Goal: Task Accomplishment & Management: Use online tool/utility

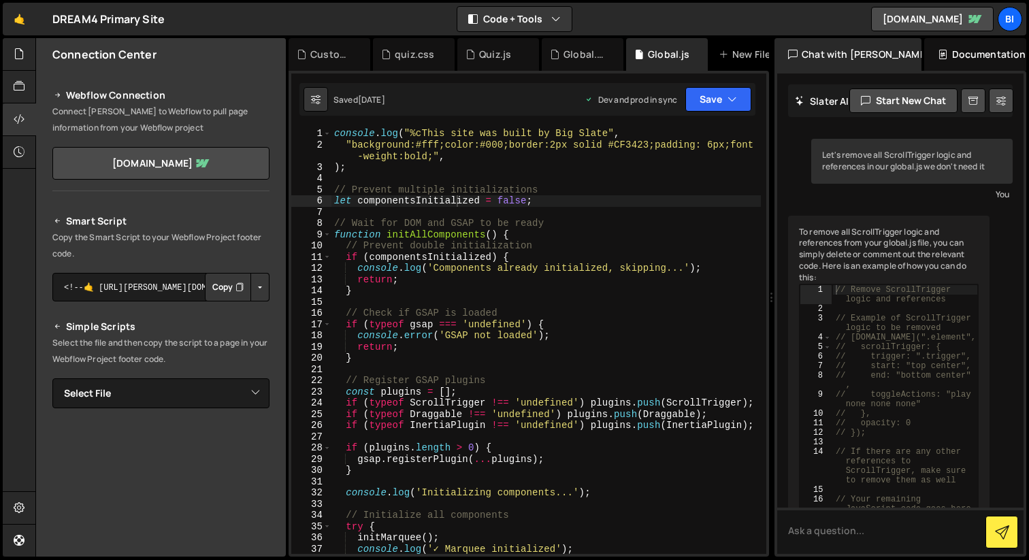
scroll to position [1646, 0]
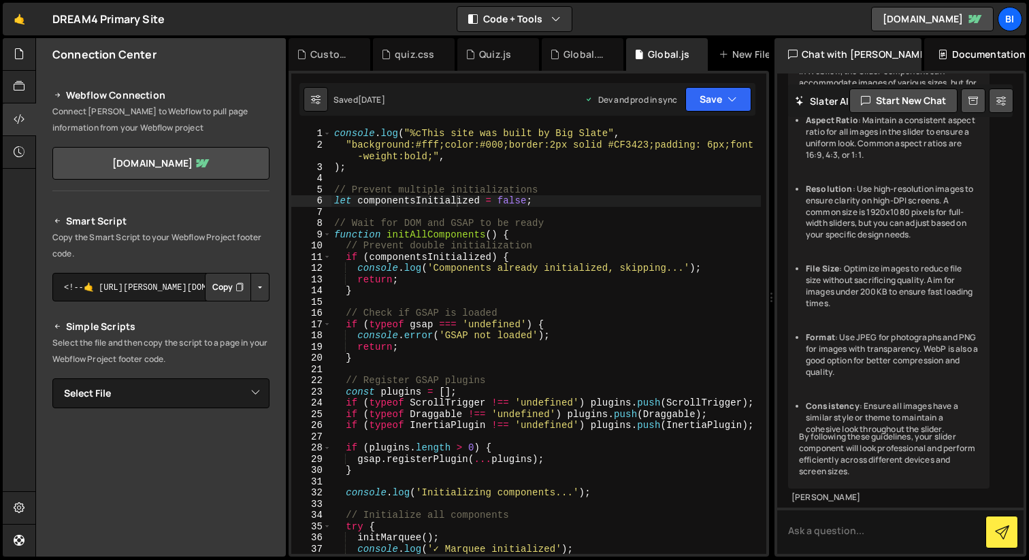
click at [229, 295] on button "Copy" at bounding box center [228, 287] width 46 height 29
click at [419, 178] on div "console . log ( "%cThis site was built by Big Slate" , "background:#fff;color:#…" at bounding box center [545, 352] width 429 height 448
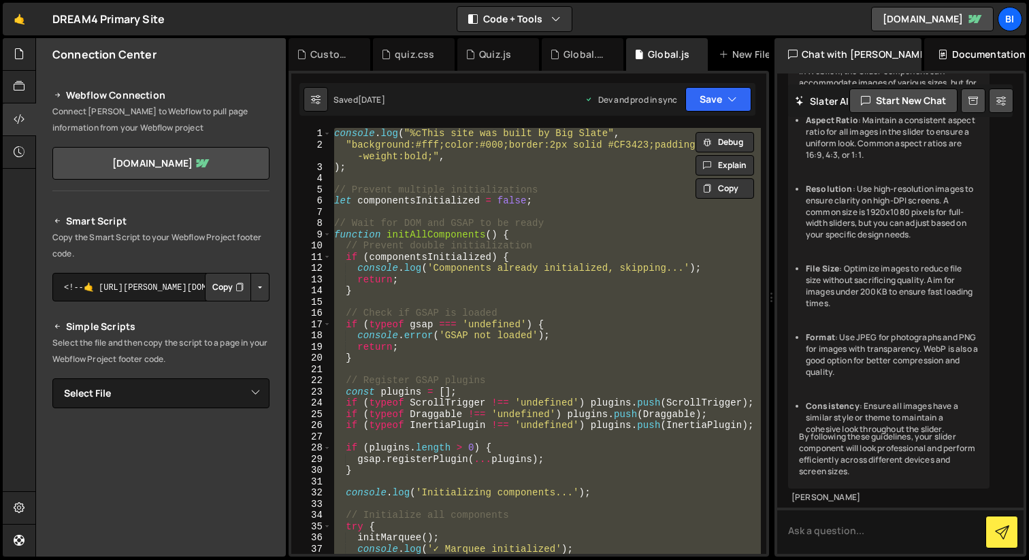
click at [503, 201] on div "console . log ( "%cThis site was built by Big Slate" , "background:#fff;color:#…" at bounding box center [545, 341] width 429 height 426
type textarea "let componentsInitialized = false;"
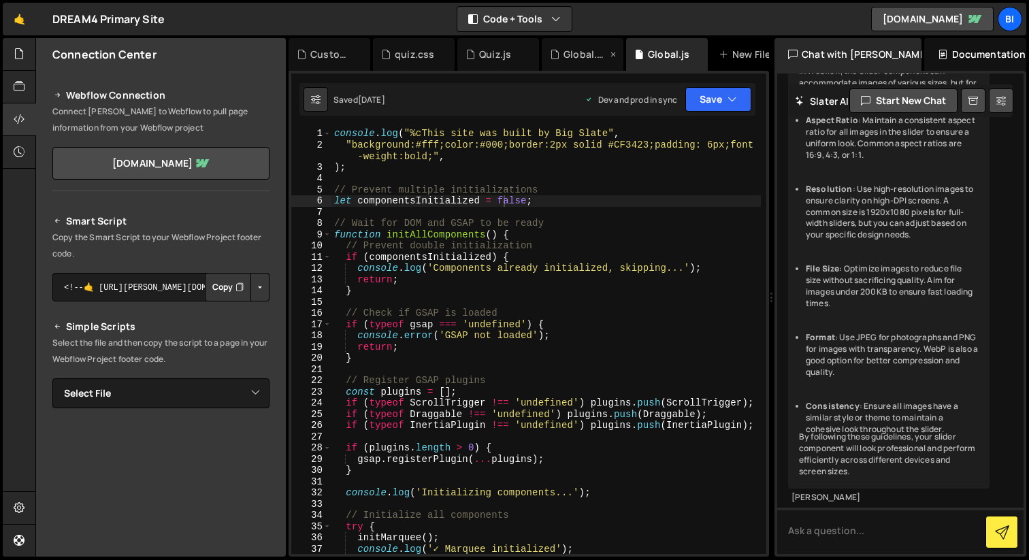
click at [582, 53] on div "Global.css" at bounding box center [585, 55] width 44 height 14
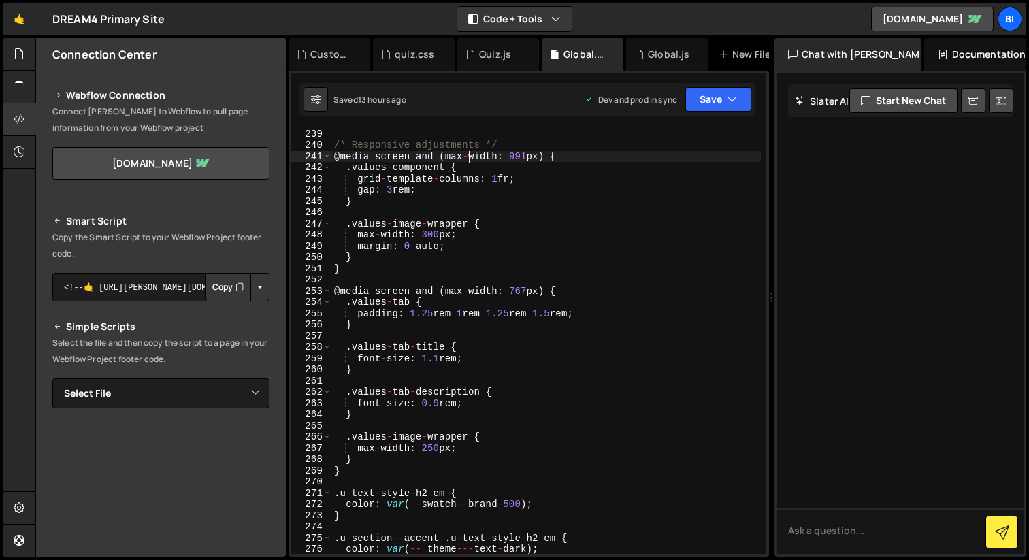
click at [470, 159] on div "} /* Responsive adjustments */ @ media screen and ( max - width : 991 px ) { . …" at bounding box center [545, 341] width 429 height 448
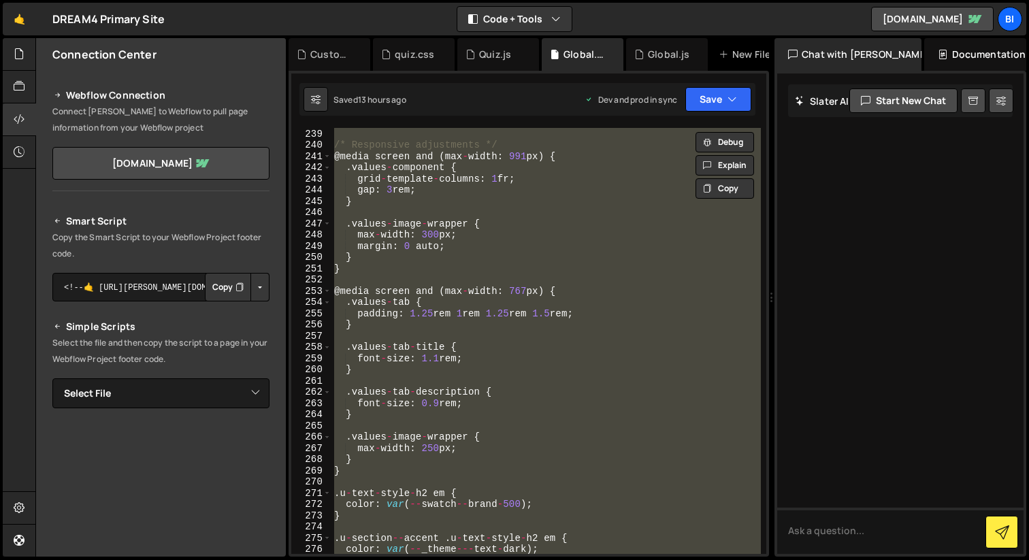
click at [595, 228] on div "} /* Responsive adjustments */ @ media screen and ( max - width : 991 px ) { . …" at bounding box center [545, 341] width 429 height 426
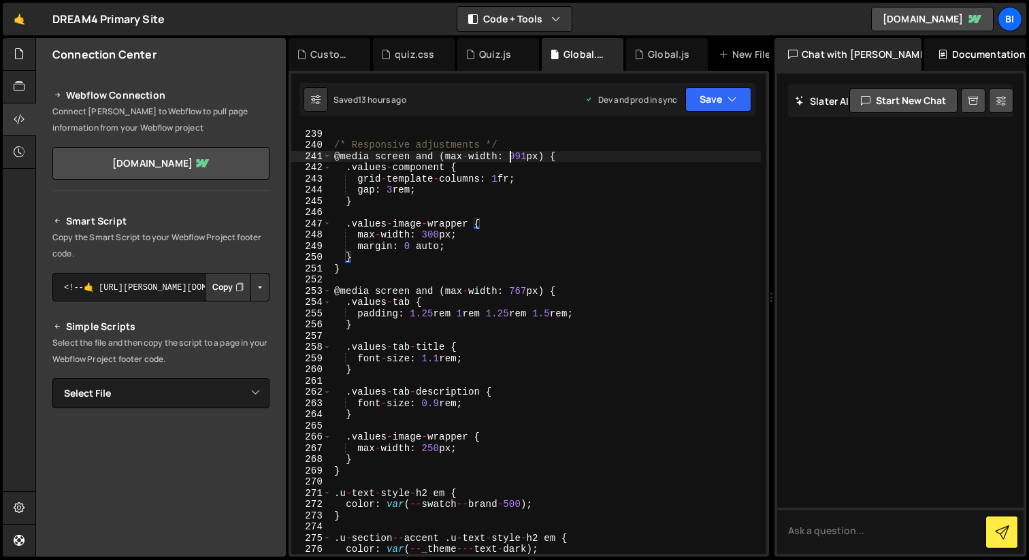
click at [510, 154] on div "} /* Responsive adjustments */ @ media screen and ( max - width : 991 px ) { . …" at bounding box center [545, 341] width 429 height 448
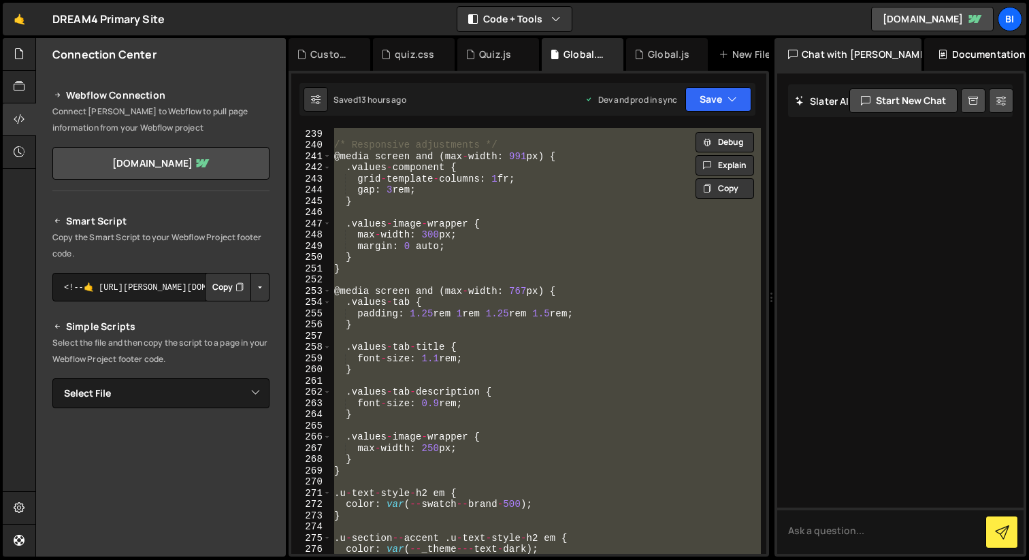
click at [624, 222] on div "} /* Responsive adjustments */ @ media screen and ( max - width : 991 px ) { . …" at bounding box center [545, 341] width 429 height 426
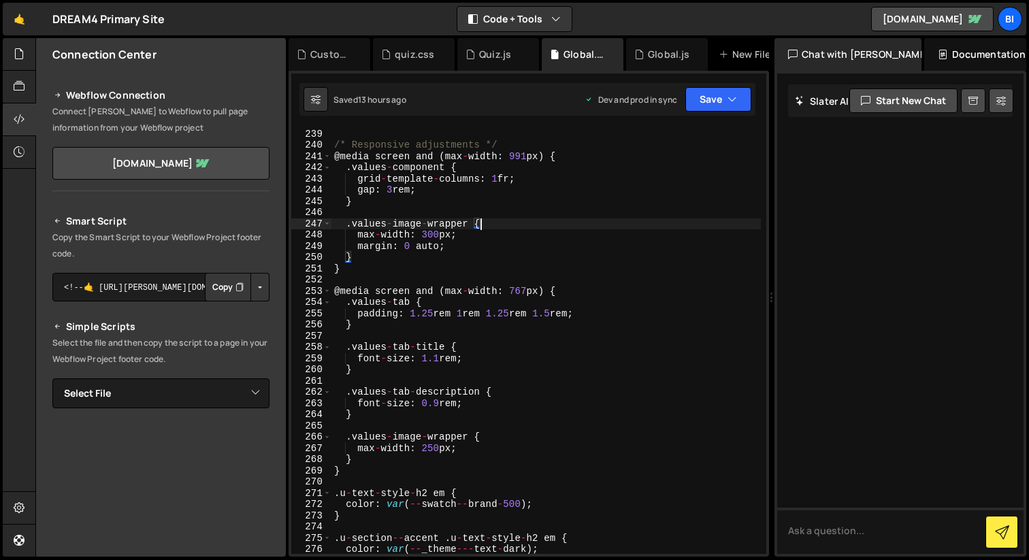
click at [512, 190] on div "} /* Responsive adjustments */ @ media screen and ( max - width : 991 px ) { . …" at bounding box center [545, 341] width 429 height 448
type textarea "gap: 3rem;"
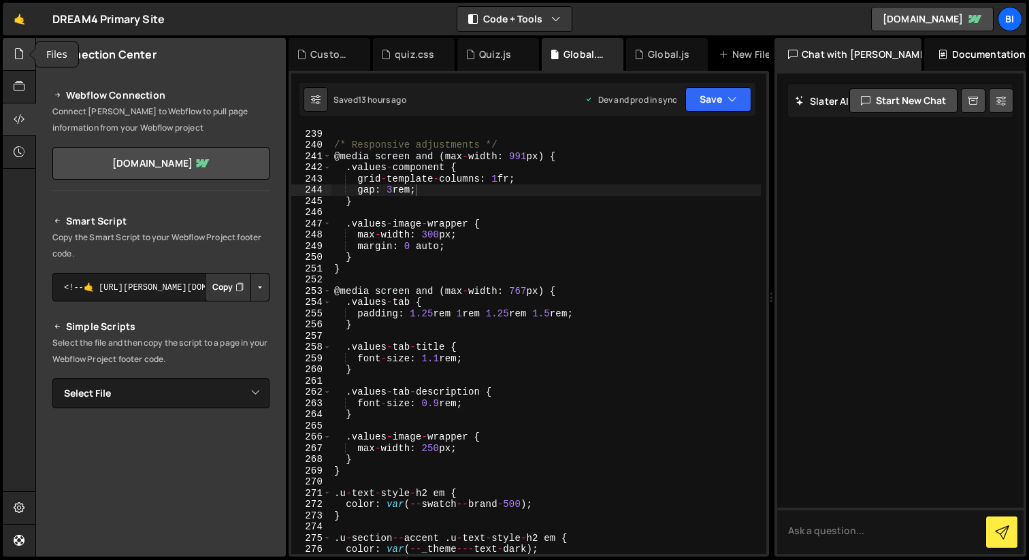
click at [12, 58] on div at bounding box center [19, 54] width 33 height 33
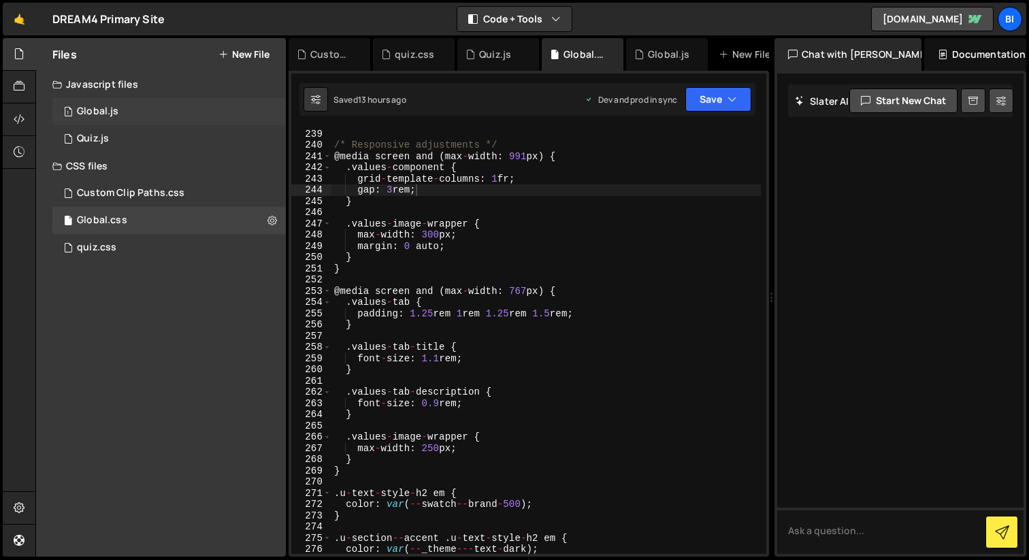
click at [120, 116] on div "1 Global.js 0" at bounding box center [168, 111] width 233 height 27
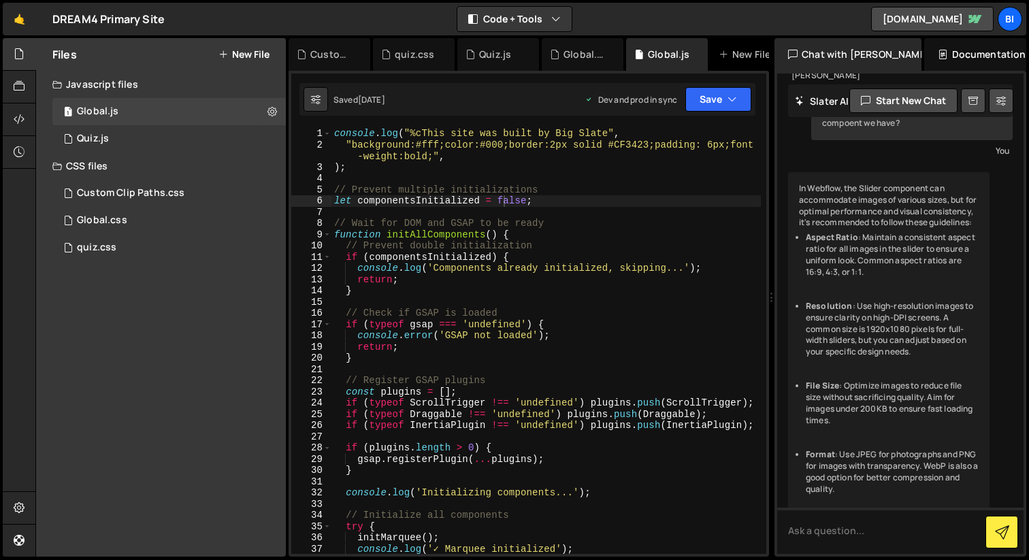
scroll to position [1646, 0]
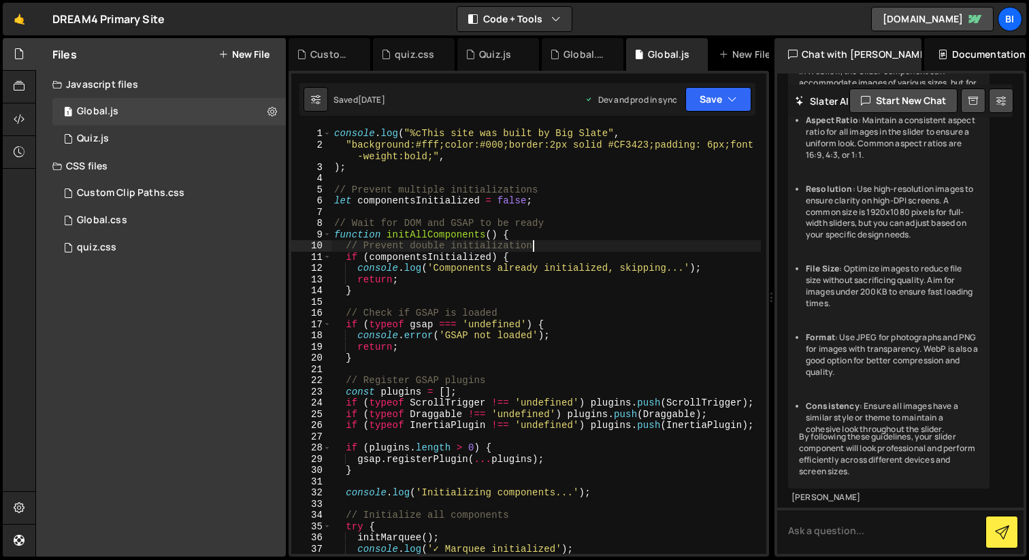
click at [535, 249] on div "console . log ( "%cThis site was built by Big Slate" , "background:#fff;color:#…" at bounding box center [545, 352] width 429 height 448
type textarea "initAllComponents();"
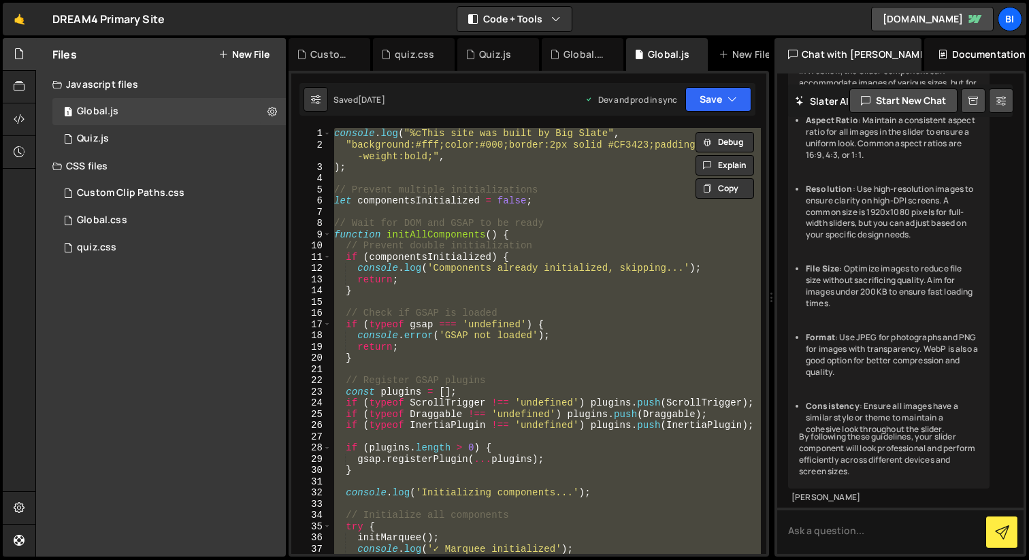
paste textarea
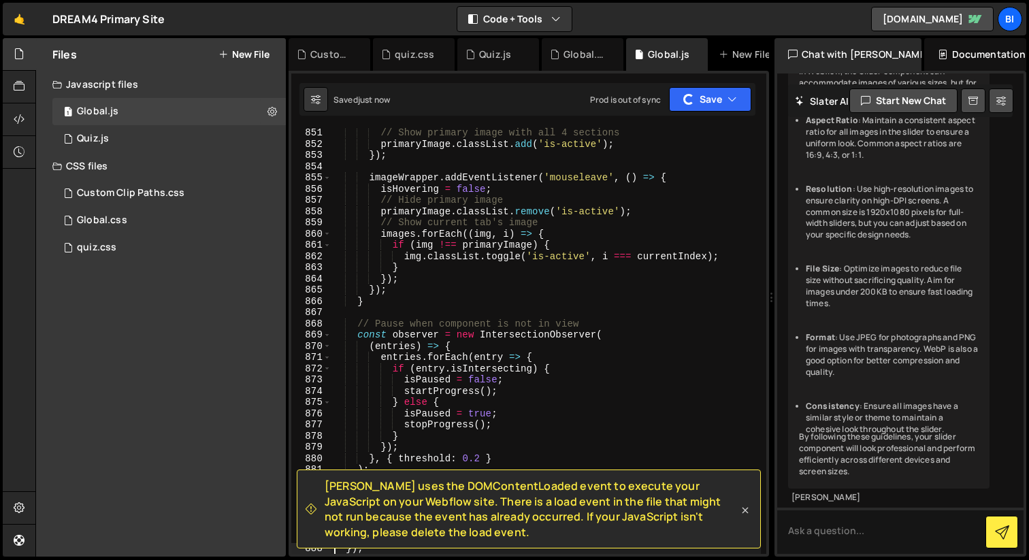
click at [742, 510] on icon at bounding box center [745, 510] width 14 height 14
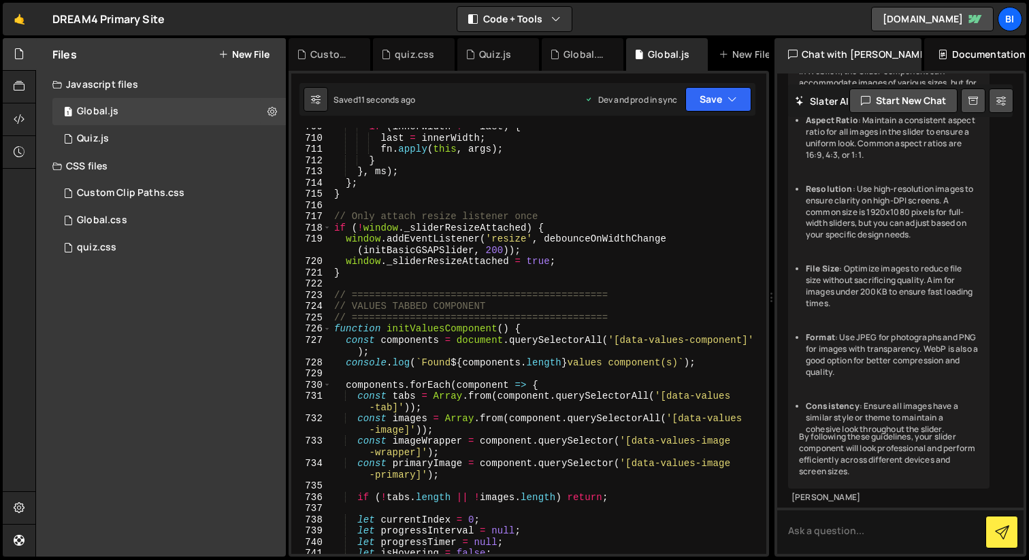
scroll to position [8335, 0]
click at [486, 184] on div "if ( innerWidth !== last ) { last = innerWidth ; fn . apply ( this , args ) ; }…" at bounding box center [545, 345] width 429 height 448
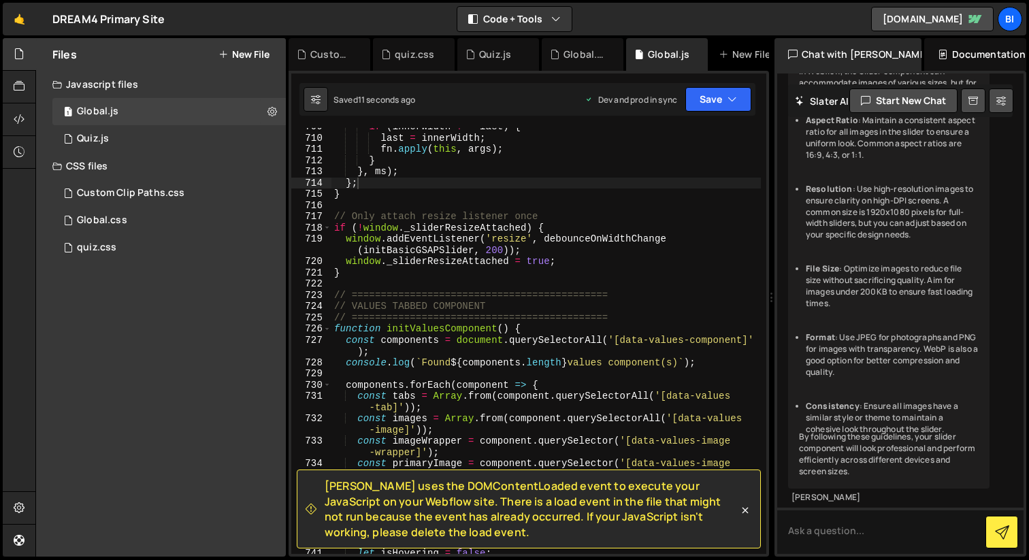
click at [420, 490] on span "Slater uses the DOMContentLoaded event to execute your JavaScript on your Webfl…" at bounding box center [531, 508] width 414 height 61
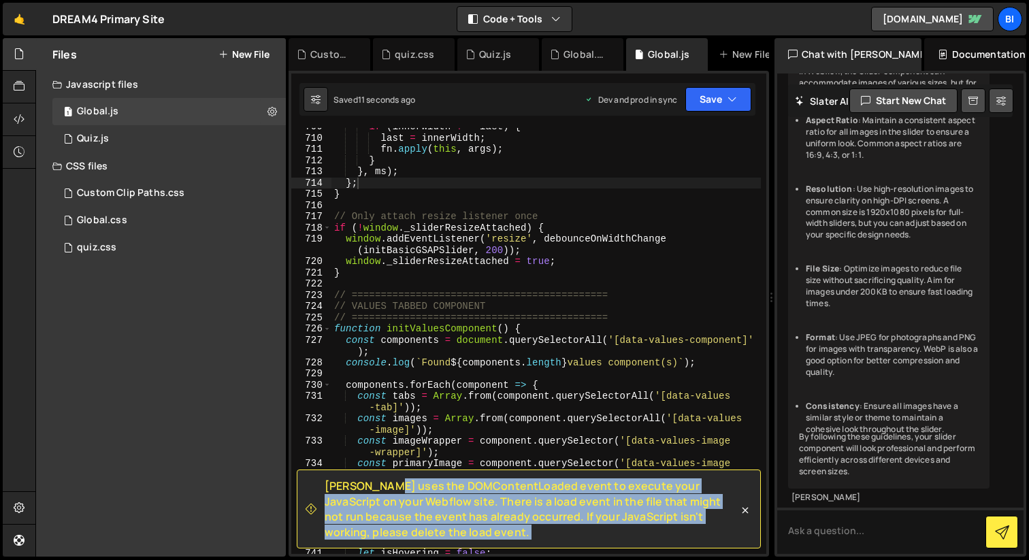
click at [420, 490] on span "Slater uses the DOMContentLoaded event to execute your JavaScript on your Webfl…" at bounding box center [531, 508] width 414 height 61
copy div "Slater uses the DOMContentLoaded event to execute your JavaScript on your Webfl…"
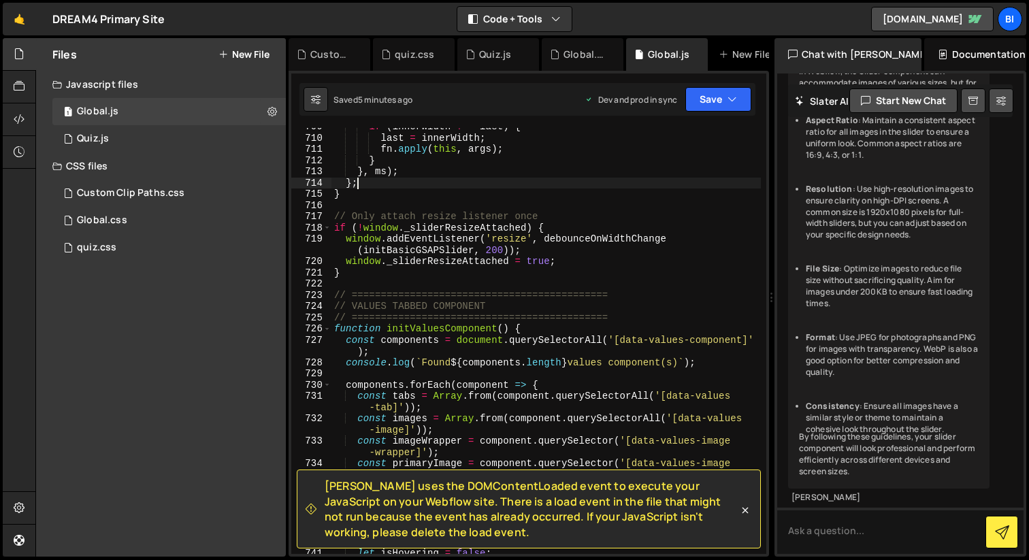
click at [506, 186] on div "if ( innerWidth !== last ) { last = innerWidth ; fn . apply ( this , args ) ; }…" at bounding box center [545, 345] width 429 height 448
type textarea "}"
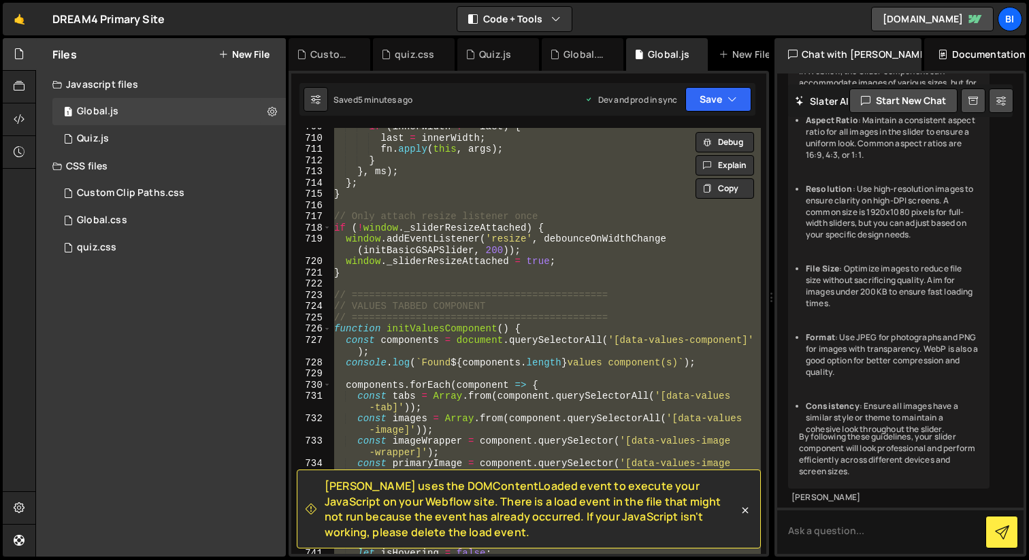
paste textarea
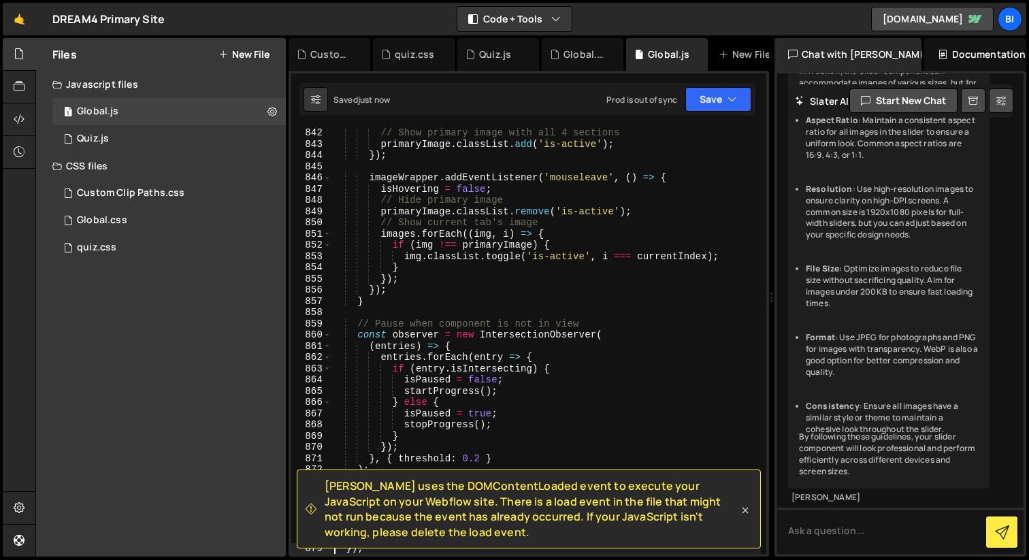
click at [739, 508] on icon at bounding box center [745, 510] width 14 height 14
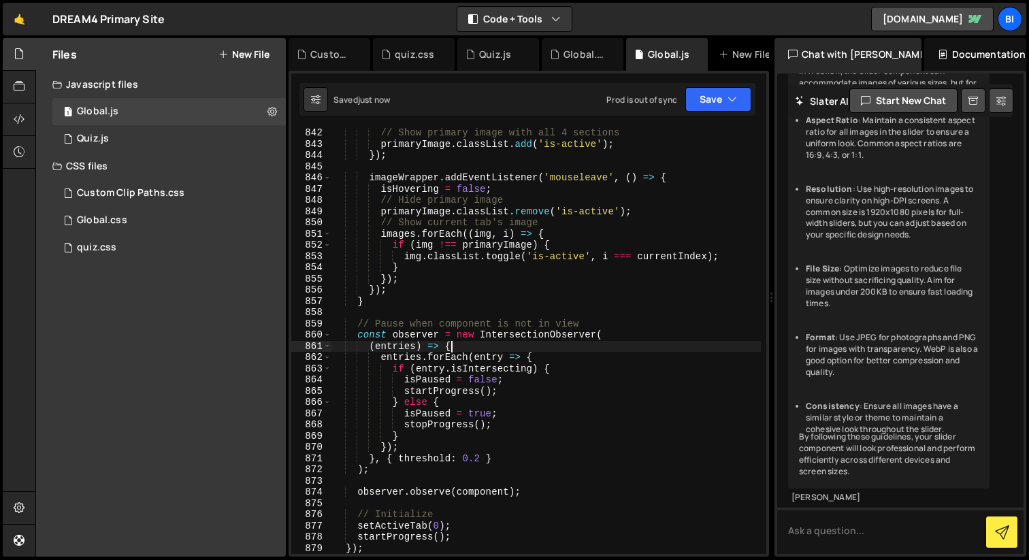
click at [560, 346] on div "// Show primary image with all 4 sections primaryImage . classList . add ( 'is-…" at bounding box center [545, 351] width 429 height 448
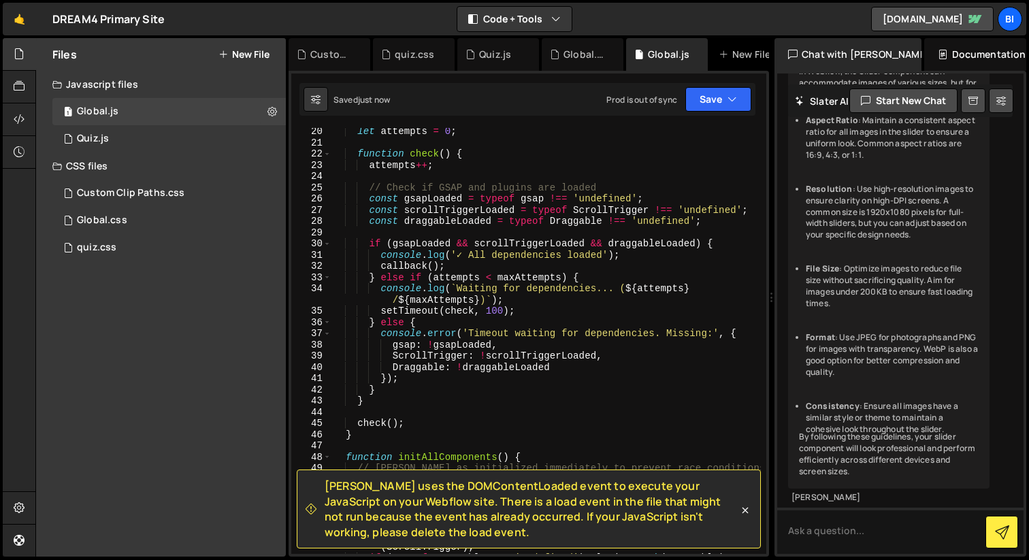
scroll to position [0, 0]
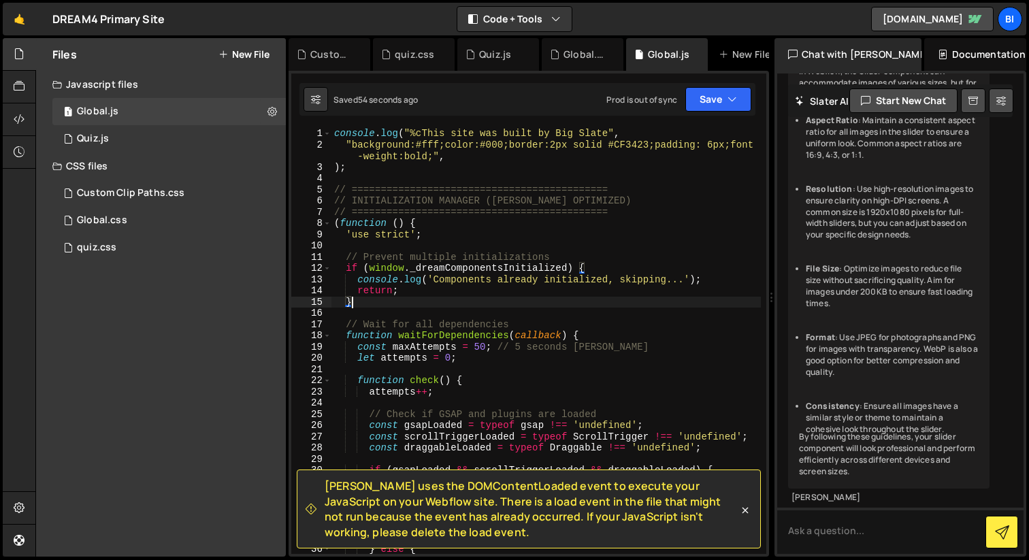
click at [624, 303] on div "console . log ( "%cThis site was built by Big Slate" , "background:#fff;color:#…" at bounding box center [545, 352] width 429 height 448
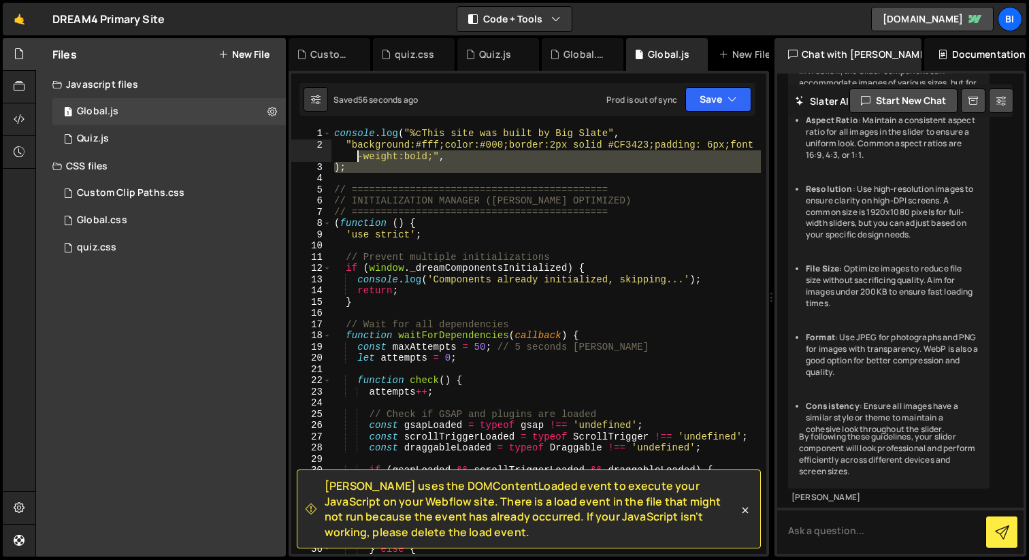
drag, startPoint x: 393, startPoint y: 176, endPoint x: 338, endPoint y: 132, distance: 70.1
click at [338, 132] on div "console . log ( "%cThis site was built by Big Slate" , "background:#fff;color:#…" at bounding box center [545, 352] width 429 height 448
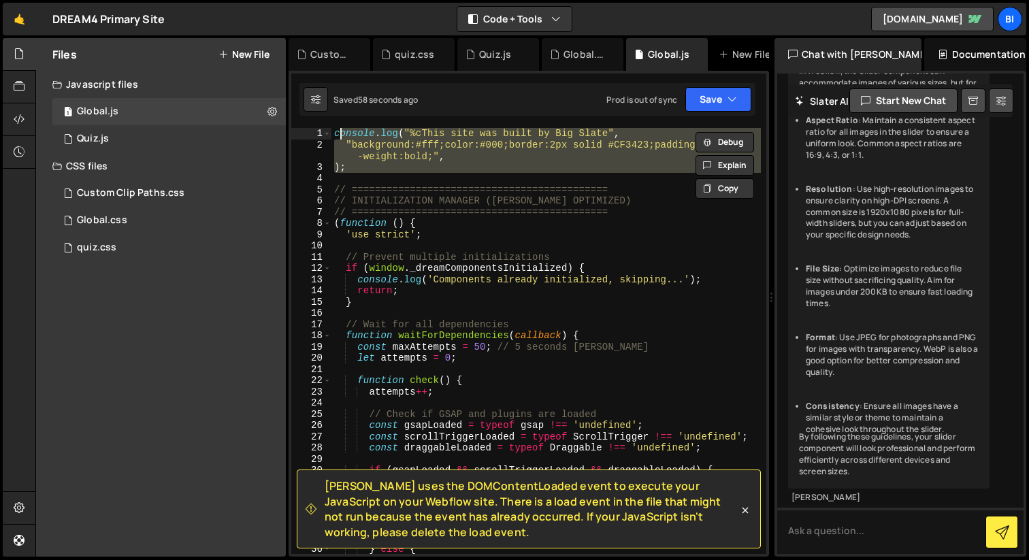
click at [364, 170] on div "console . log ( "%cThis site was built by Big Slate" , "background:#fff;color:#…" at bounding box center [545, 341] width 429 height 426
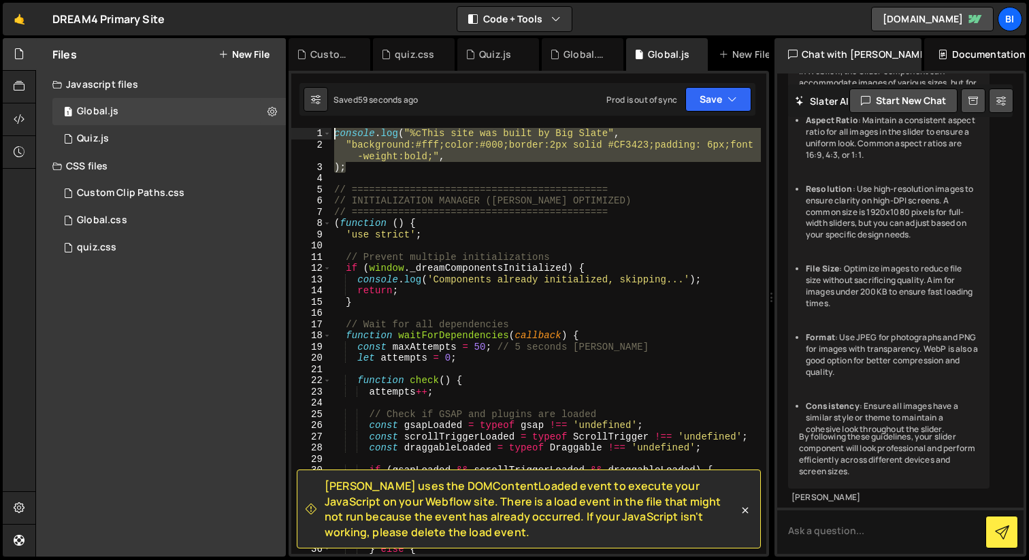
drag, startPoint x: 380, startPoint y: 170, endPoint x: 301, endPoint y: 129, distance: 88.8
click at [301, 129] on div "); 1 2 3 4 5 6 7 8 9 10 11 12 13 14 15 16 17 18 19 20 21 22 23 24 25 26 27 28 2…" at bounding box center [528, 341] width 475 height 426
click at [465, 186] on div "console . log ( "%cThis site was built by Big Slate" , "background:#fff;color:#…" at bounding box center [545, 352] width 429 height 448
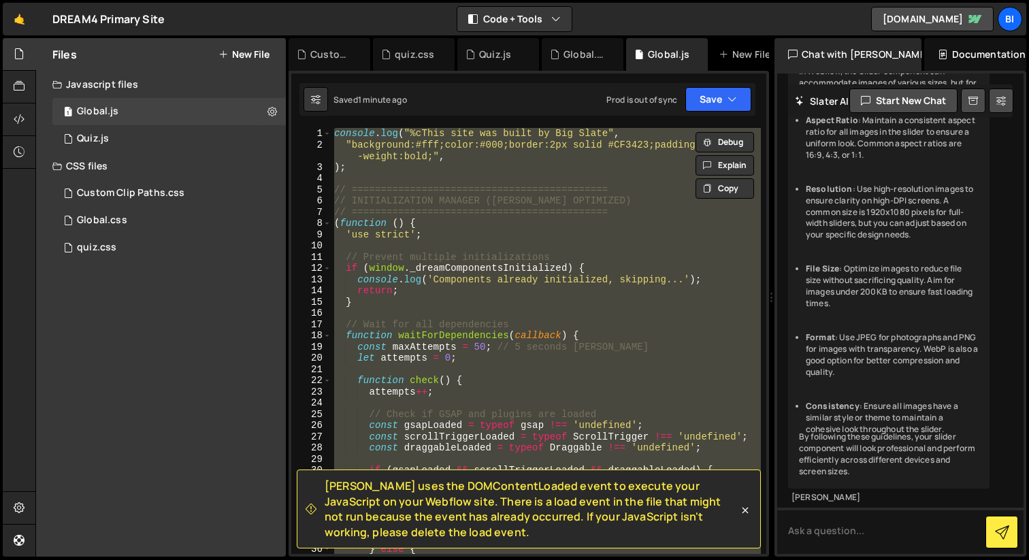
paste textarea ");"
type textarea ");"
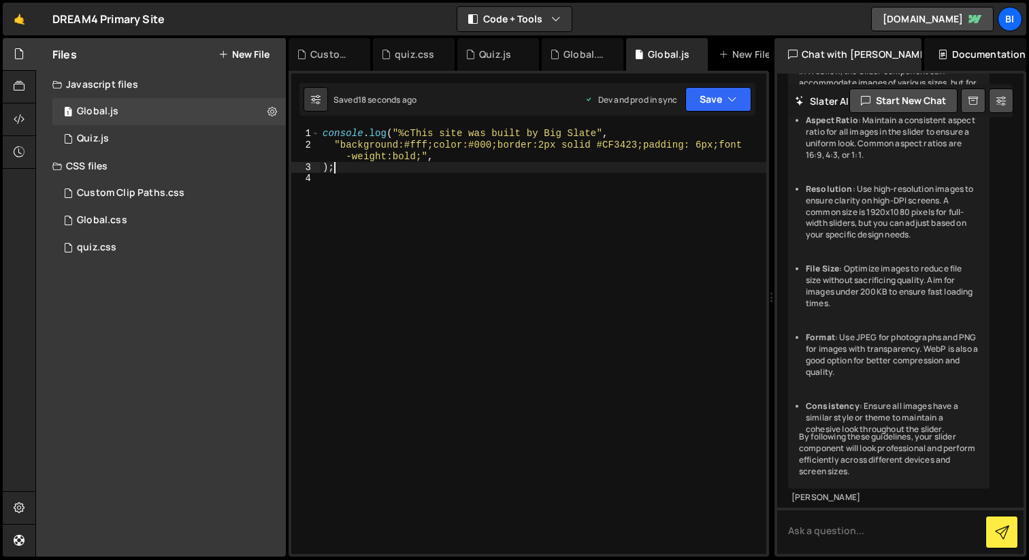
click at [369, 187] on div "console . log ( "%cThis site was built by Big Slate" , "background:#fff;color:#…" at bounding box center [543, 352] width 446 height 448
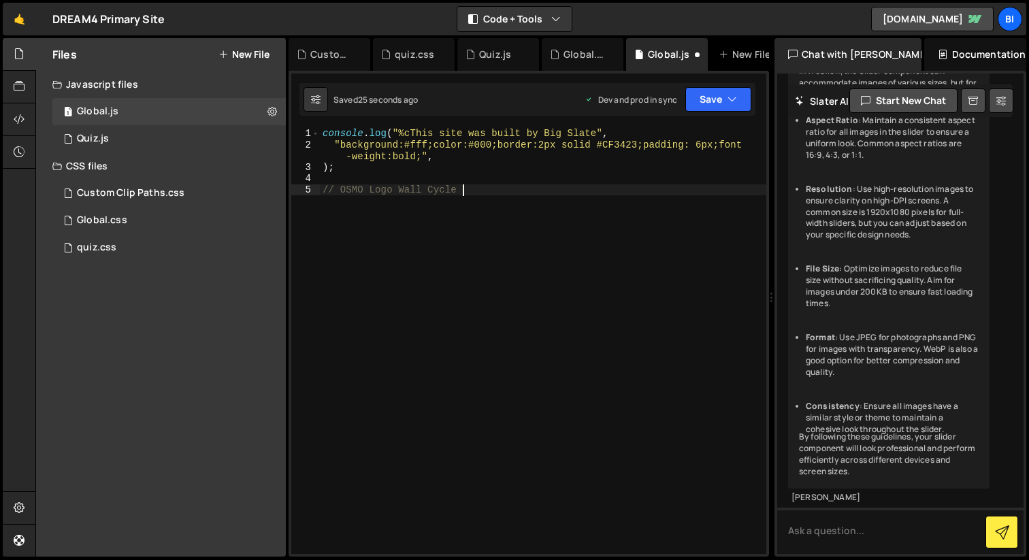
scroll to position [0, 9]
type textarea "// OSMO Logo Wall Cycle"
paste textarea "});"
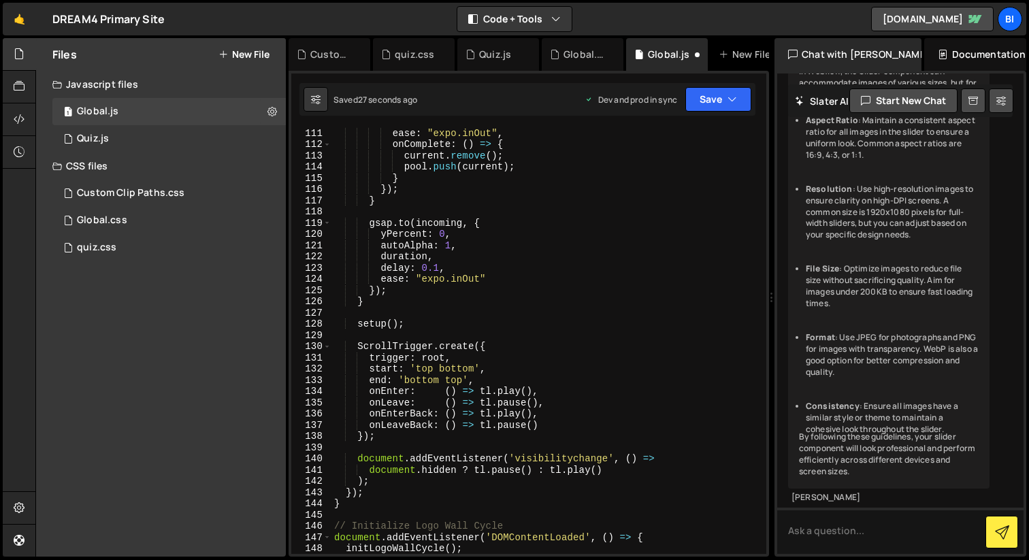
scroll to position [1431, 0]
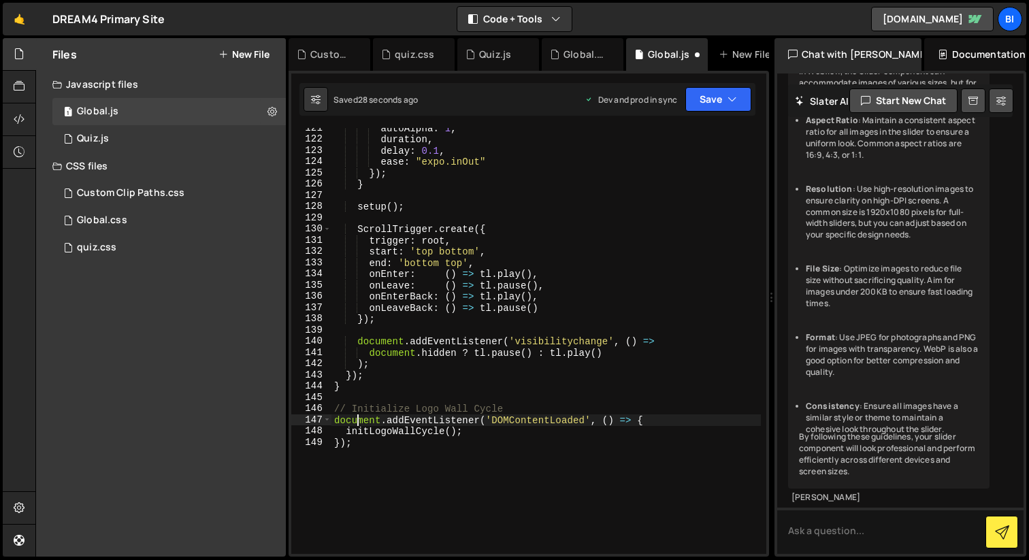
click at [357, 422] on div "autoAlpha : 1 , duration , delay : 0.1 , ease : "expo.inOut" }) ; } setup ( ) ;…" at bounding box center [545, 346] width 429 height 448
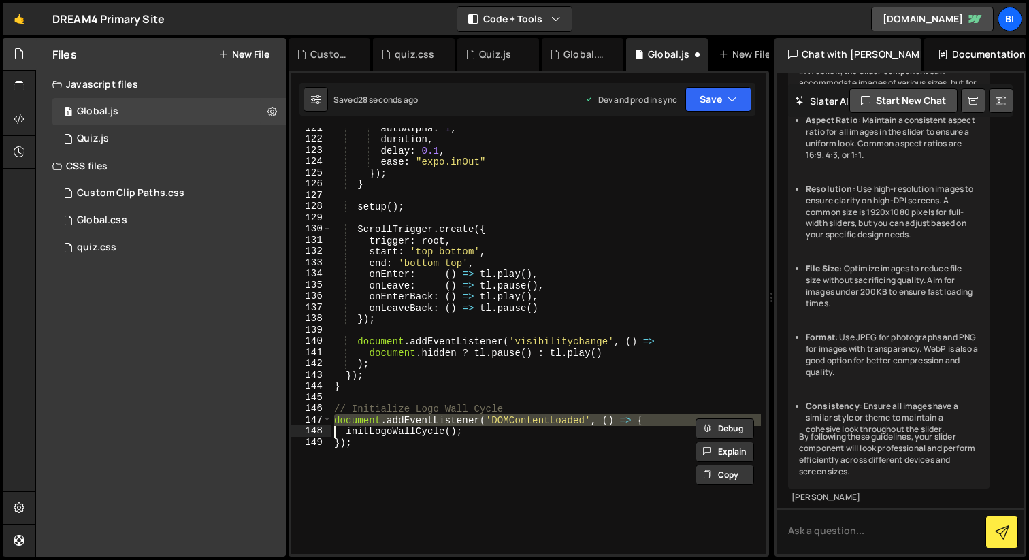
click at [357, 422] on div "autoAlpha : 1 , duration , delay : 0.1 , ease : "expo.inOut" }) ; } setup ( ) ;…" at bounding box center [545, 346] width 429 height 448
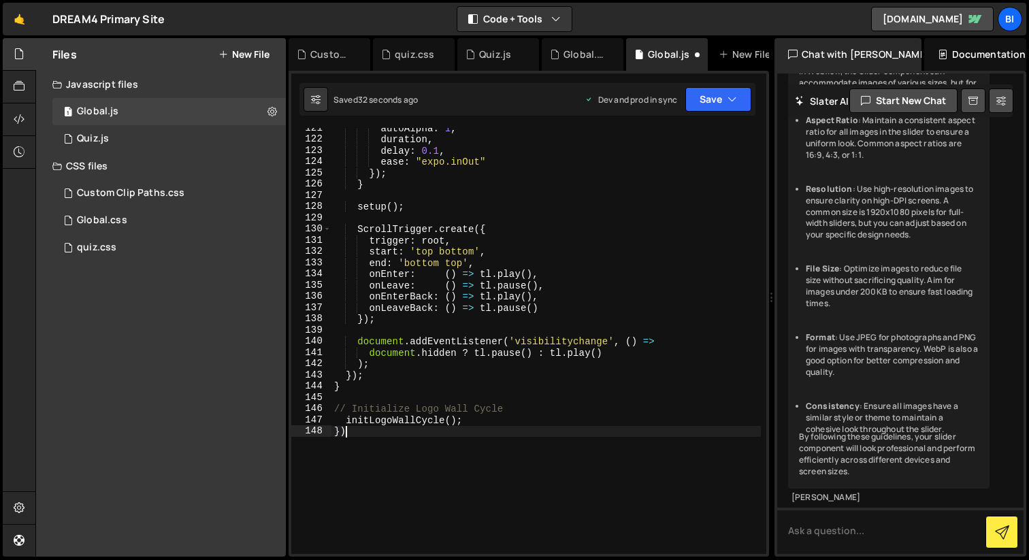
type textarea "}"
type textarea "initLogoWallCycle();"
click at [472, 327] on div "autoAlpha : 1 , duration , delay : 0.1 , ease : "expo.inOut" }) ; } setup ( ) ;…" at bounding box center [545, 346] width 429 height 448
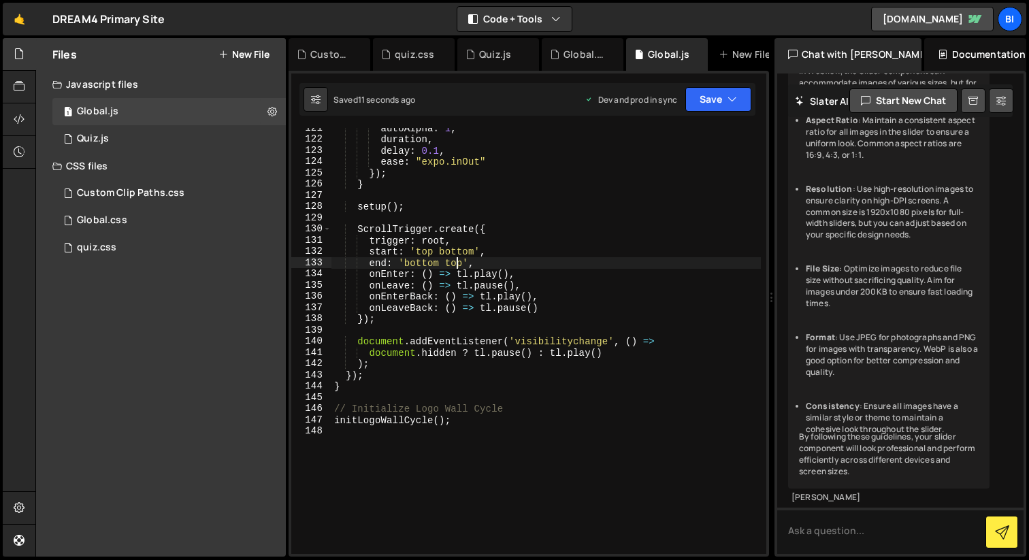
click at [459, 258] on div "autoAlpha : 1 , duration , delay : 0.1 , ease : "expo.inOut" }) ; } setup ( ) ;…" at bounding box center [545, 346] width 429 height 448
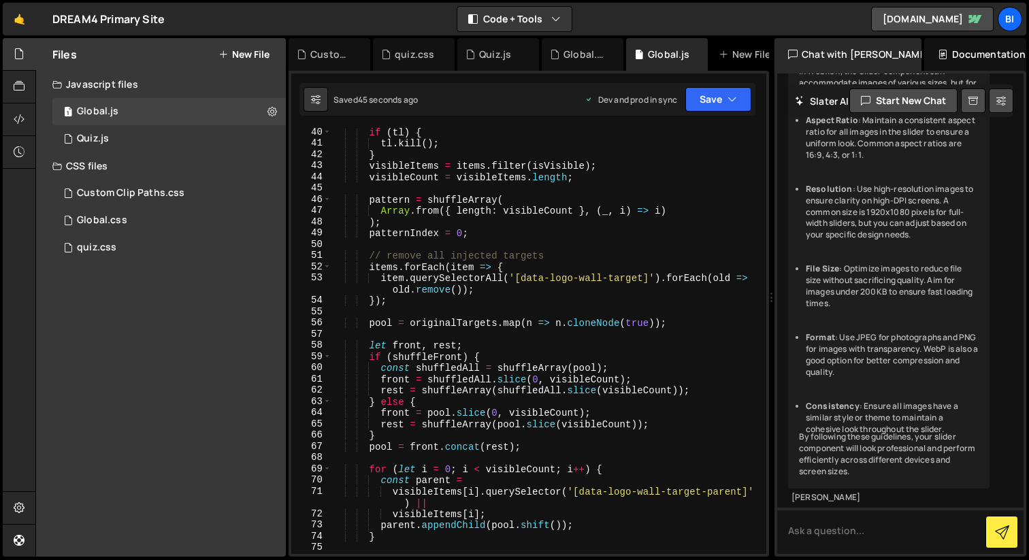
scroll to position [0, 0]
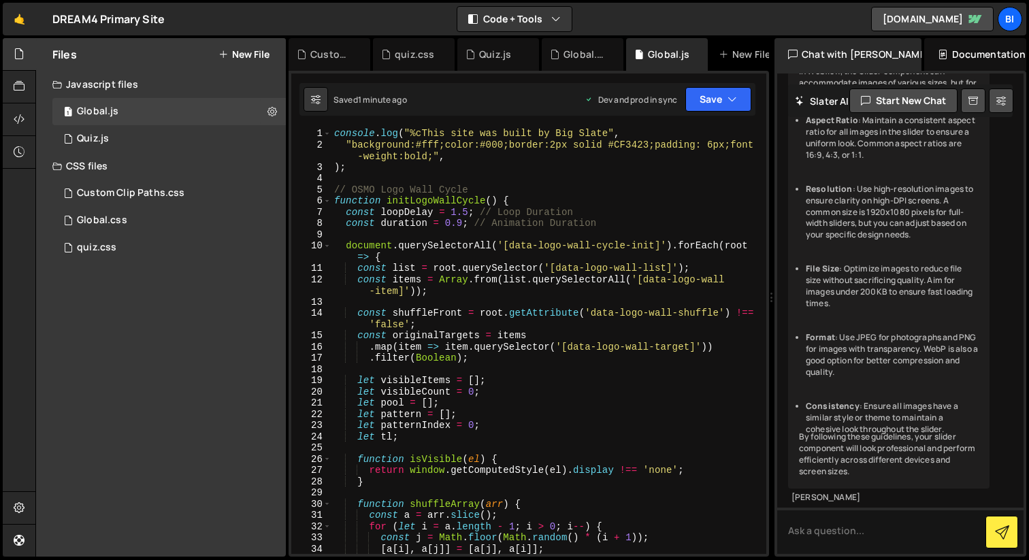
click at [482, 229] on div "console . log ( "%cThis site was built by Big Slate" , "background:#fff;color:#…" at bounding box center [545, 352] width 429 height 448
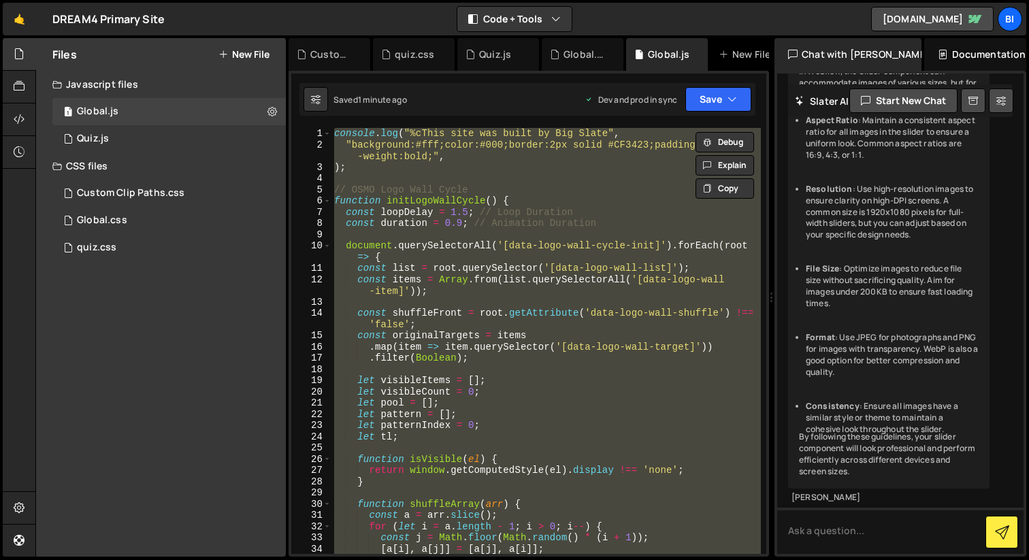
click at [531, 197] on div "console . log ( "%cThis site was built by Big Slate" , "background:#fff;color:#…" at bounding box center [545, 341] width 429 height 426
type textarea "function initLogoWallCycle() {"
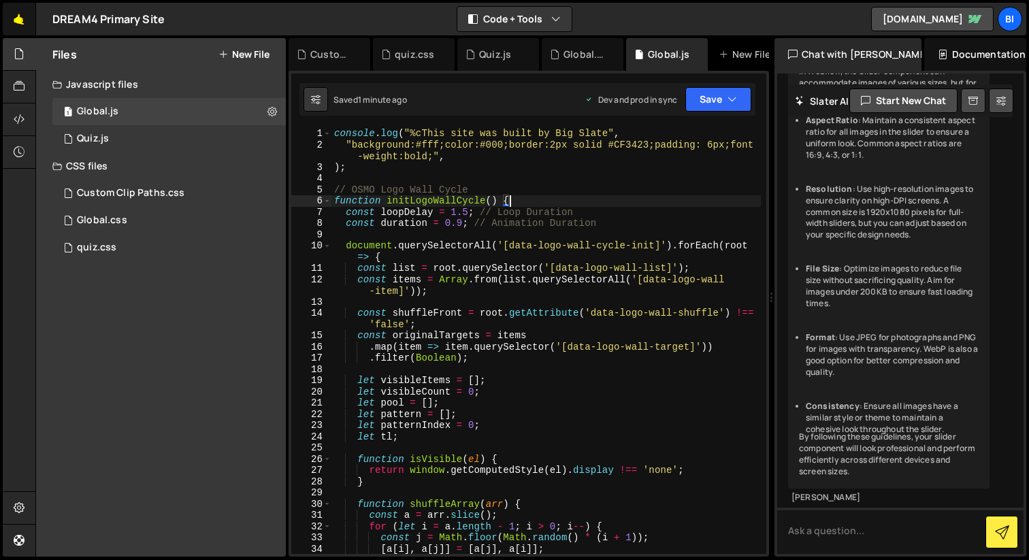
click at [18, 20] on link "🤙" at bounding box center [19, 19] width 33 height 33
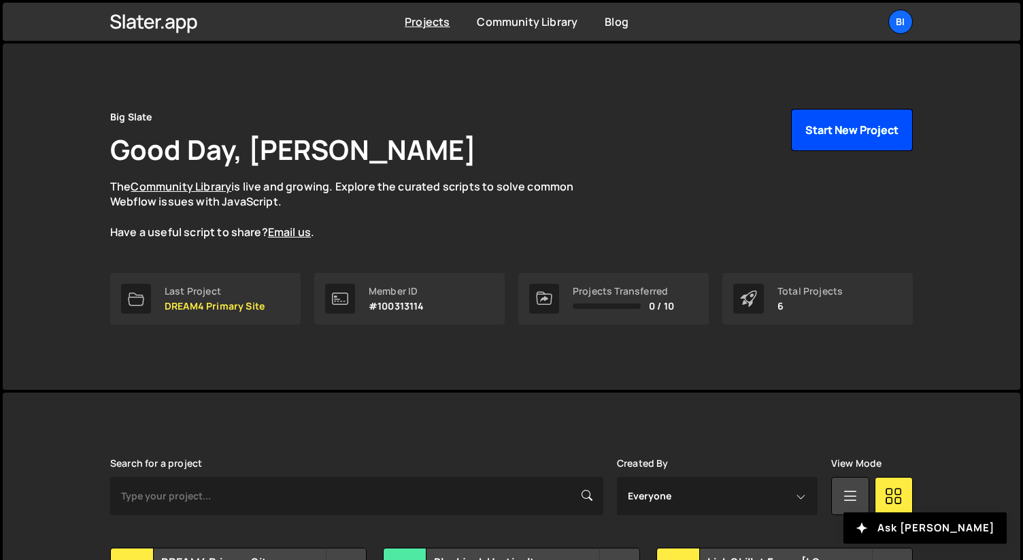
click at [830, 112] on button "Start New Project" at bounding box center [852, 130] width 122 height 42
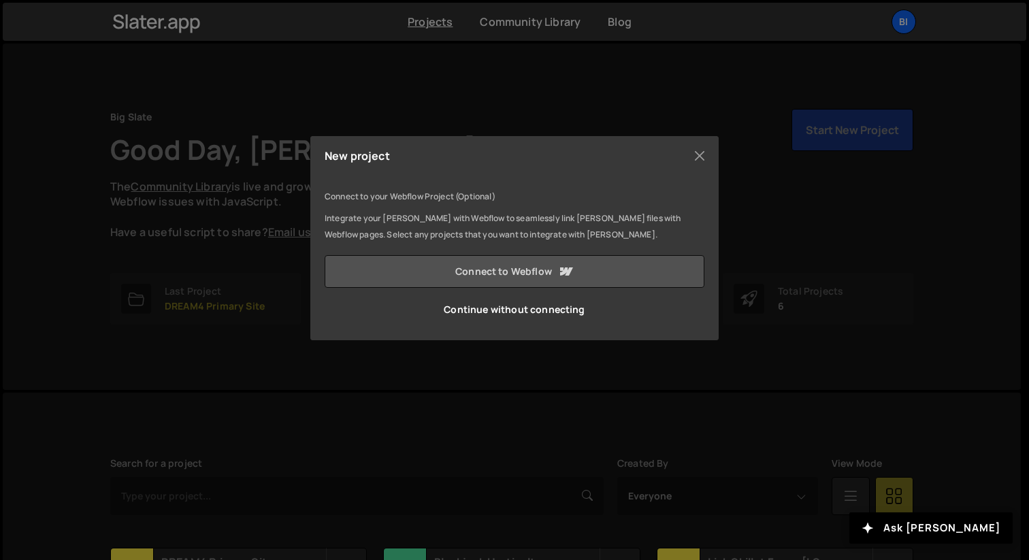
click at [493, 271] on link "Connect to Webflow" at bounding box center [514, 271] width 380 height 33
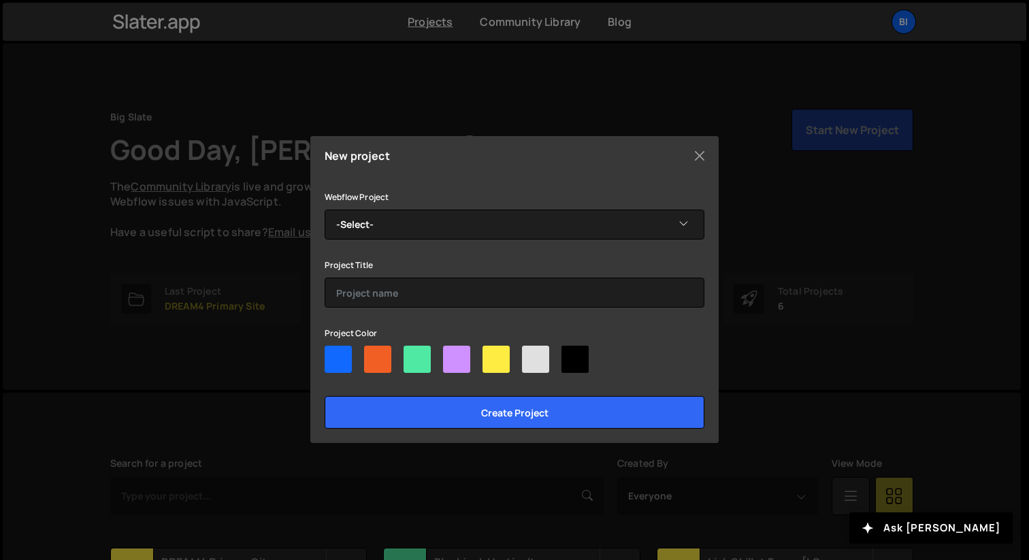
click at [490, 350] on div at bounding box center [495, 359] width 27 height 27
click at [490, 350] on input"] "radio" at bounding box center [486, 350] width 9 height 9
radio input"] "true"
click at [490, 350] on div at bounding box center [495, 359] width 27 height 27
click at [490, 350] on input"] "radio" at bounding box center [486, 350] width 9 height 9
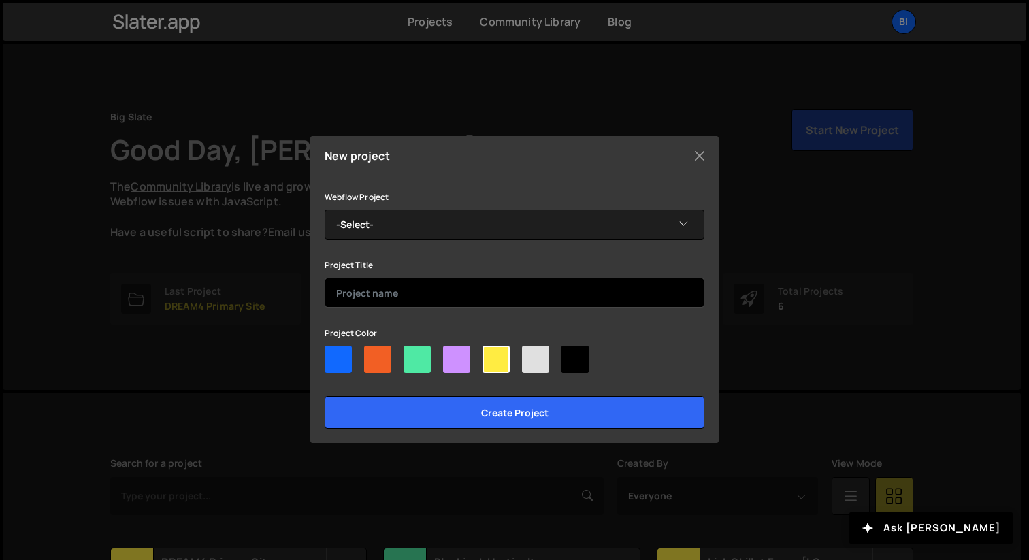
click at [402, 292] on input "text" at bounding box center [514, 293] width 380 height 30
type input "DREAM4 Website - V2"
click at [324, 396] on input "Create project" at bounding box center [514, 412] width 380 height 33
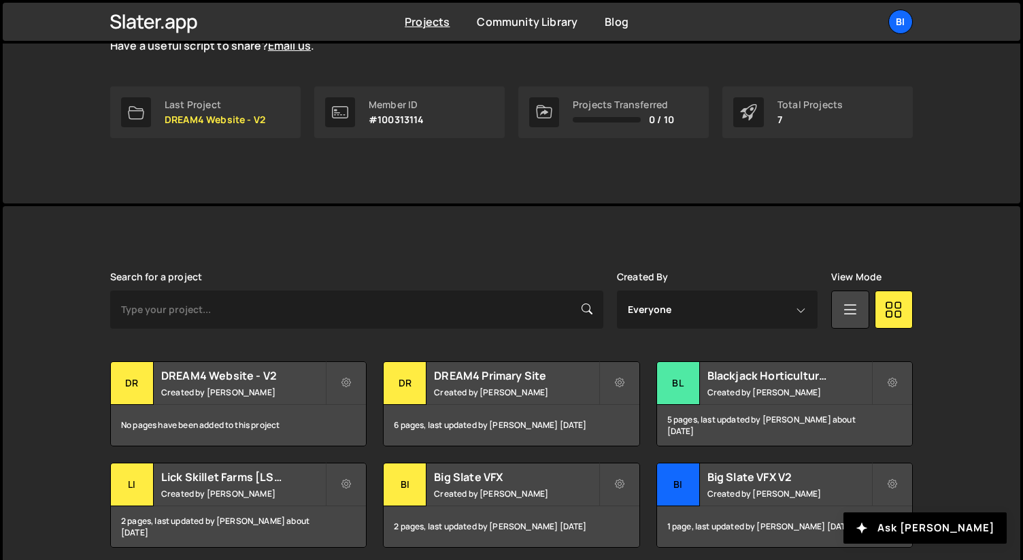
scroll to position [343, 0]
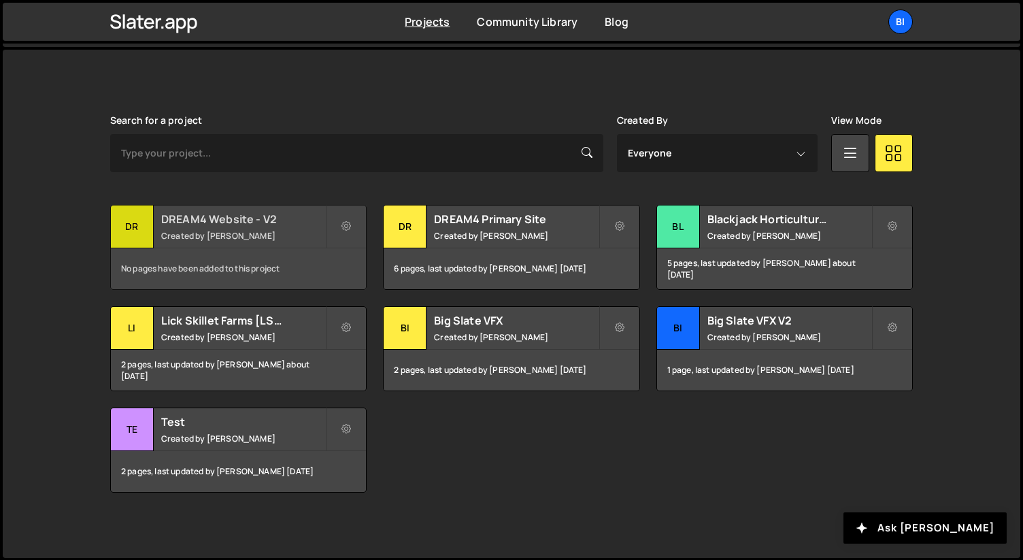
click at [263, 224] on h2 "DREAM4 Website - V2" at bounding box center [243, 219] width 164 height 15
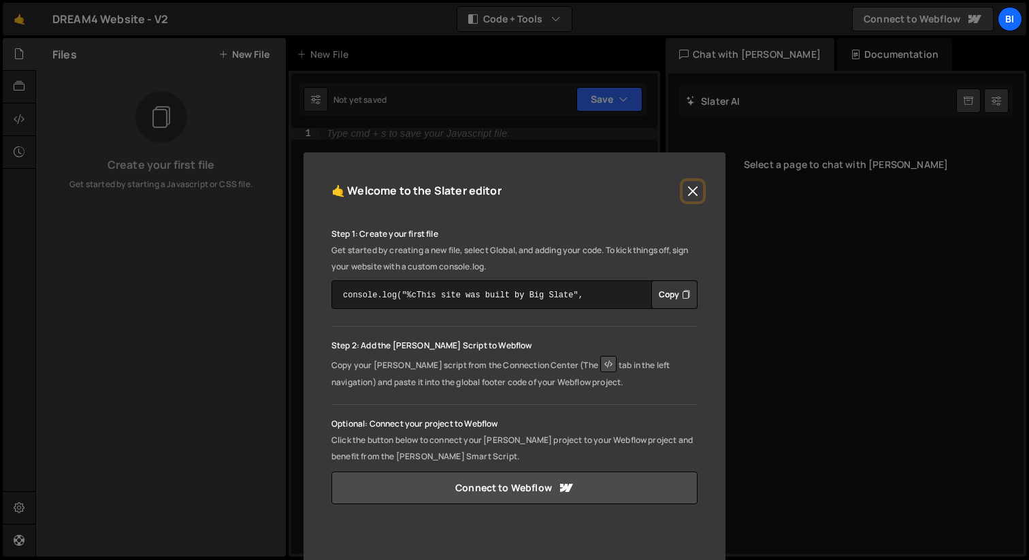
click at [695, 184] on button "Close" at bounding box center [692, 191] width 20 height 20
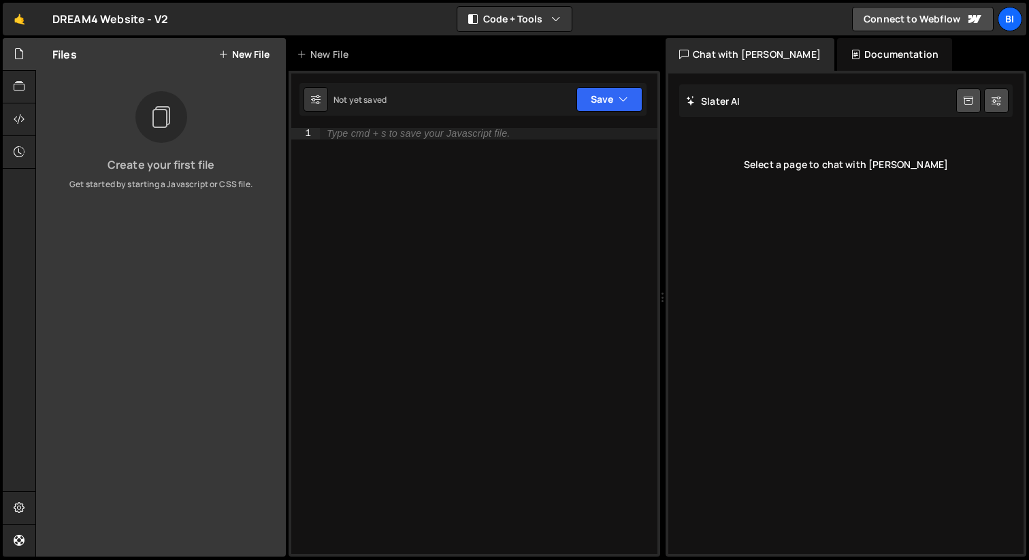
click at [442, 165] on div "Type cmd + s to save your Javascript file." at bounding box center [488, 352] width 337 height 448
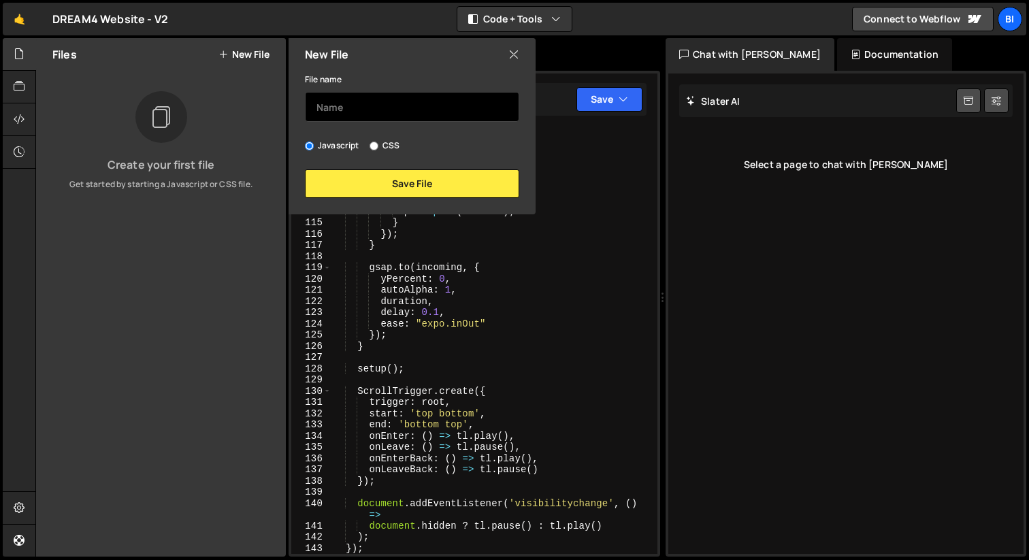
click at [384, 112] on input "text" at bounding box center [412, 107] width 214 height 30
type input "Global"
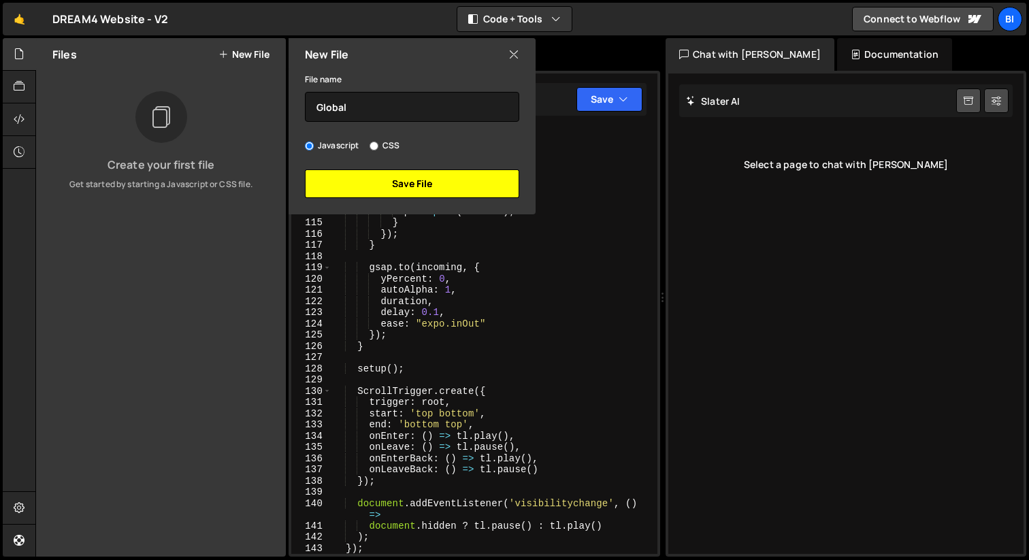
click at [395, 192] on button "Save File" at bounding box center [412, 183] width 214 height 29
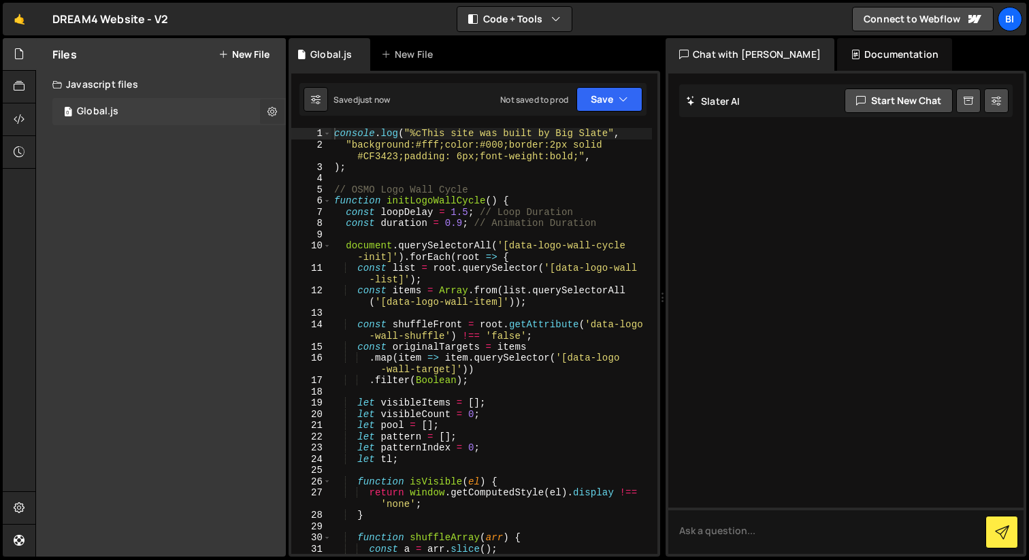
click at [271, 110] on icon at bounding box center [272, 111] width 10 height 13
type input "Global"
radio input "true"
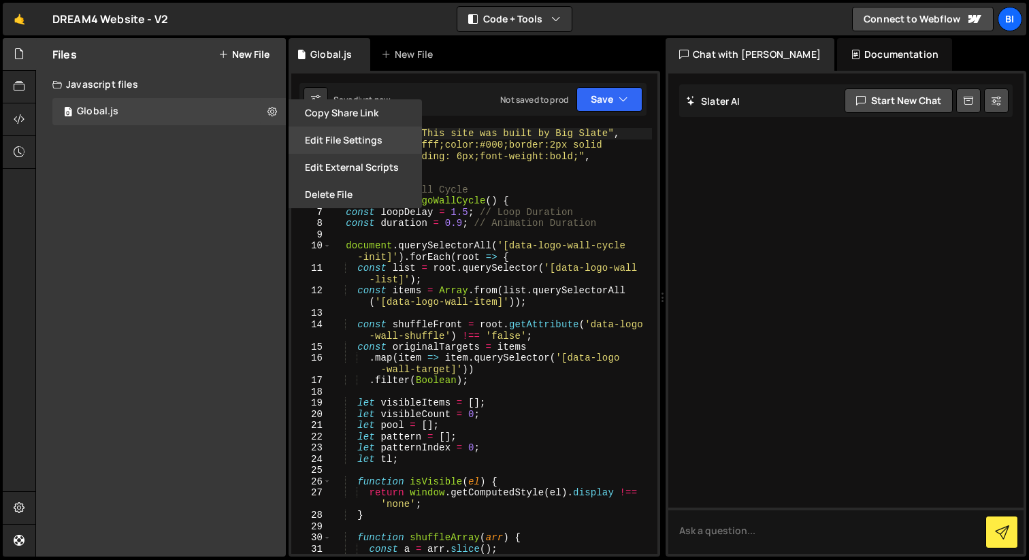
click at [347, 144] on button "Edit File Settings" at bounding box center [354, 140] width 133 height 27
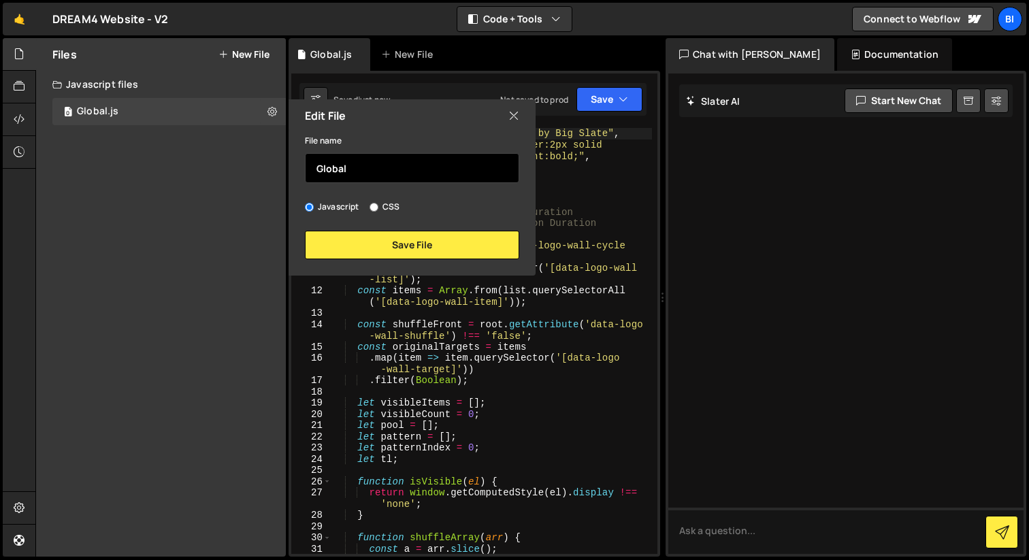
click at [346, 159] on input "Global" at bounding box center [412, 168] width 214 height 30
type input "global"
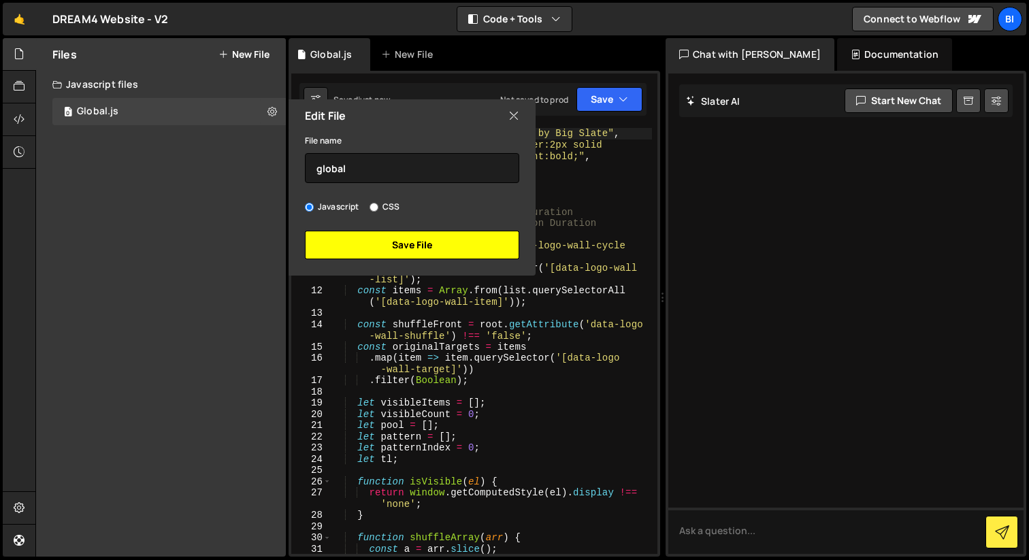
click at [405, 241] on button "Save File" at bounding box center [412, 245] width 214 height 29
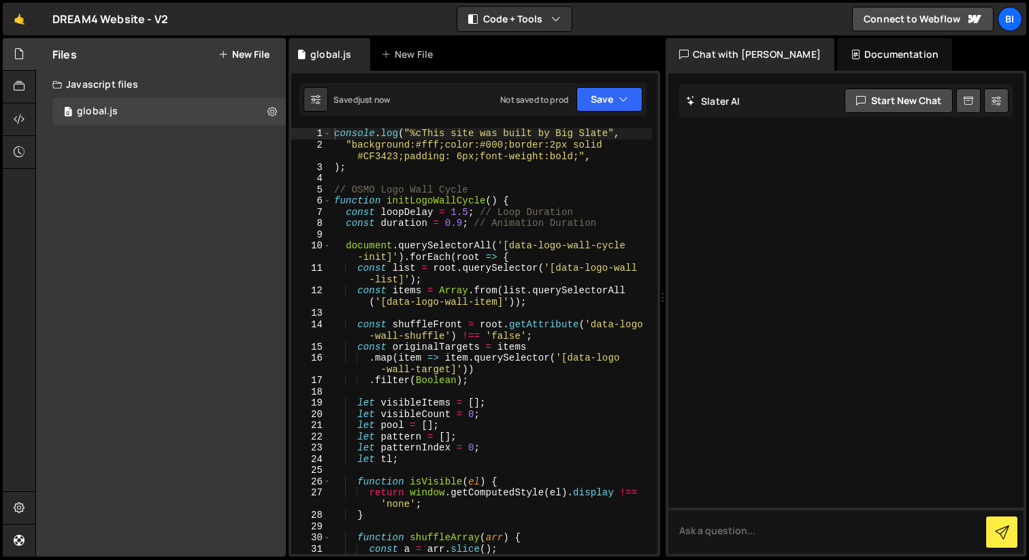
click at [231, 193] on div "Files New File Create your first file Get started by starting a Javascript or C…" at bounding box center [161, 297] width 250 height 518
click at [269, 105] on icon at bounding box center [272, 111] width 10 height 13
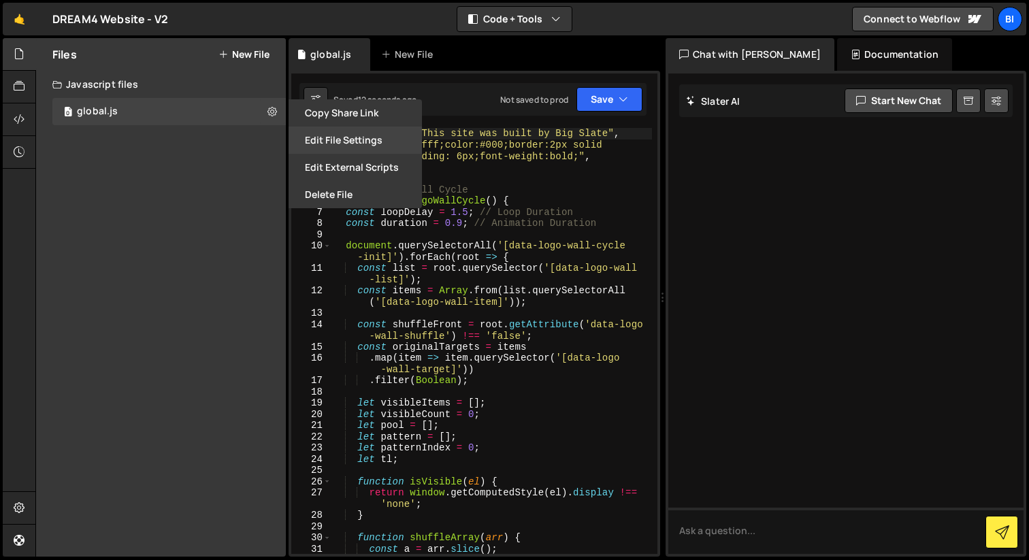
click at [343, 137] on button "Edit File Settings" at bounding box center [354, 140] width 133 height 27
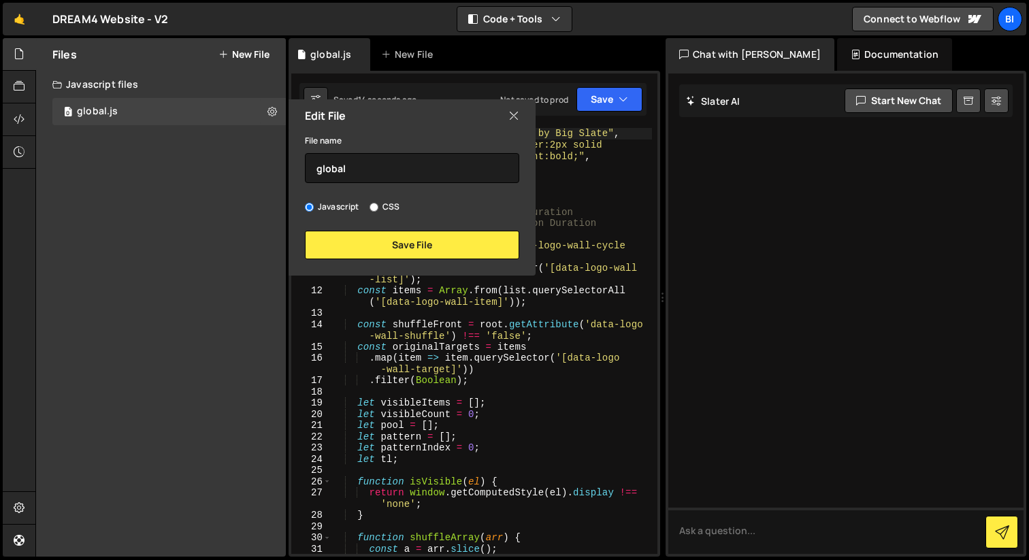
click at [510, 112] on icon at bounding box center [513, 115] width 11 height 15
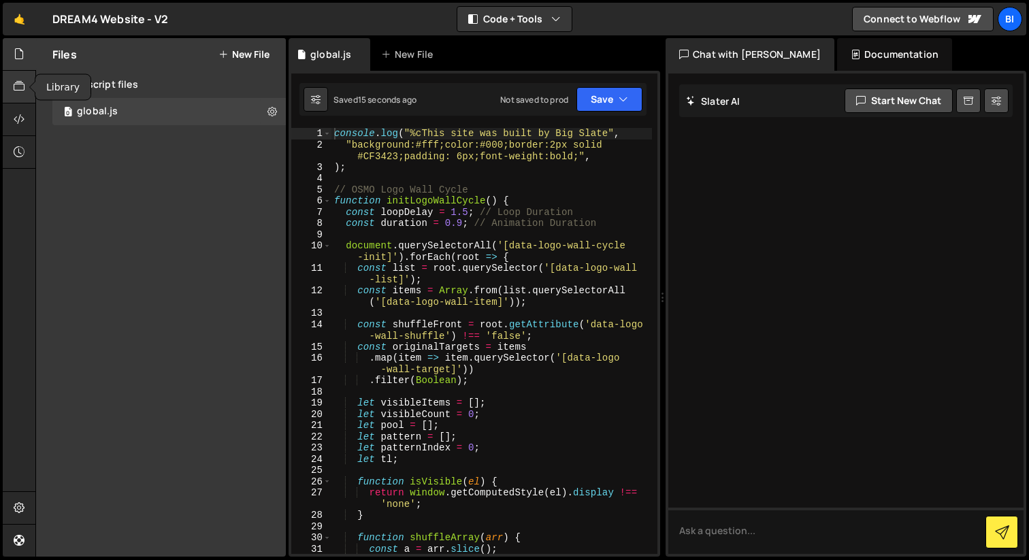
click at [27, 82] on div at bounding box center [19, 87] width 33 height 33
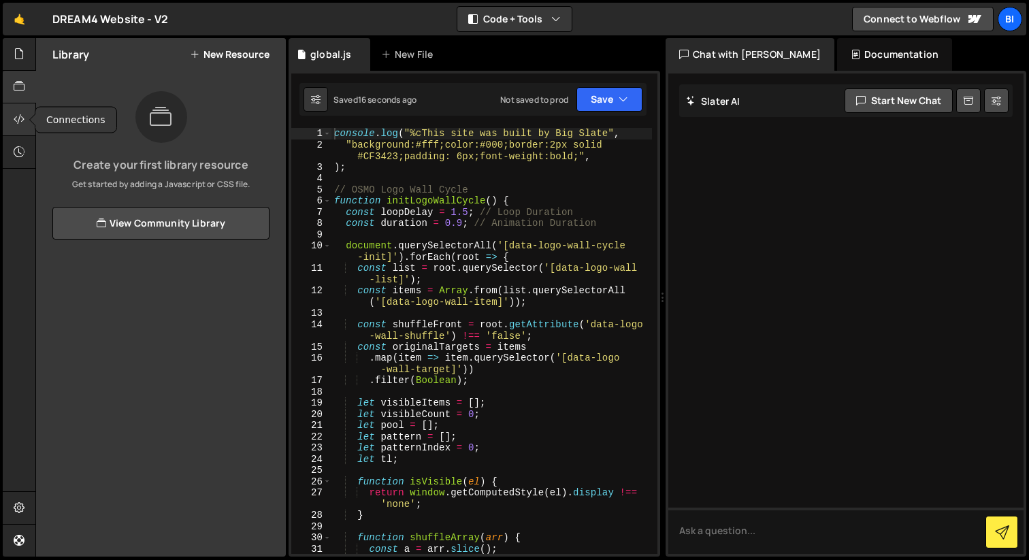
click at [18, 127] on div at bounding box center [19, 119] width 33 height 33
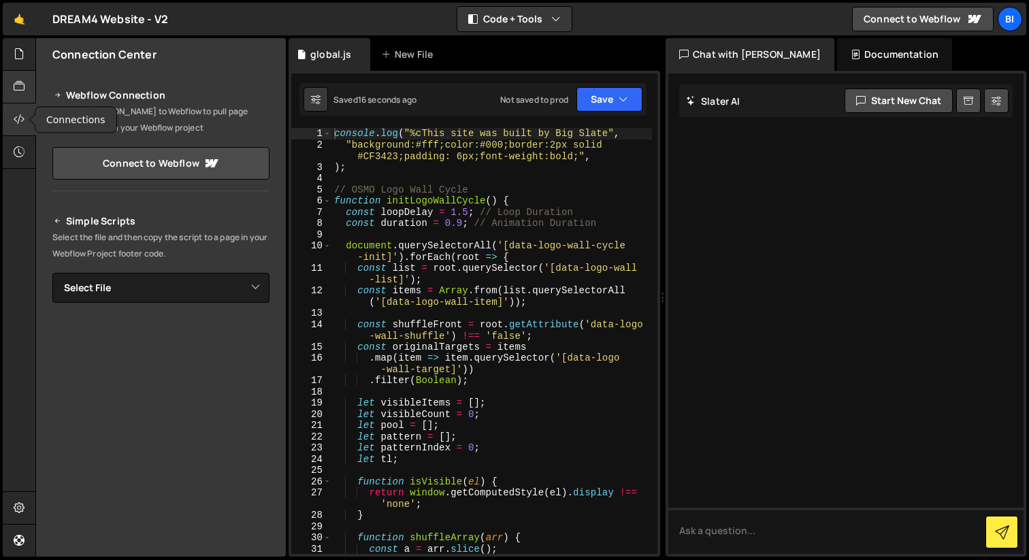
click at [18, 97] on div at bounding box center [19, 87] width 33 height 33
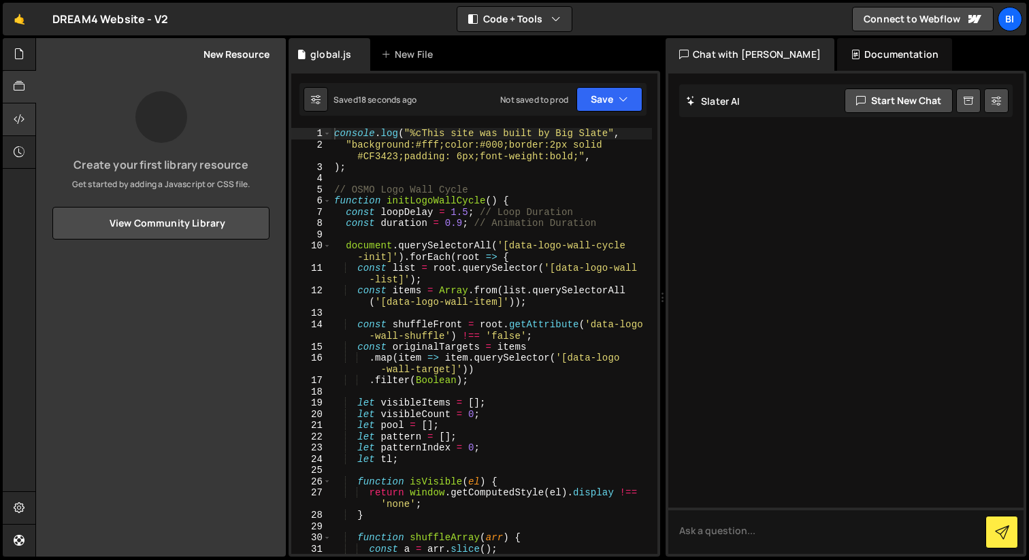
click at [23, 120] on icon at bounding box center [19, 119] width 11 height 15
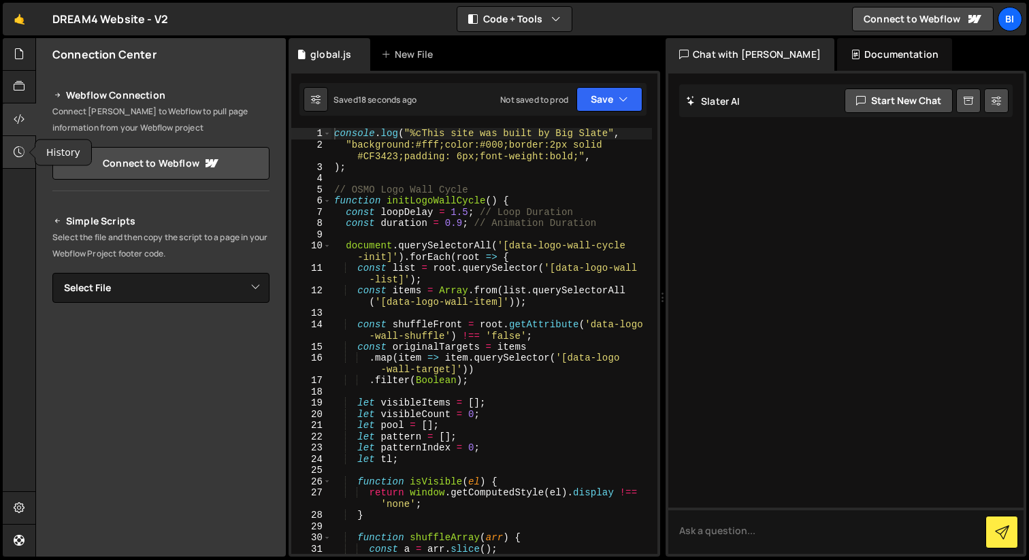
click at [22, 151] on icon at bounding box center [19, 151] width 11 height 15
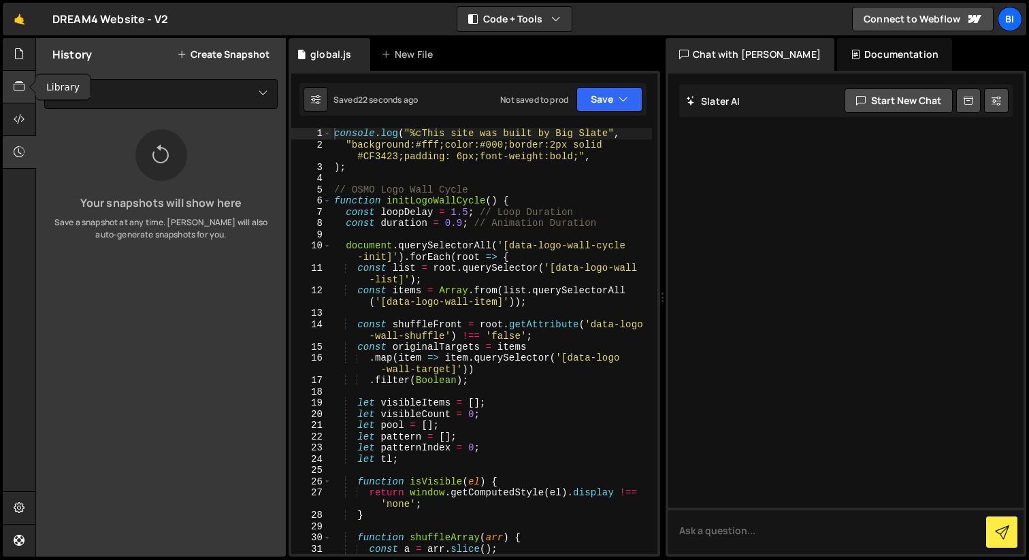
click at [10, 76] on div at bounding box center [19, 87] width 33 height 33
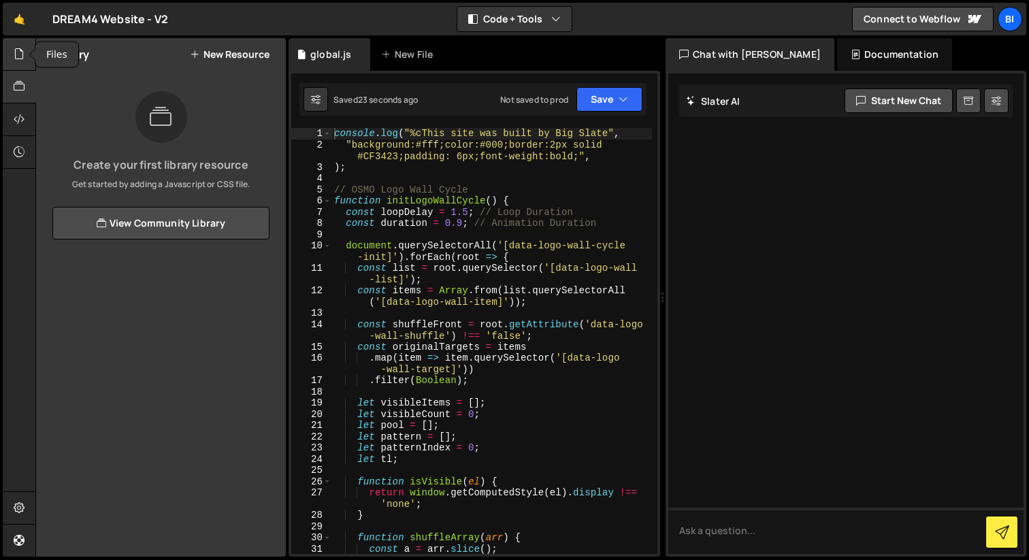
click at [12, 44] on div at bounding box center [19, 54] width 33 height 33
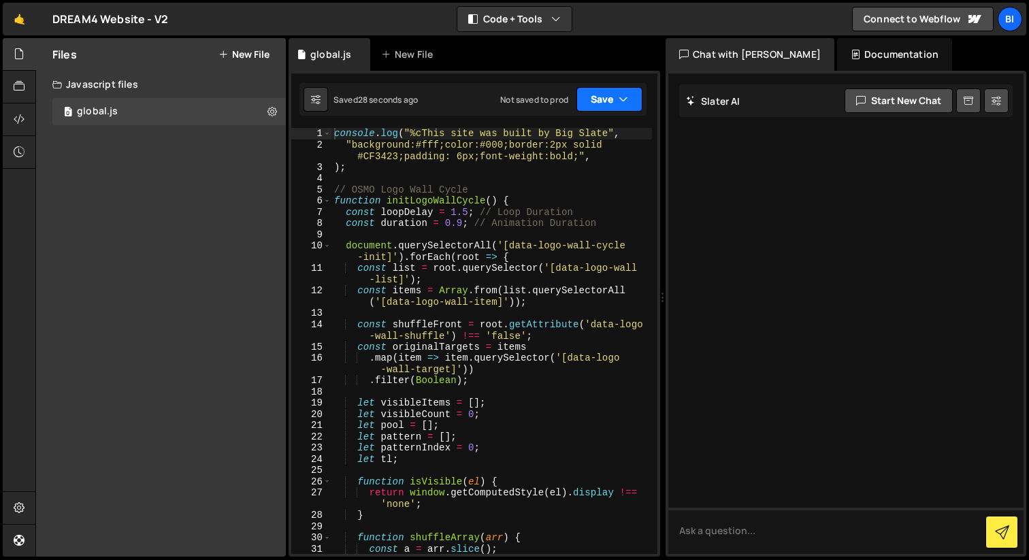
click at [605, 95] on button "Save" at bounding box center [609, 99] width 66 height 24
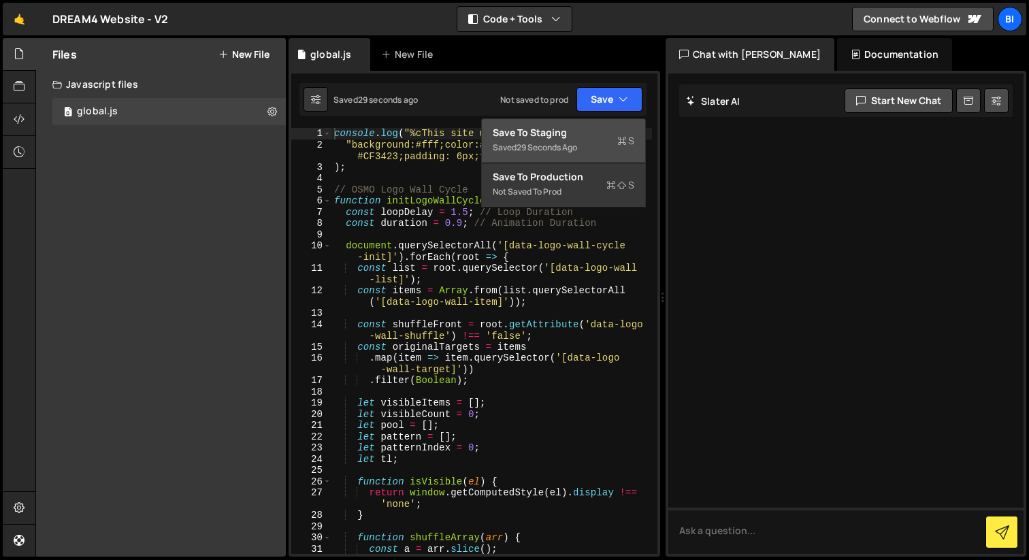
click at [608, 147] on div "Saved 29 seconds ago" at bounding box center [563, 147] width 141 height 16
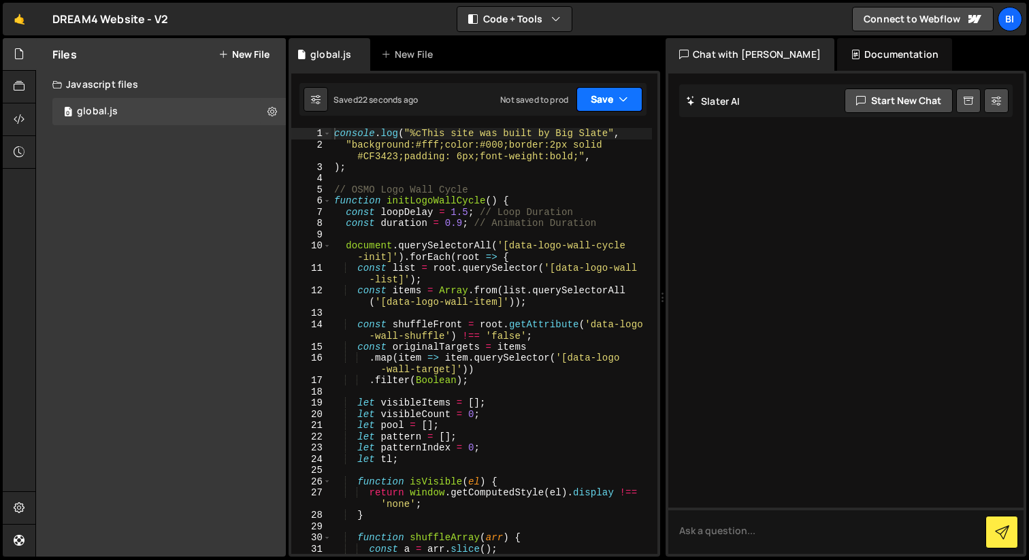
click at [616, 99] on button "Save" at bounding box center [609, 99] width 66 height 24
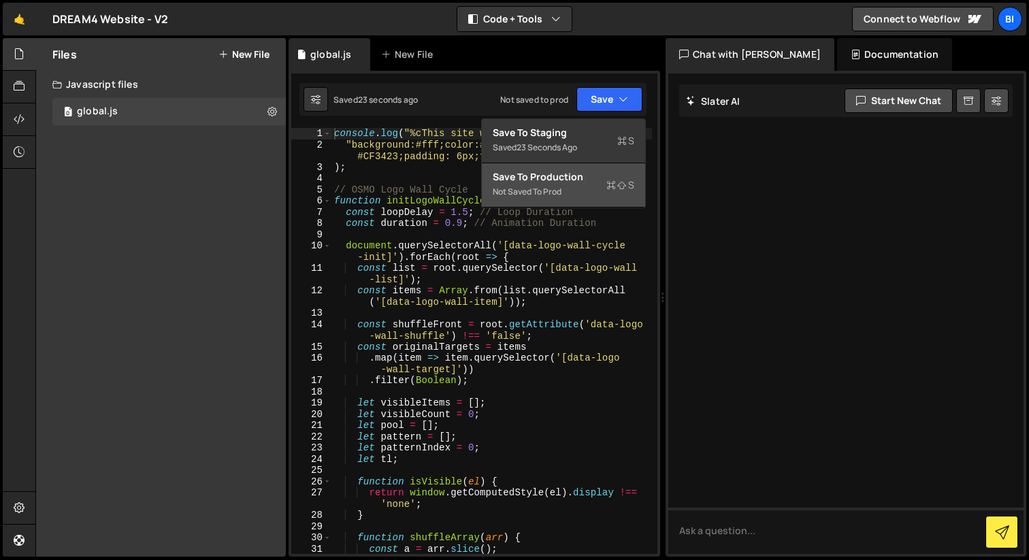
click at [590, 196] on div "Not saved to prod" at bounding box center [563, 192] width 141 height 16
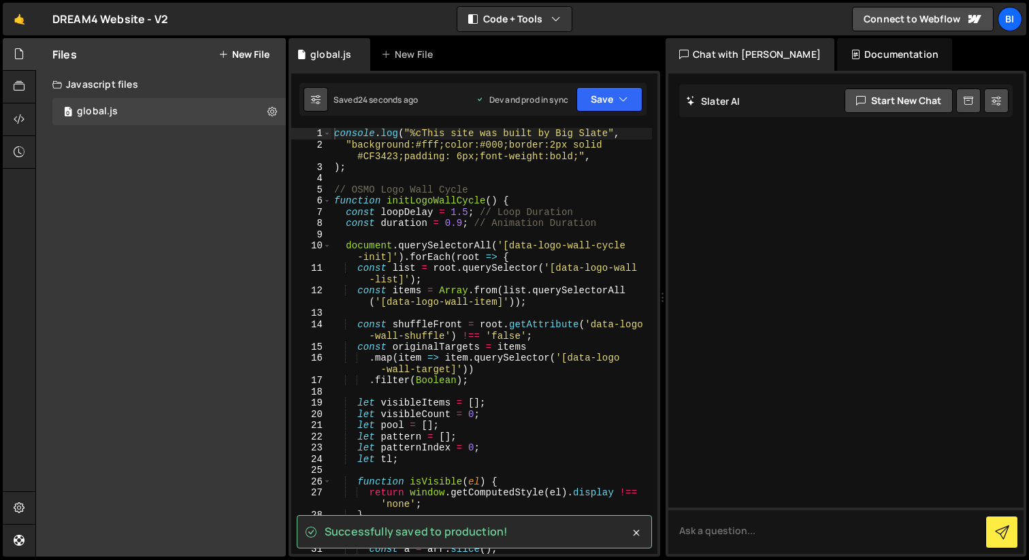
click at [312, 99] on icon at bounding box center [316, 100] width 10 height 14
select select "editor"
select select "ace/theme/monokai"
type input "14"
checkbox input "true"
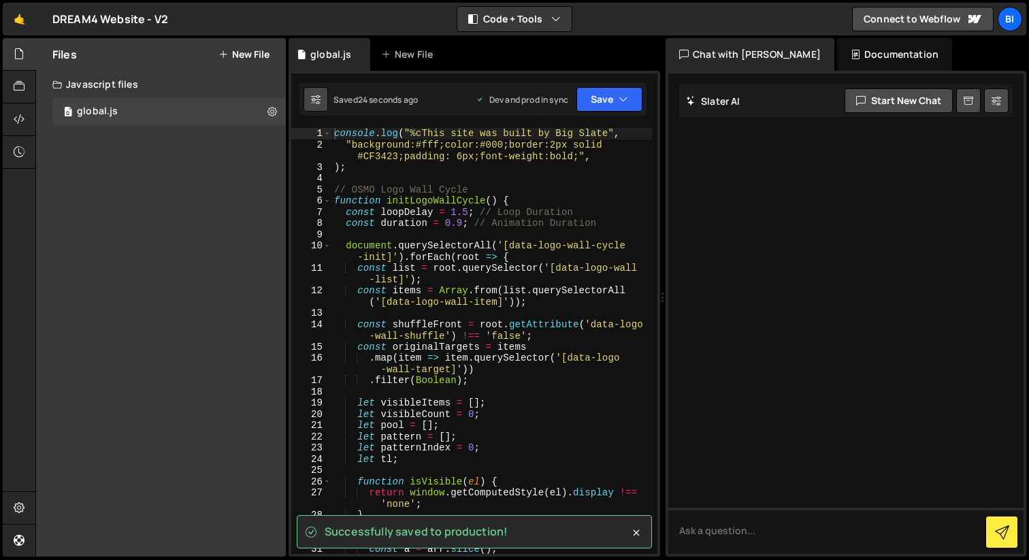
checkbox input "true"
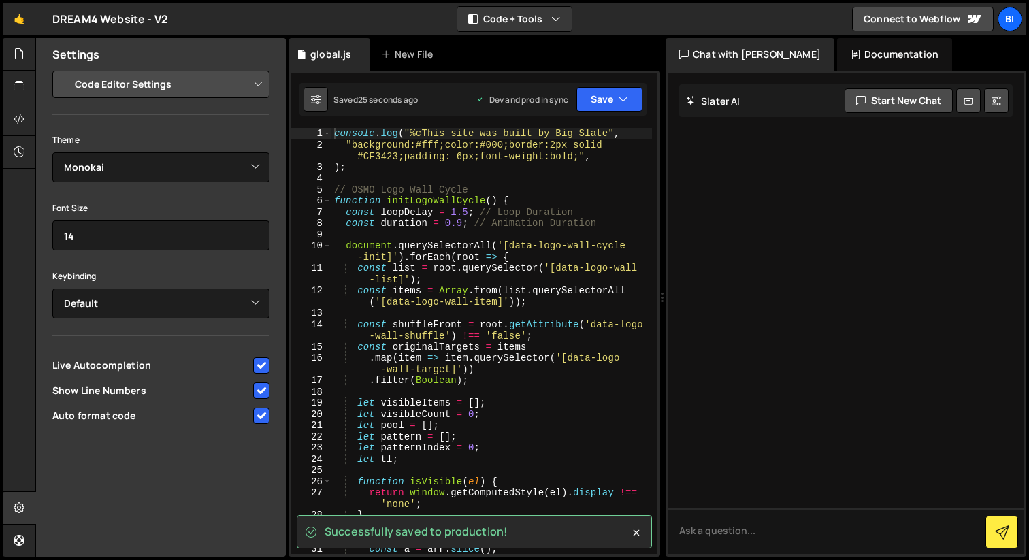
click at [312, 99] on icon at bounding box center [316, 100] width 10 height 14
click at [10, 57] on div at bounding box center [19, 54] width 33 height 33
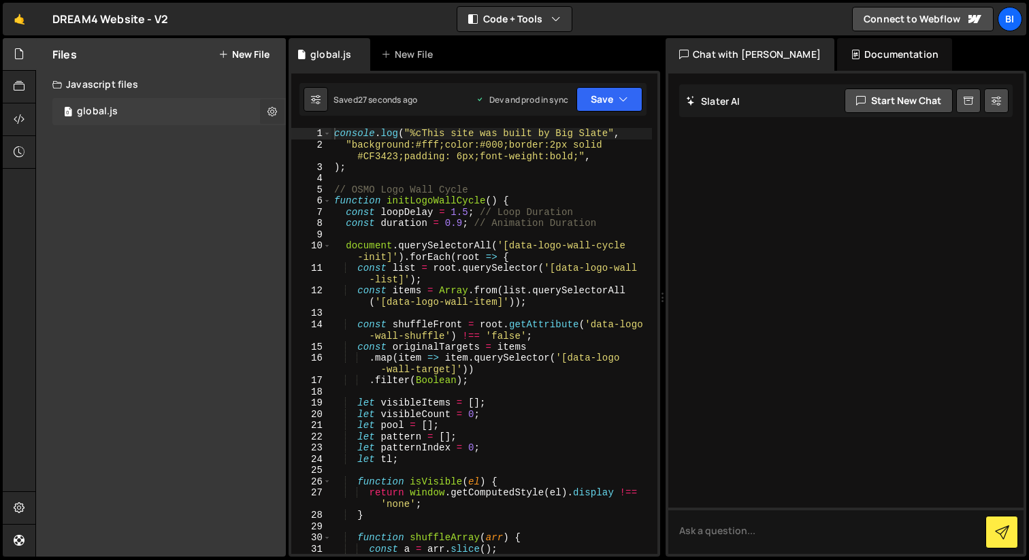
click at [275, 115] on icon at bounding box center [272, 111] width 10 height 13
type input "global"
radio input "true"
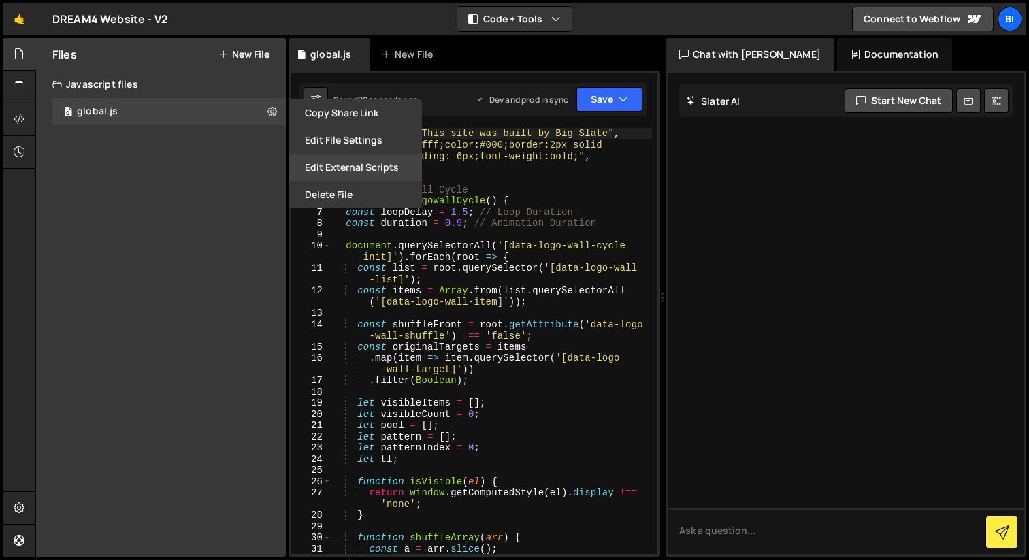
click at [329, 159] on button "Edit External Scripts" at bounding box center [354, 167] width 133 height 27
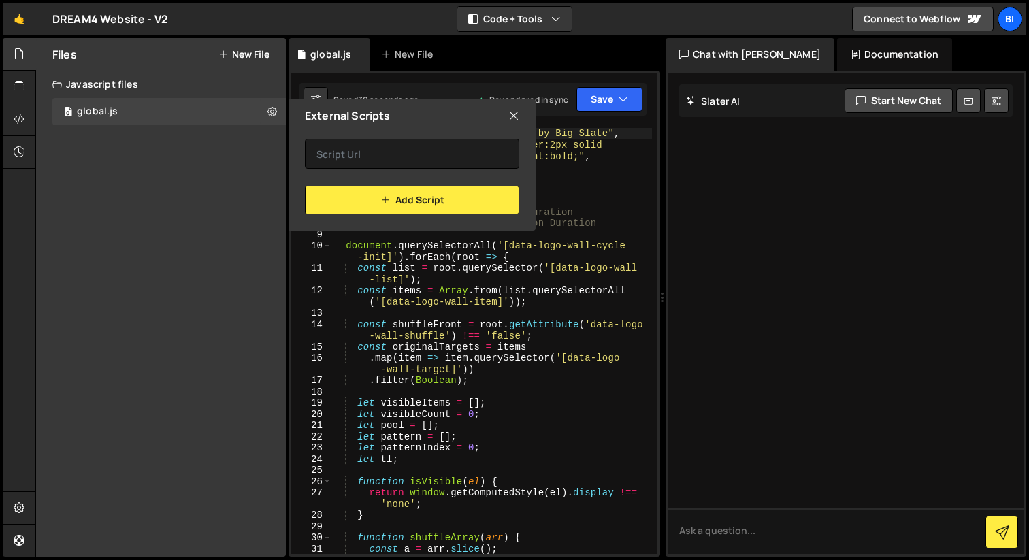
click at [275, 135] on div "Files New File Create your first file Get started by starting a Javascript or C…" at bounding box center [161, 297] width 250 height 518
click at [275, 114] on icon at bounding box center [272, 111] width 10 height 13
type input "global"
radio input "true"
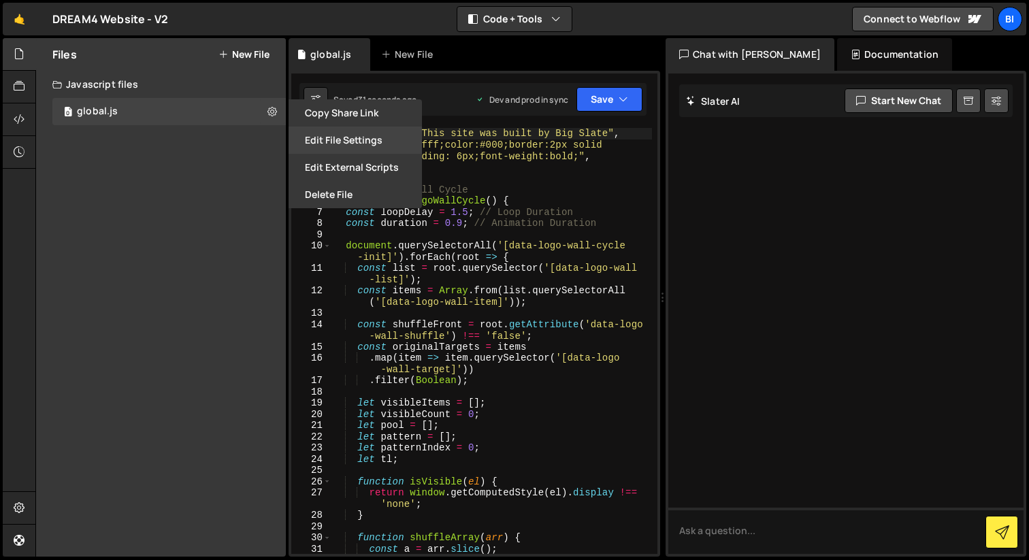
click at [325, 133] on button "Edit File Settings" at bounding box center [354, 140] width 133 height 27
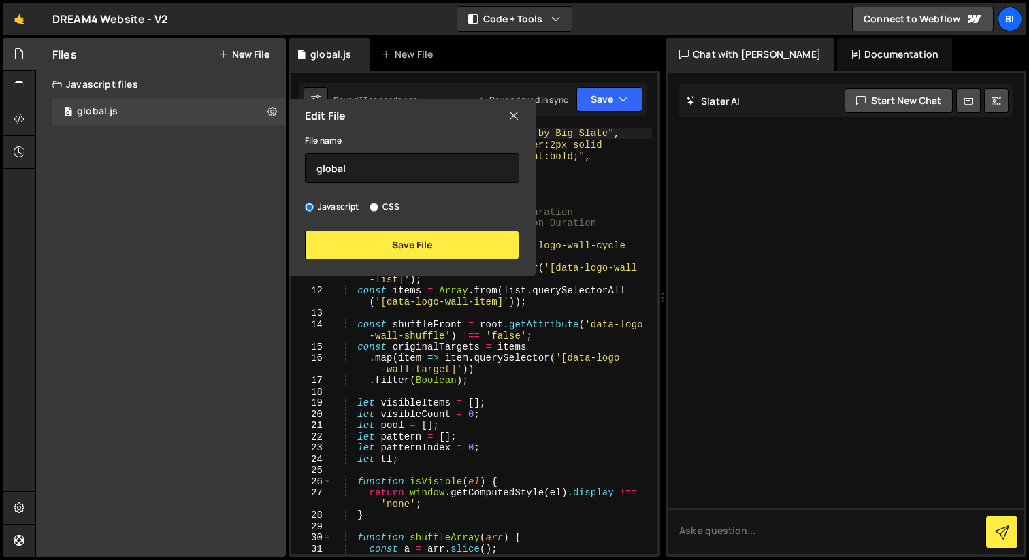
click at [325, 193] on div "File name global Javascript CSS Save File" at bounding box center [411, 195] width 247 height 127
click at [195, 223] on div "Files New File Create your first file Get started by starting a Javascript or C…" at bounding box center [161, 297] width 250 height 518
click at [241, 57] on button "New File" at bounding box center [243, 54] width 51 height 11
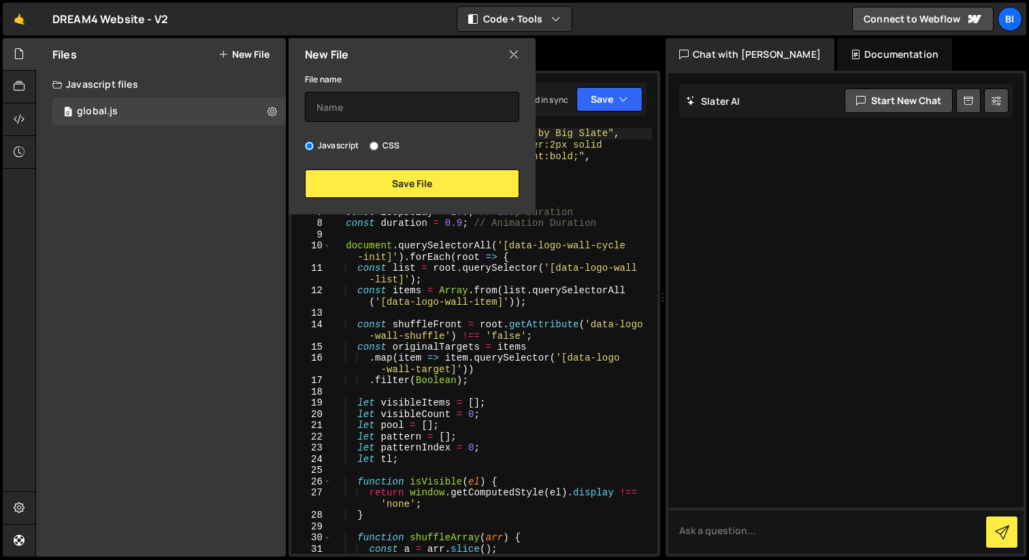
click at [518, 51] on icon at bounding box center [513, 54] width 11 height 15
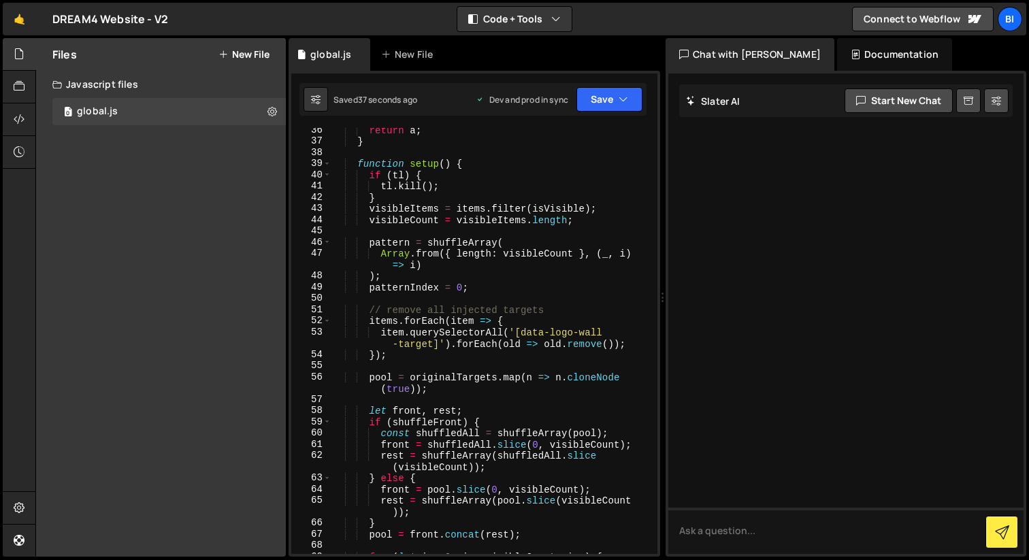
scroll to position [0, 0]
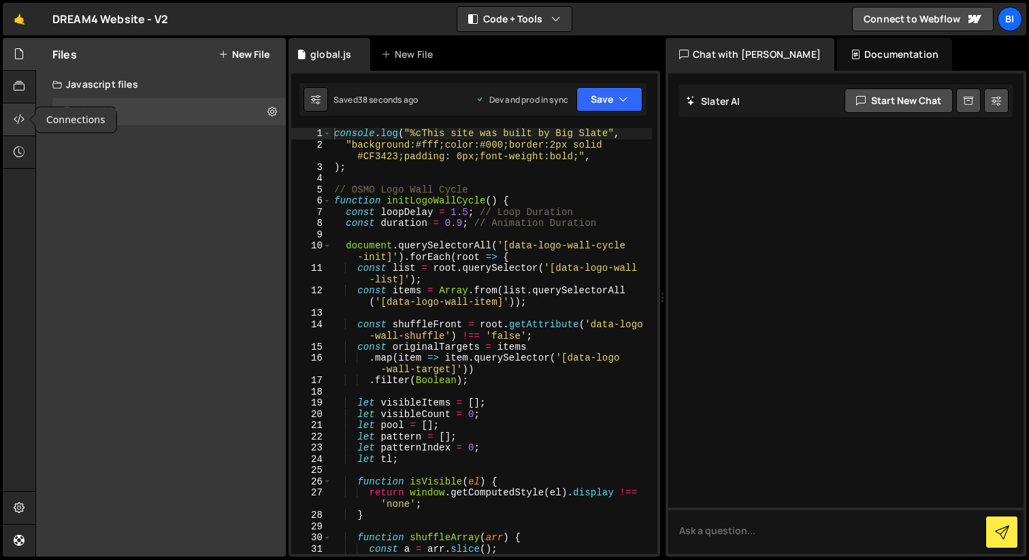
click at [12, 115] on div at bounding box center [19, 119] width 33 height 33
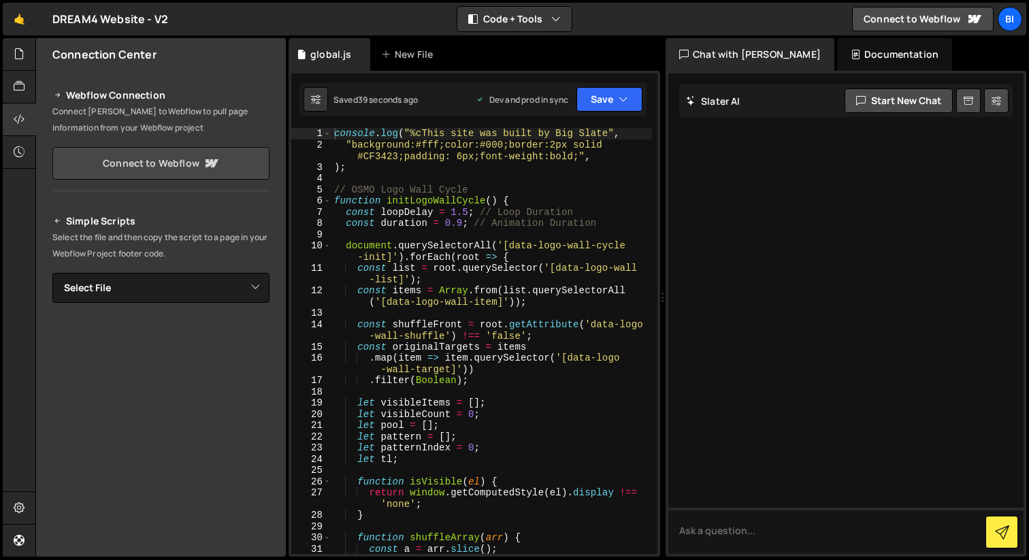
click at [150, 161] on link "Connect to Webflow" at bounding box center [160, 163] width 217 height 33
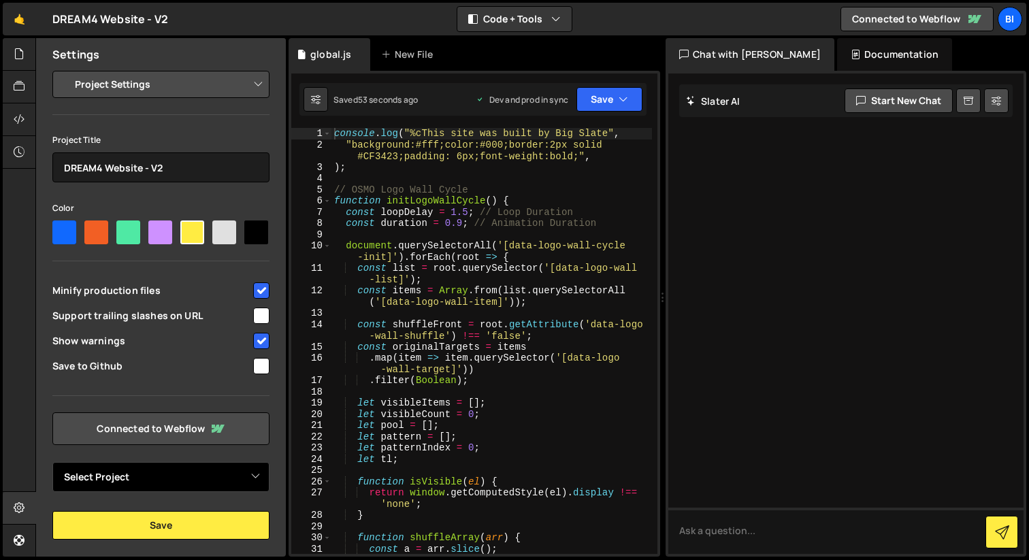
click at [191, 474] on select "Select Project Dream4 - DREAM_2713_WEBSITE" at bounding box center [160, 477] width 217 height 30
select select "68c0296c1b7ced6a2c931b5e"
click at [52, 462] on select "Select Project Dream4 - DREAM_2713_WEBSITE" at bounding box center [160, 477] width 217 height 30
click at [116, 457] on div "Project Title DREAM4 Website - V2 Color Minify production files Support trailin…" at bounding box center [160, 311] width 217 height 361
click at [105, 367] on span "Save to Github" at bounding box center [151, 366] width 199 height 14
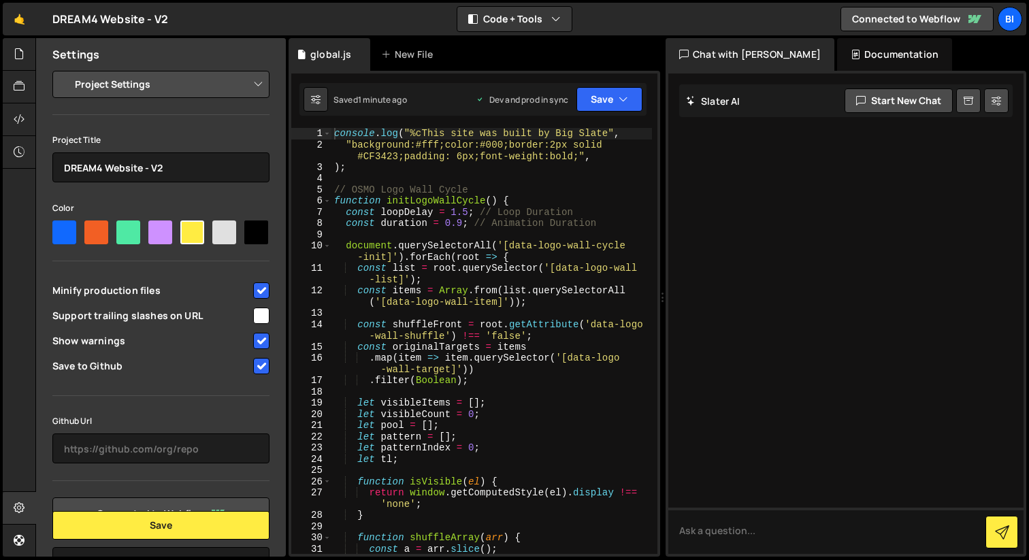
scroll to position [82, 0]
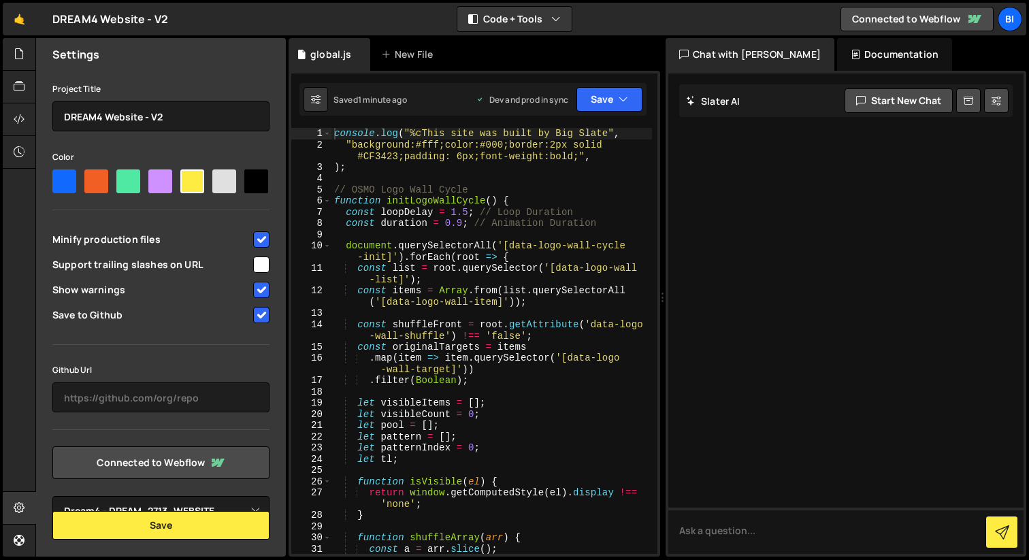
click at [110, 311] on span "Save to Github" at bounding box center [151, 315] width 199 height 14
click at [106, 319] on span "Save to Github" at bounding box center [151, 315] width 199 height 14
click at [261, 315] on input "checkbox" at bounding box center [261, 315] width 16 height 16
click at [253, 307] on input "checkbox" at bounding box center [261, 315] width 16 height 16
click at [245, 310] on span "Save to Github" at bounding box center [151, 315] width 199 height 14
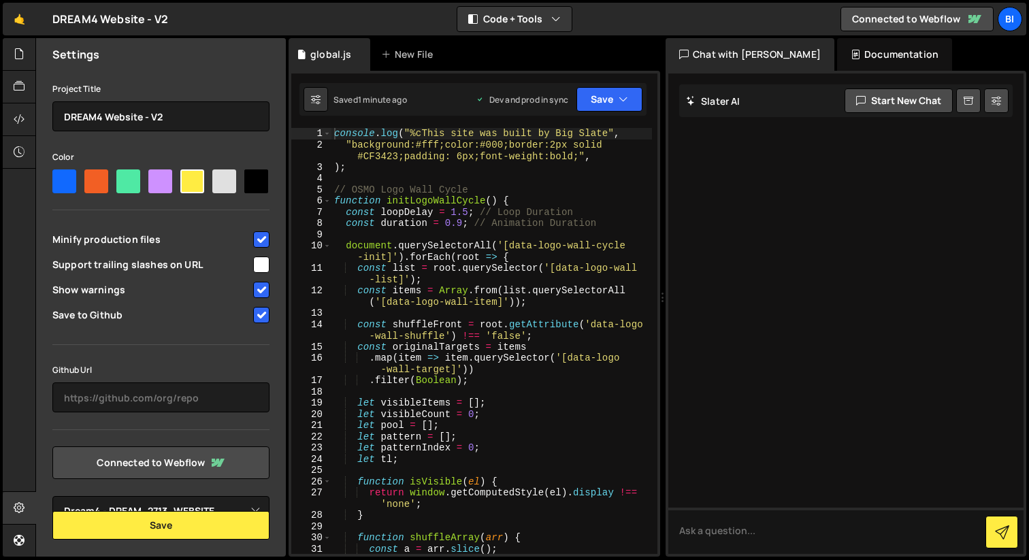
click at [229, 318] on span "Save to Github" at bounding box center [151, 315] width 199 height 14
click at [256, 318] on input "checkbox" at bounding box center [261, 315] width 16 height 16
checkbox input "true"
click at [164, 539] on div "Settings Project Settings Code Editor Settings Chat Settings Project Title DREA…" at bounding box center [161, 297] width 250 height 518
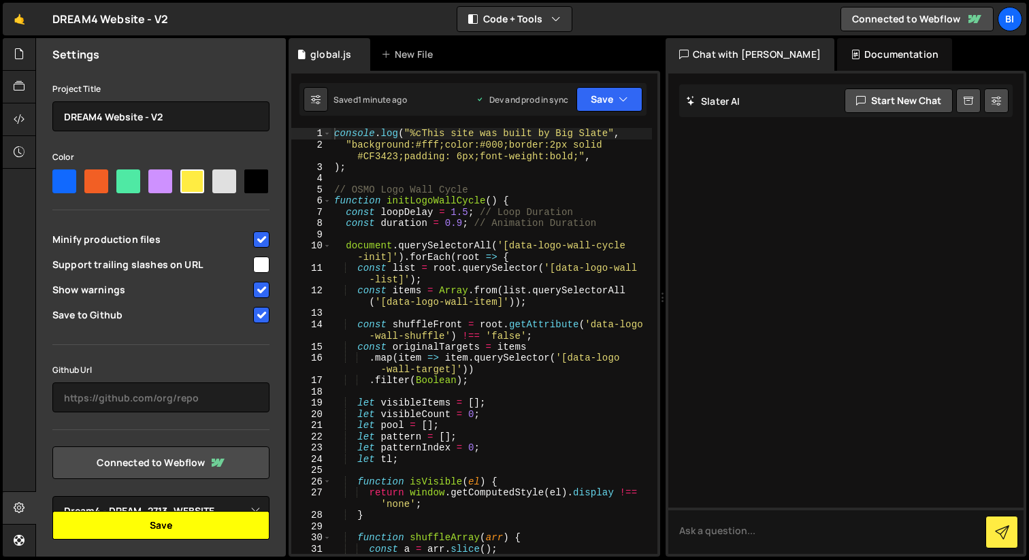
click at [164, 525] on button "Save" at bounding box center [160, 525] width 217 height 29
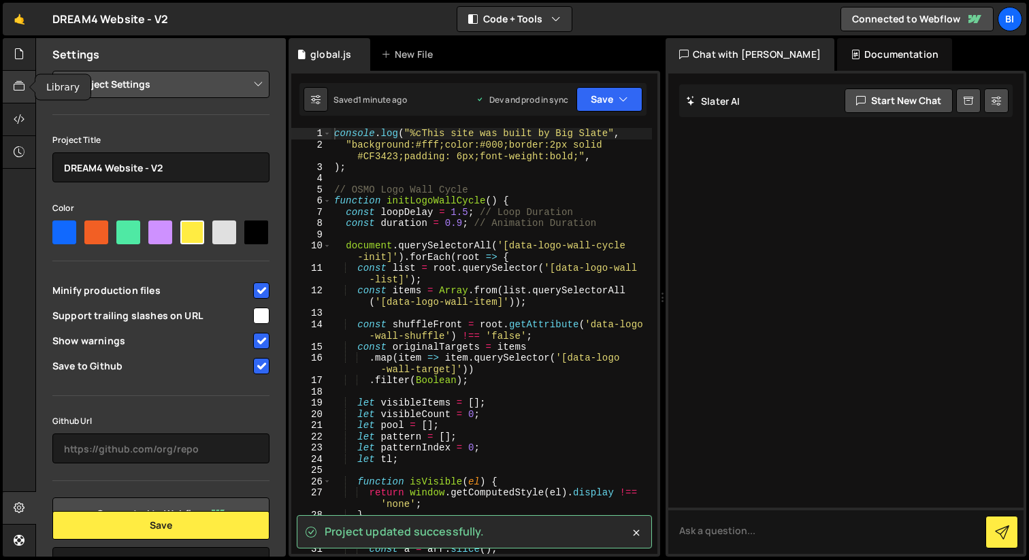
click at [15, 84] on icon at bounding box center [19, 86] width 11 height 15
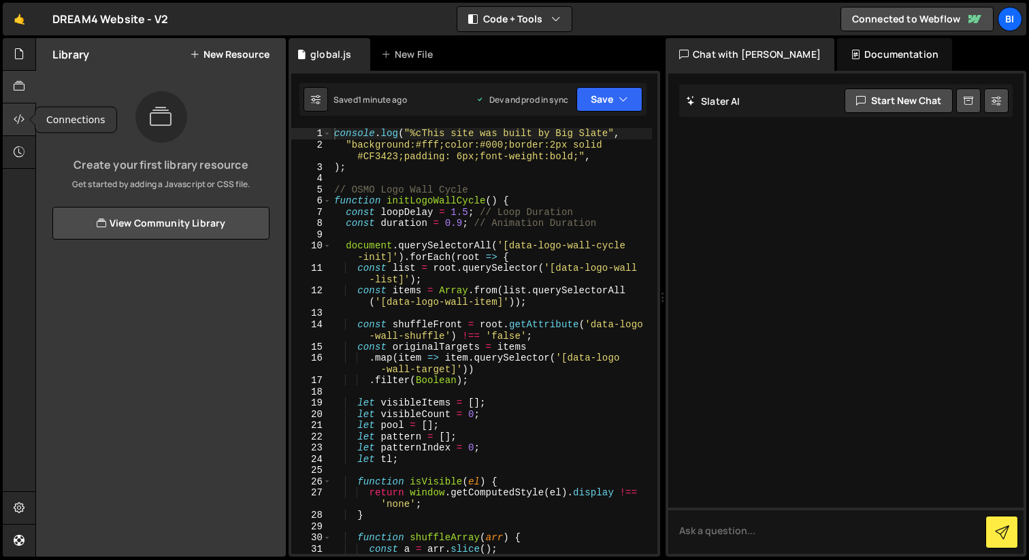
click at [21, 109] on div at bounding box center [19, 119] width 33 height 33
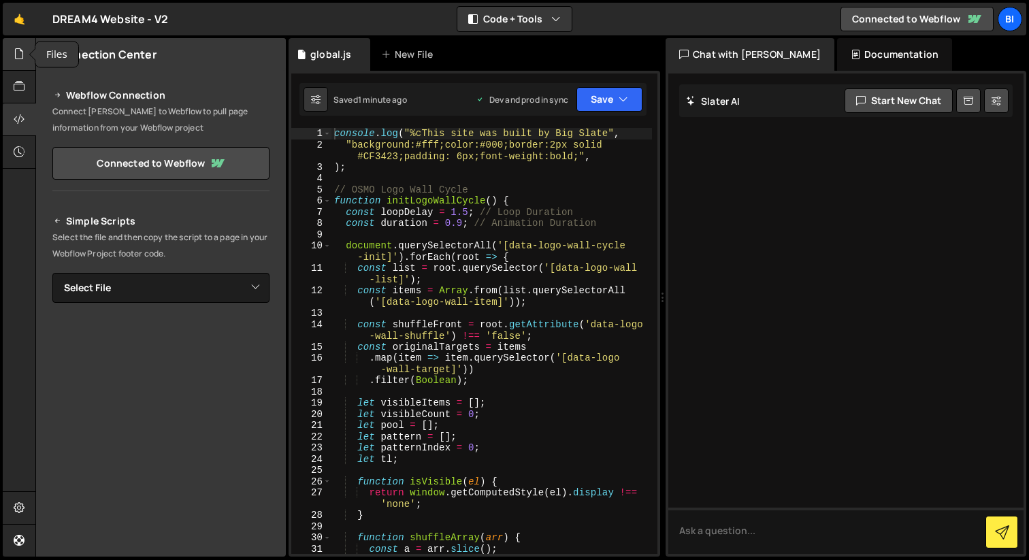
click at [20, 49] on icon at bounding box center [19, 53] width 11 height 15
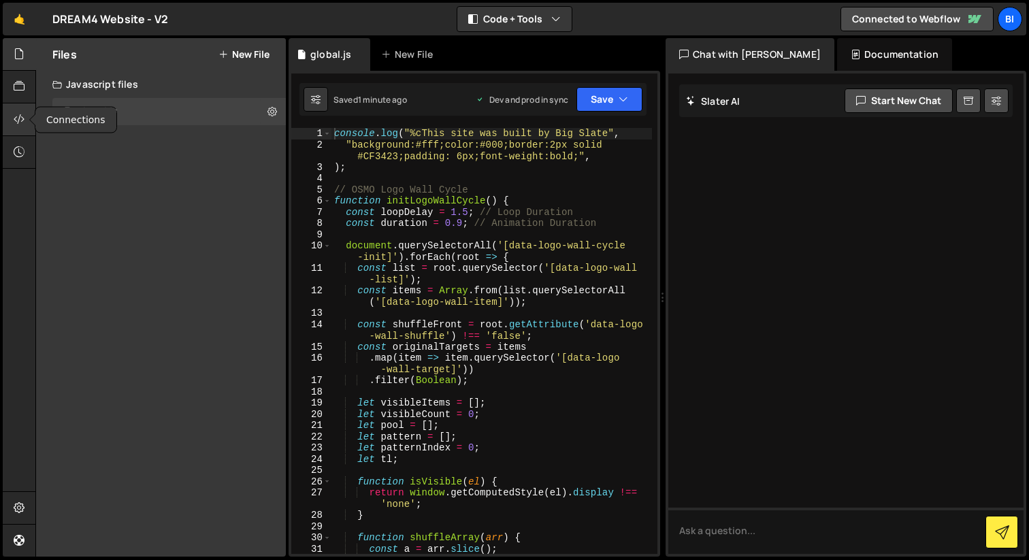
click at [24, 118] on icon at bounding box center [19, 119] width 11 height 15
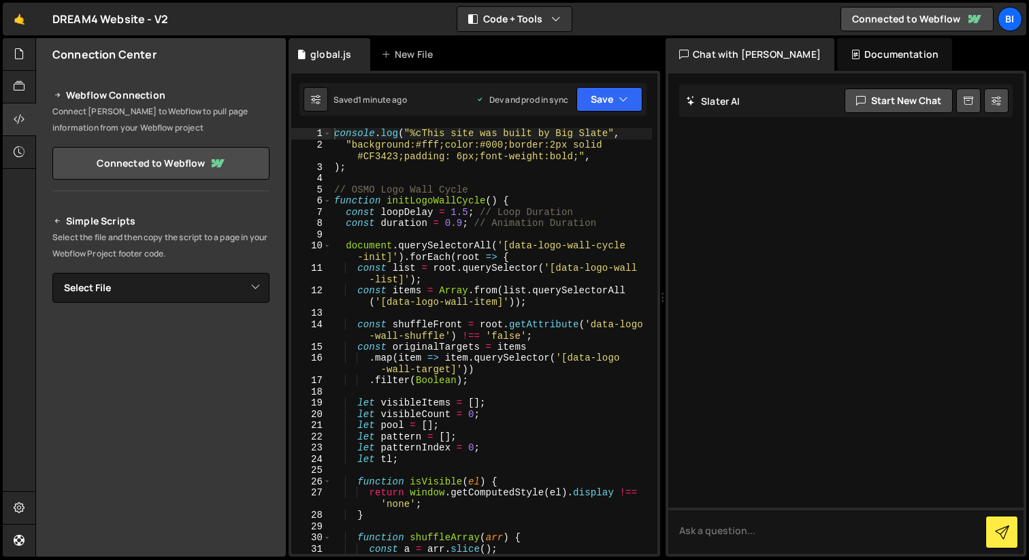
scroll to position [56, 0]
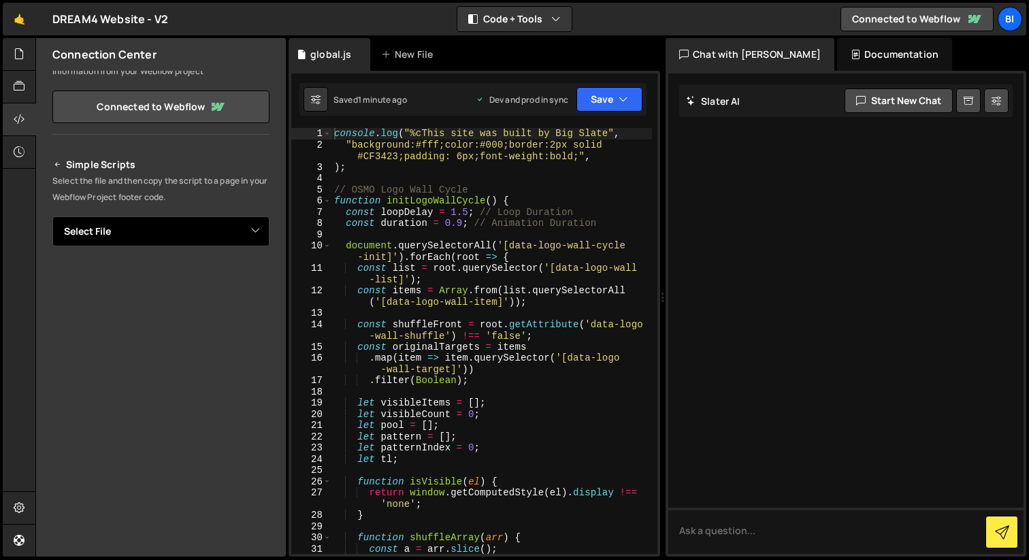
click at [139, 218] on select "Select File global.js" at bounding box center [160, 231] width 217 height 30
click at [56, 168] on icon at bounding box center [58, 164] width 10 height 16
click at [59, 167] on icon at bounding box center [58, 164] width 10 height 16
click at [171, 222] on select "Select File global.js" at bounding box center [160, 231] width 217 height 30
click at [129, 216] on div "Simple Scripts Select the file and then copy the script to a page in your Webfl…" at bounding box center [160, 341] width 217 height 370
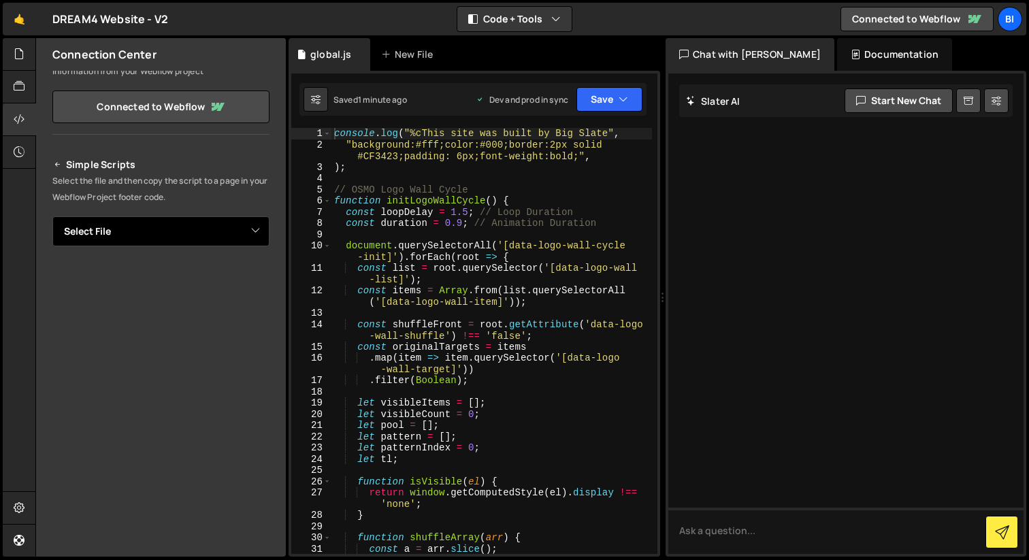
click at [124, 225] on select "Select File global.js" at bounding box center [160, 231] width 217 height 30
select select "47734"
click at [52, 216] on select "Select File global.js" at bounding box center [160, 231] width 217 height 30
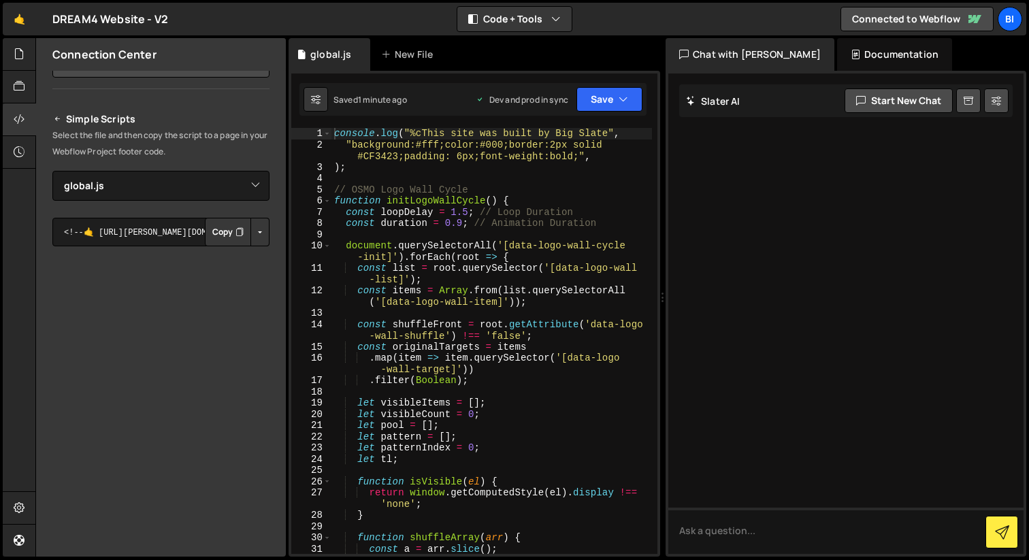
click at [252, 232] on button "Button group with nested dropdown" at bounding box center [259, 232] width 19 height 29
click at [182, 259] on link "Copy Staging Script" at bounding box center [201, 257] width 133 height 19
click at [161, 139] on p "Select the file and then copy the script to a page in your Webflow Project foot…" at bounding box center [160, 143] width 217 height 33
click at [241, 180] on select "Select File global.js" at bounding box center [160, 186] width 217 height 30
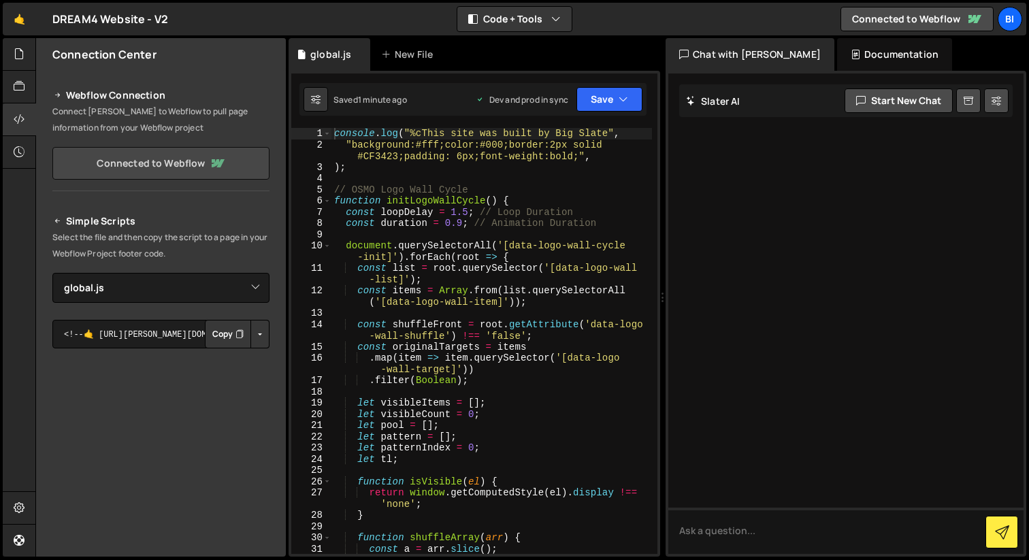
click at [134, 161] on link "Connected to Webflow" at bounding box center [160, 163] width 217 height 33
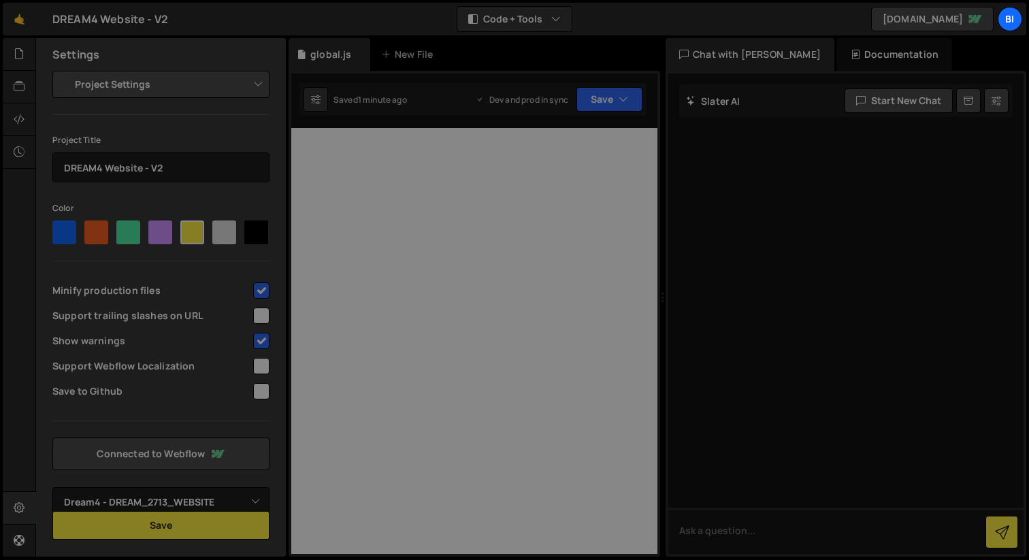
select select "68c0296c1b7ced6a2c931b5e"
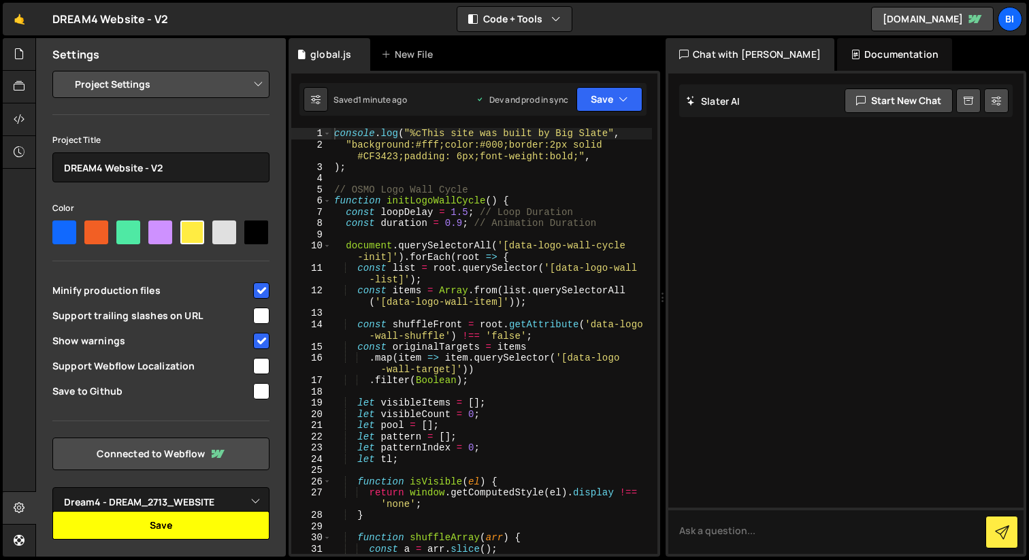
click at [157, 527] on button "Save" at bounding box center [160, 525] width 217 height 29
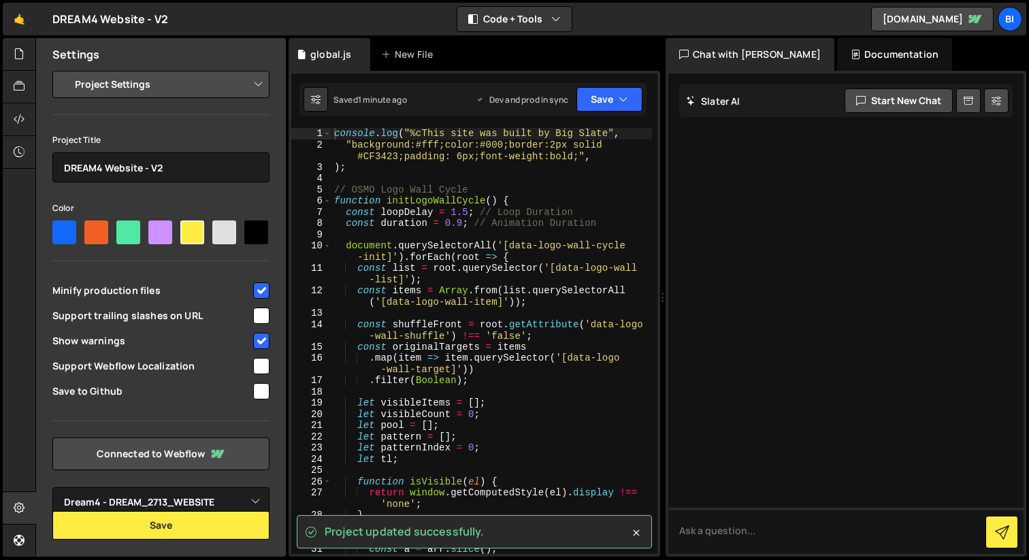
click at [144, 95] on select "Project Settings Code Editor Settings Chat Settings" at bounding box center [163, 84] width 199 height 30
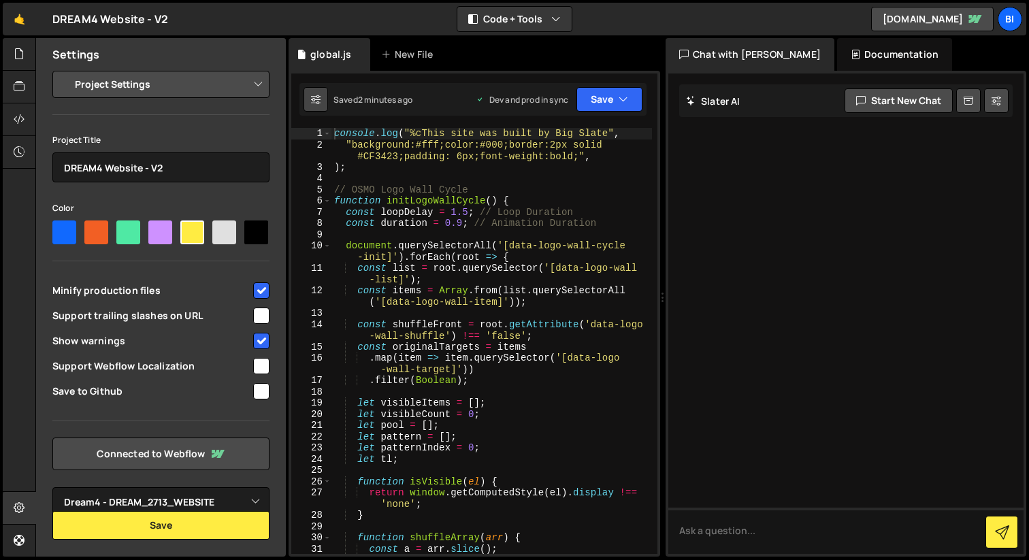
click at [318, 101] on icon at bounding box center [316, 100] width 10 height 14
select select "editor"
select select "ace/theme/monokai"
type input "14"
checkbox input "true"
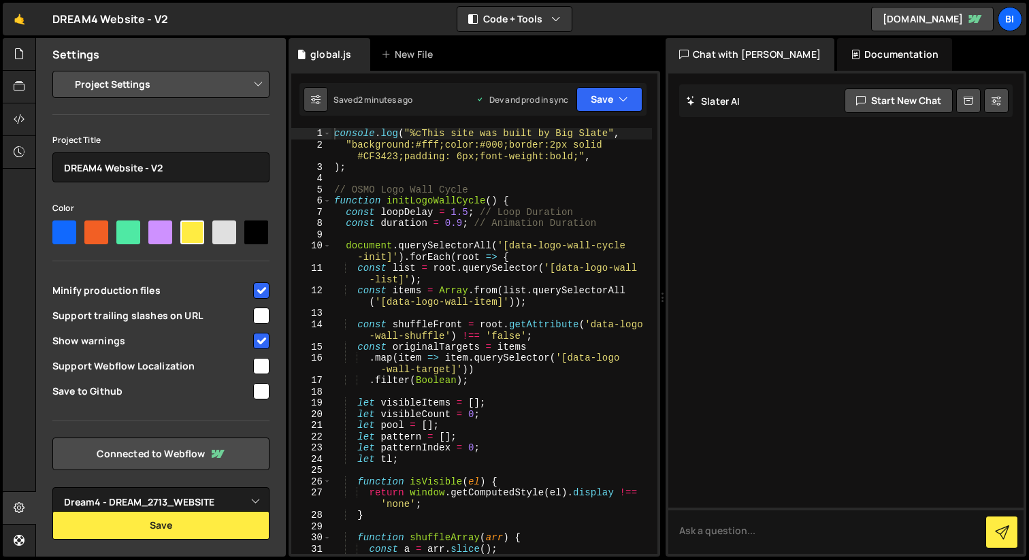
checkbox input "true"
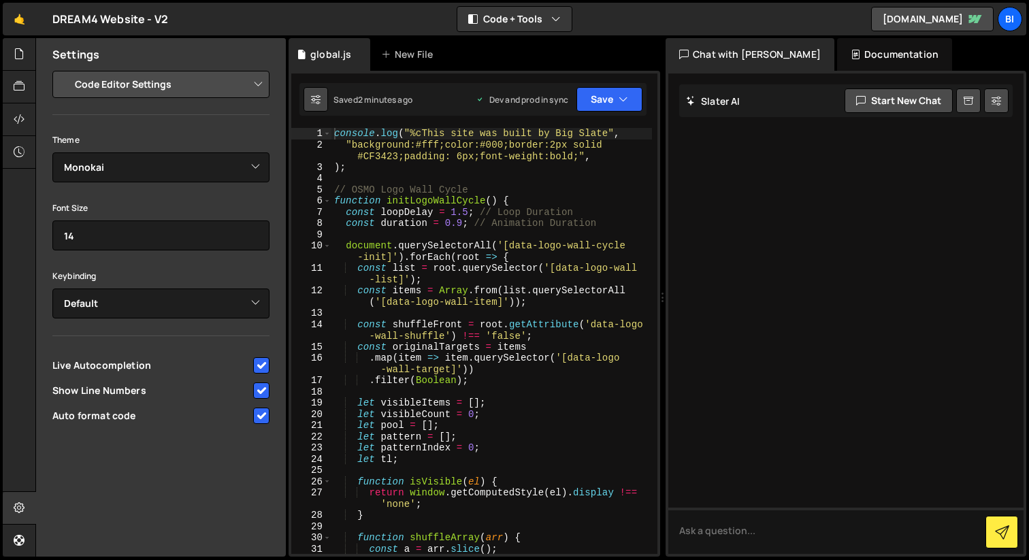
click at [318, 101] on icon at bounding box center [316, 100] width 10 height 14
click at [14, 46] on icon at bounding box center [19, 53] width 11 height 15
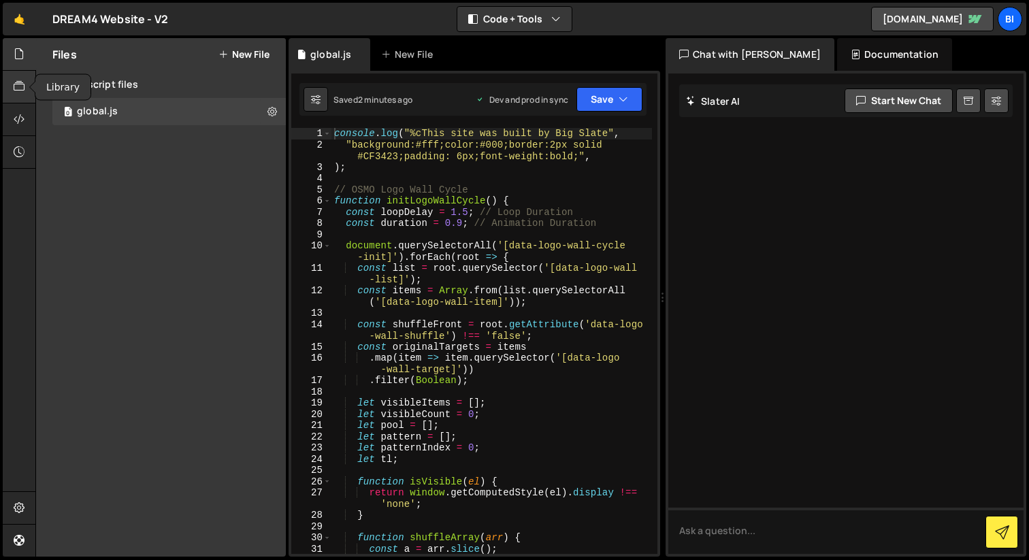
click at [17, 78] on div at bounding box center [19, 87] width 33 height 33
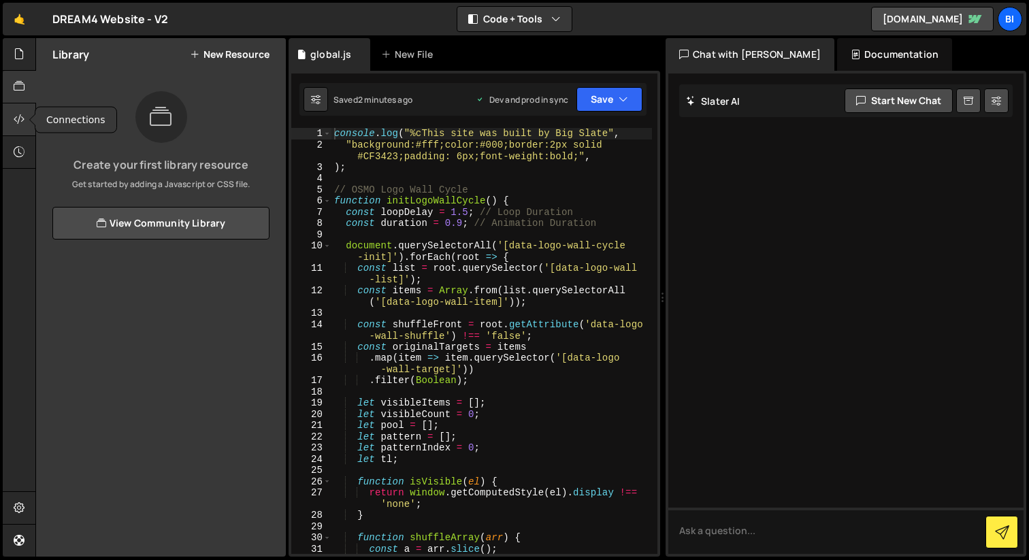
click at [20, 124] on icon at bounding box center [19, 119] width 11 height 15
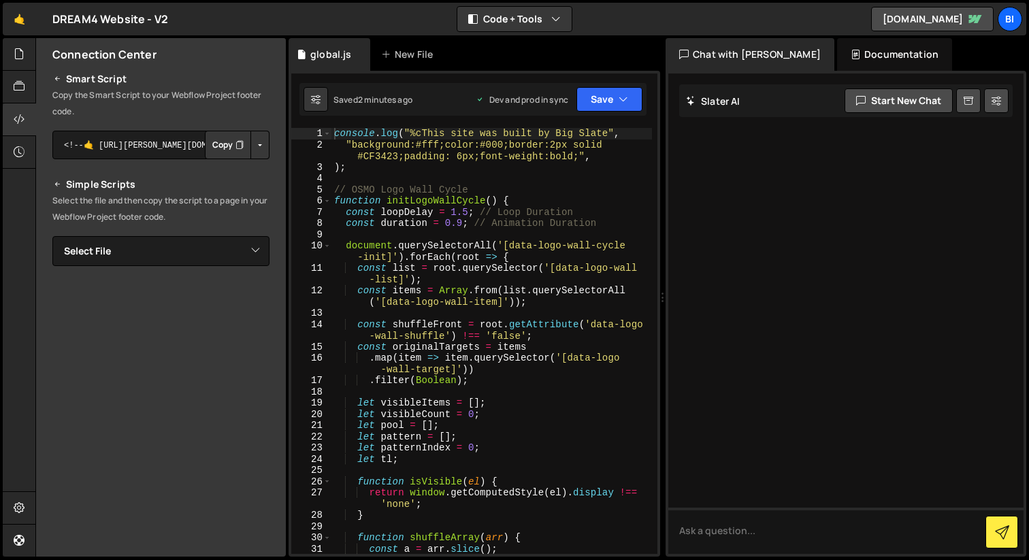
scroll to position [162, 0]
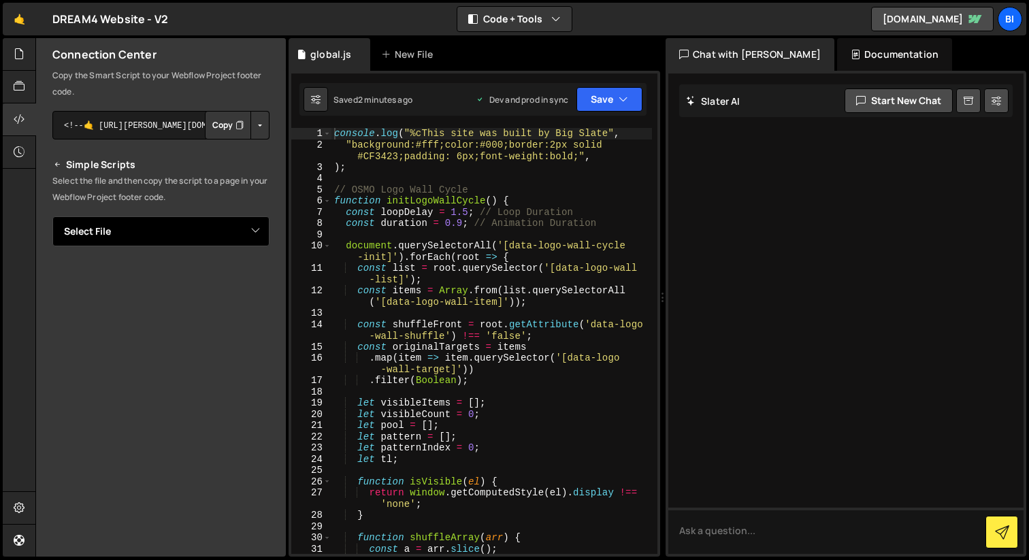
click at [162, 229] on select "Select File global.js" at bounding box center [160, 231] width 217 height 30
select select "47734"
click at [52, 216] on select "Select File global.js" at bounding box center [160, 231] width 217 height 30
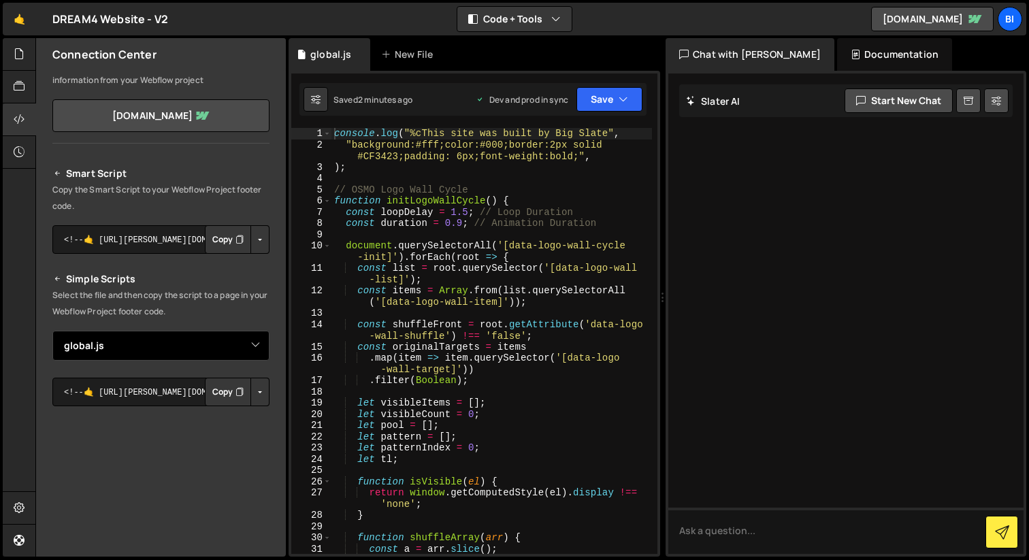
scroll to position [0, 0]
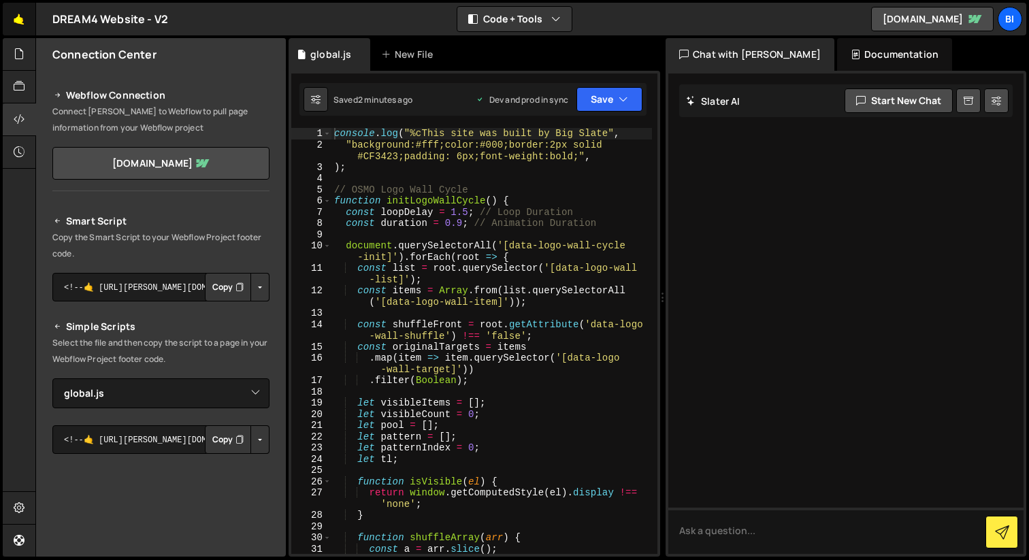
click at [22, 24] on link "🤙" at bounding box center [19, 19] width 33 height 33
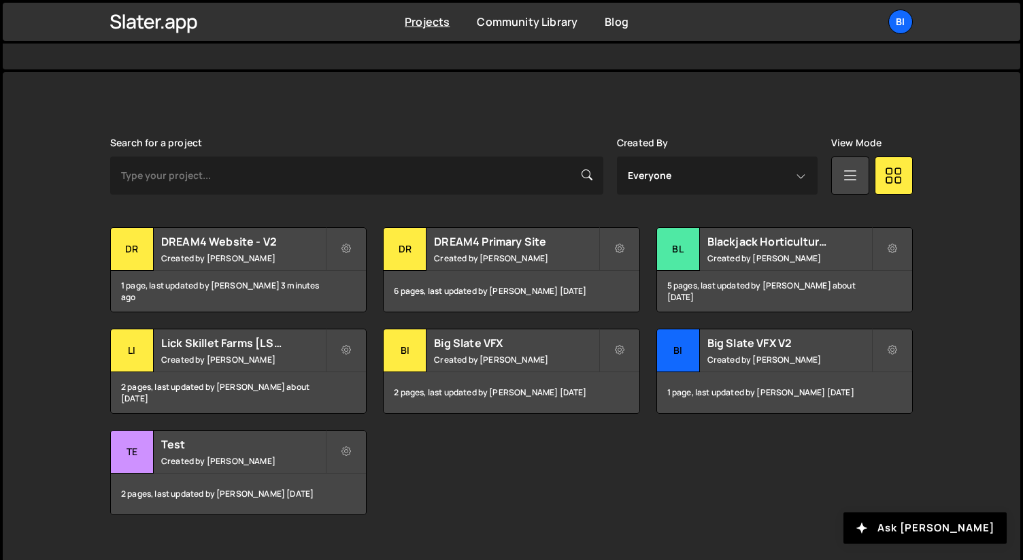
scroll to position [343, 0]
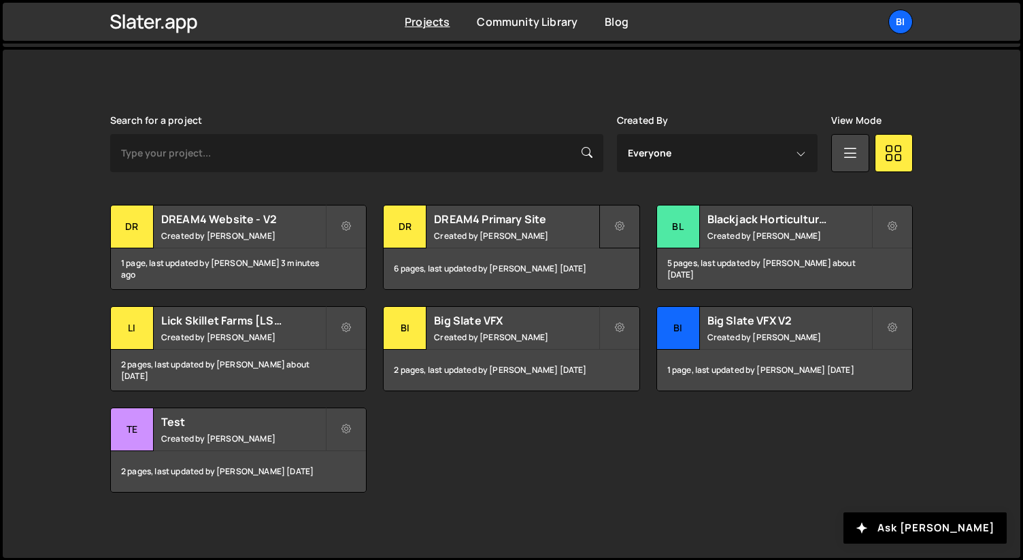
click at [605, 226] on button at bounding box center [619, 227] width 41 height 44
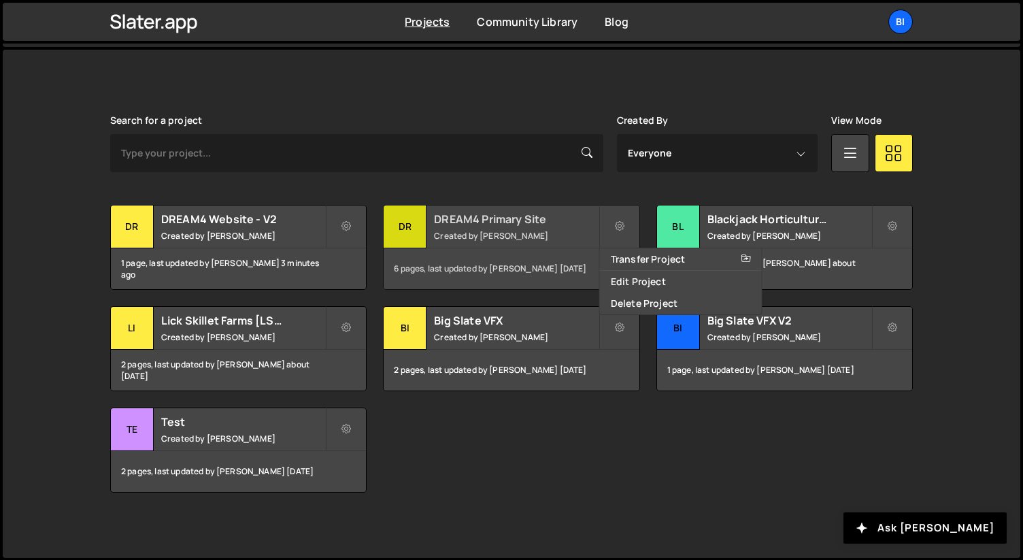
click at [554, 233] on small "Created by [PERSON_NAME]" at bounding box center [516, 236] width 164 height 12
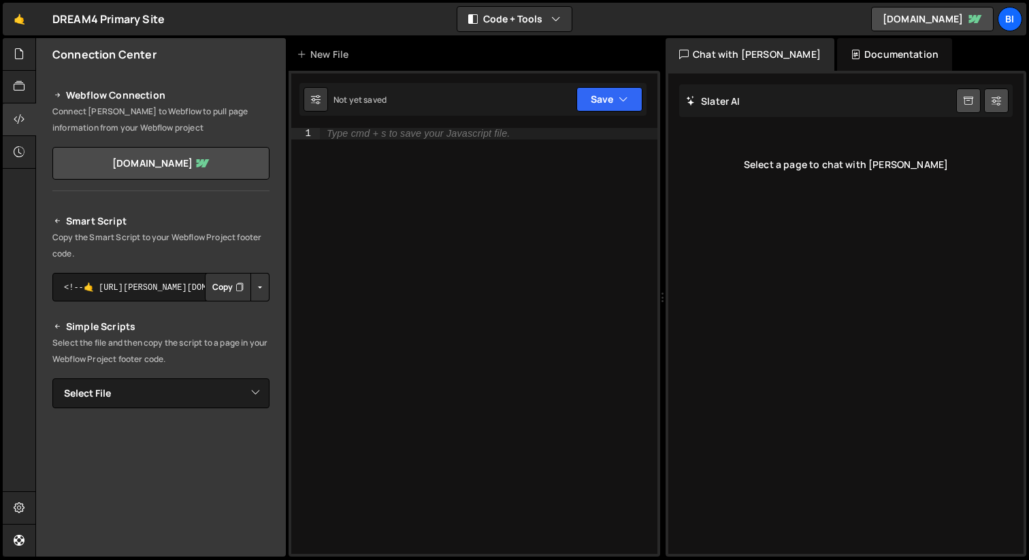
click at [253, 288] on button "Button group with nested dropdown" at bounding box center [259, 287] width 19 height 29
click at [199, 253] on p "Copy the Smart Script to your Webflow Project footer code." at bounding box center [160, 245] width 217 height 33
click at [146, 280] on textarea "<!--🤙 [URL][PERSON_NAME][DOMAIN_NAME]> <script>document.addEventListener("DOMCo…" at bounding box center [160, 287] width 217 height 29
click at [62, 227] on icon at bounding box center [58, 221] width 10 height 16
click at [59, 95] on icon at bounding box center [58, 95] width 10 height 16
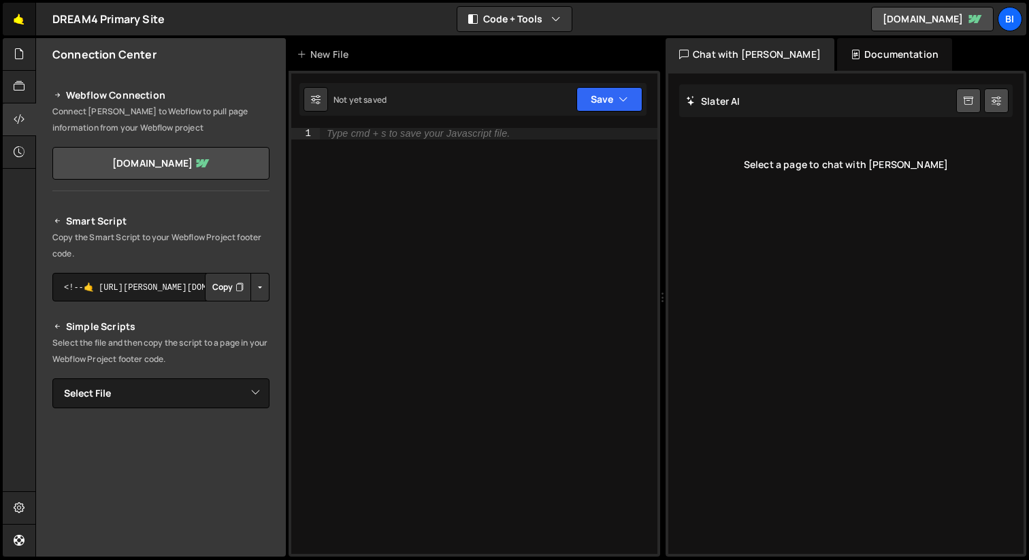
click at [13, 20] on link "🤙" at bounding box center [19, 19] width 33 height 33
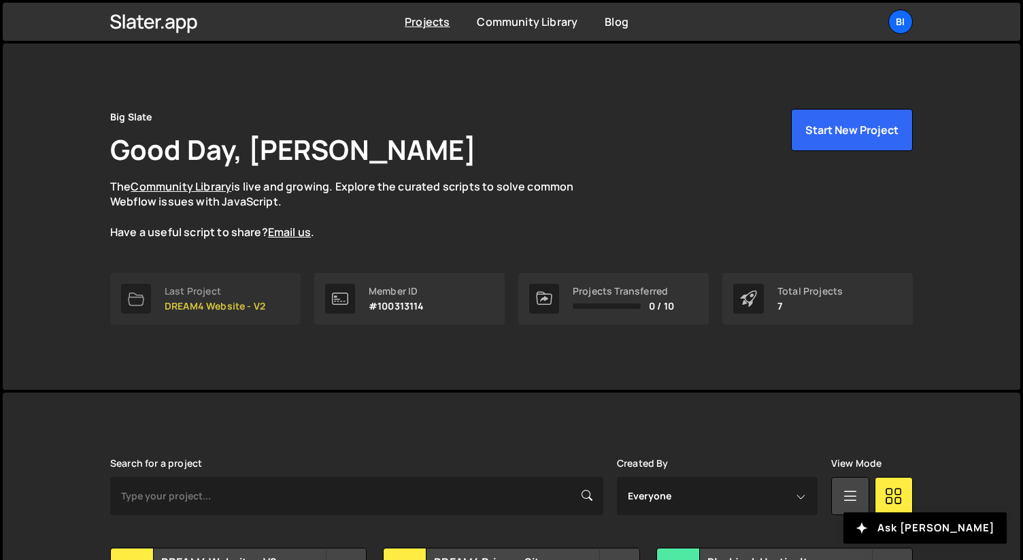
scroll to position [343, 0]
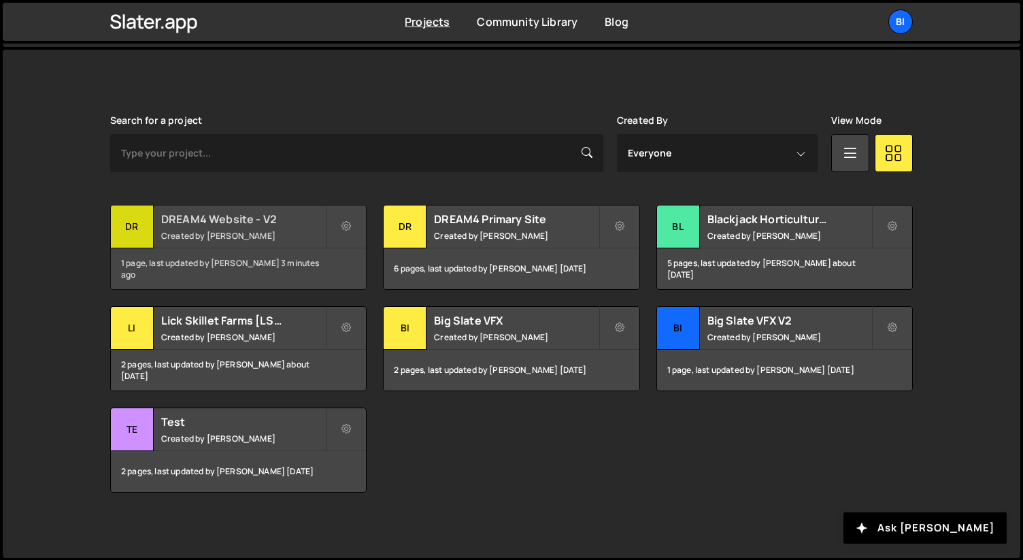
click at [217, 227] on div "DREAM4 Website - V2 Created by Nathan Anderson" at bounding box center [238, 226] width 255 height 42
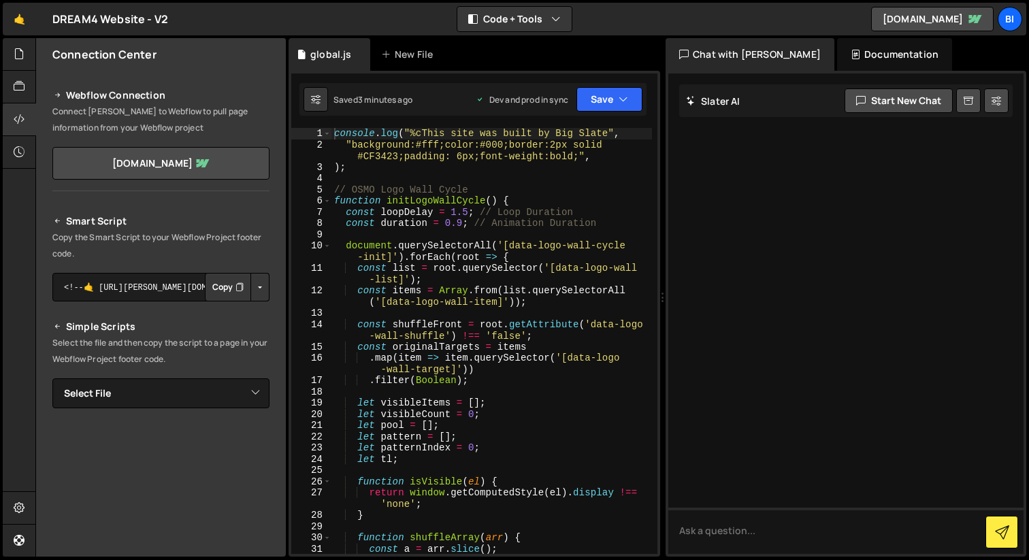
click at [251, 282] on button "Button group with nested dropdown" at bounding box center [259, 287] width 19 height 29
click at [219, 251] on p "Copy the Smart Script to your Webflow Project footer code." at bounding box center [160, 245] width 217 height 33
click at [220, 291] on button "Copy" at bounding box center [228, 287] width 46 height 29
click at [183, 242] on p "Copy the Smart Script to your Webflow Project footer code." at bounding box center [160, 245] width 217 height 33
click at [14, 90] on icon at bounding box center [19, 86] width 11 height 15
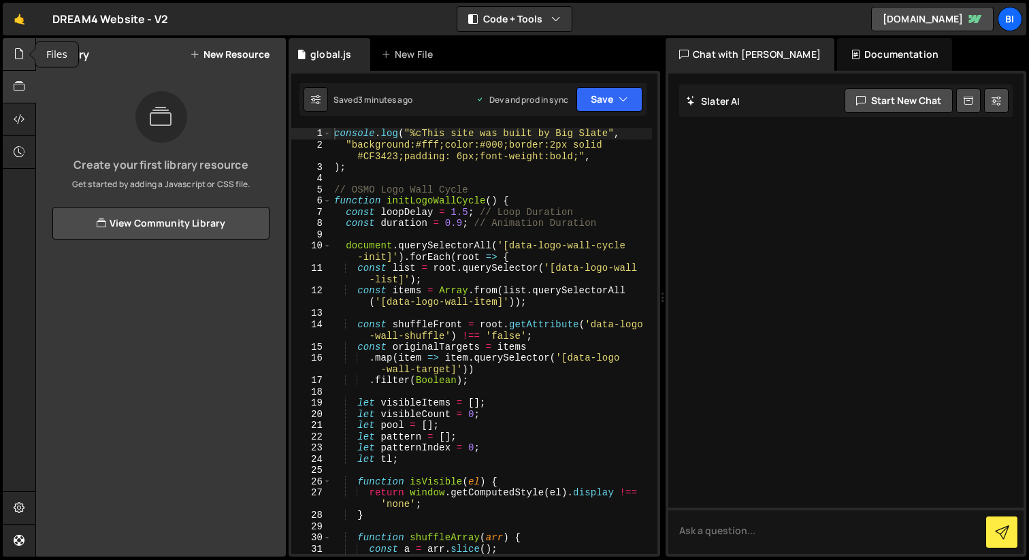
click at [15, 50] on icon at bounding box center [19, 53] width 11 height 15
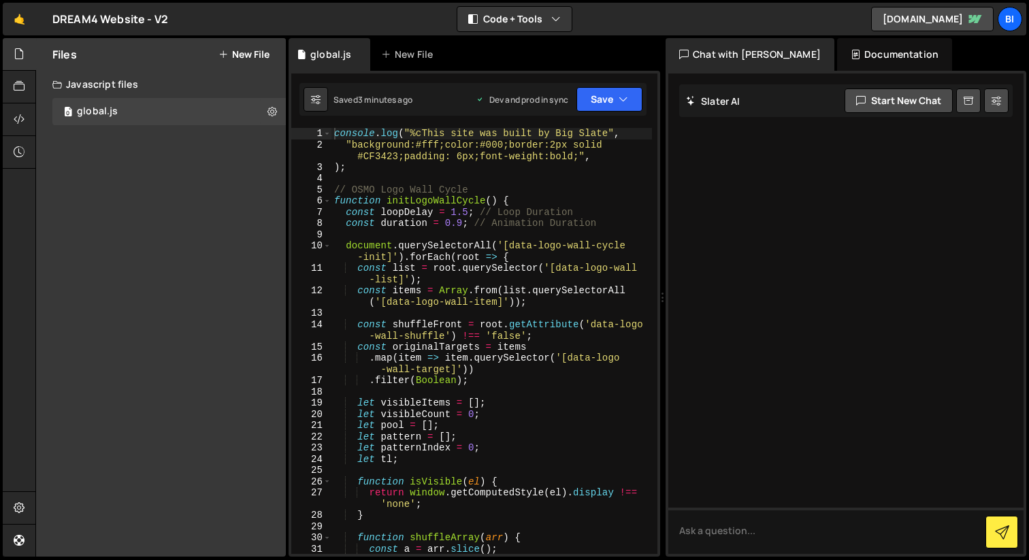
click at [252, 47] on div "Files New File" at bounding box center [161, 54] width 250 height 33
click at [247, 50] on button "New File" at bounding box center [243, 54] width 51 height 11
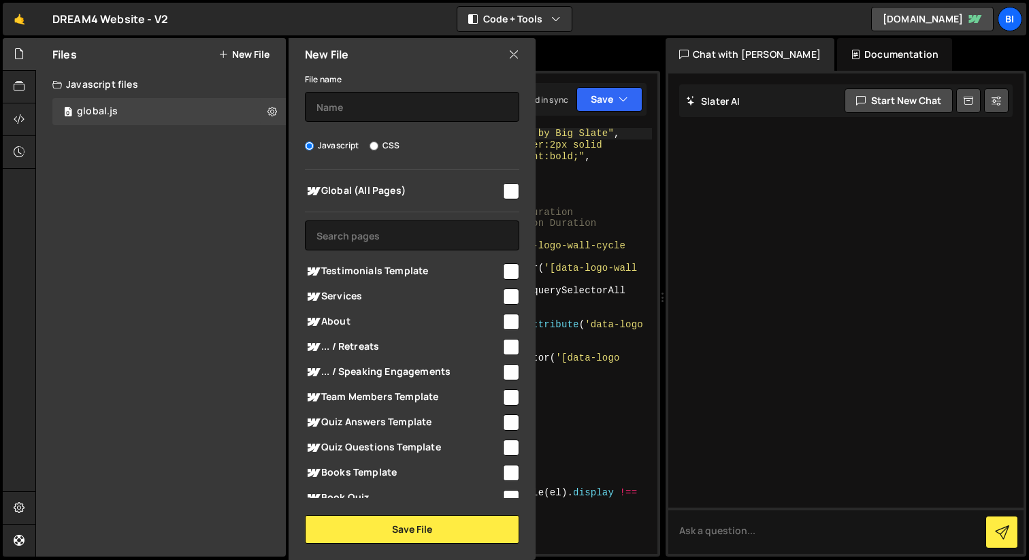
click at [378, 143] on label "CSS" at bounding box center [384, 146] width 30 height 14
click at [378, 143] on input "CSS" at bounding box center [373, 145] width 9 height 9
radio input "true"
click at [363, 133] on div "File name Javascript CSS Global (All Pages) Save File" at bounding box center [411, 307] width 247 height 473
click at [345, 114] on input "text" at bounding box center [412, 107] width 214 height 30
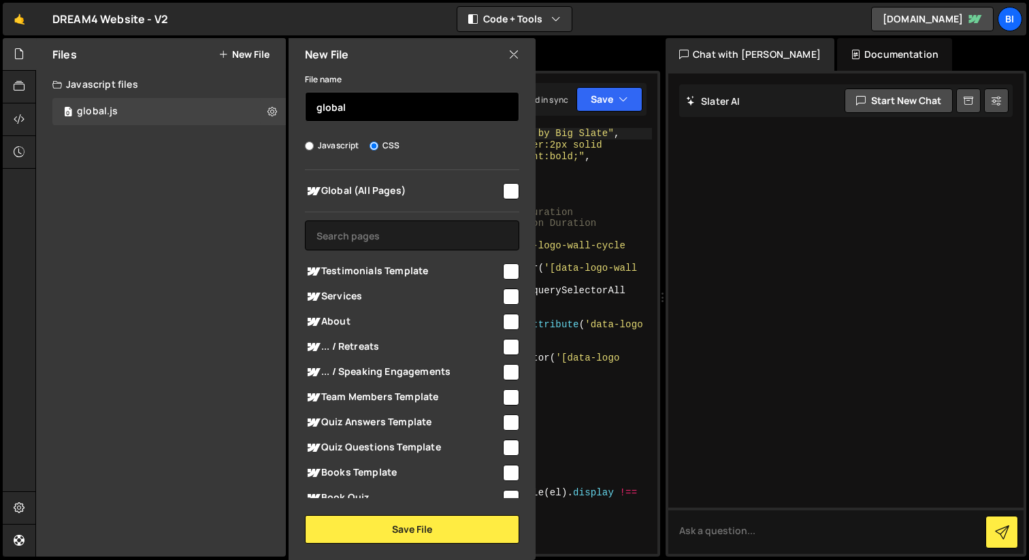
type input "global"
click at [505, 186] on input "checkbox" at bounding box center [511, 191] width 16 height 16
checkbox input "true"
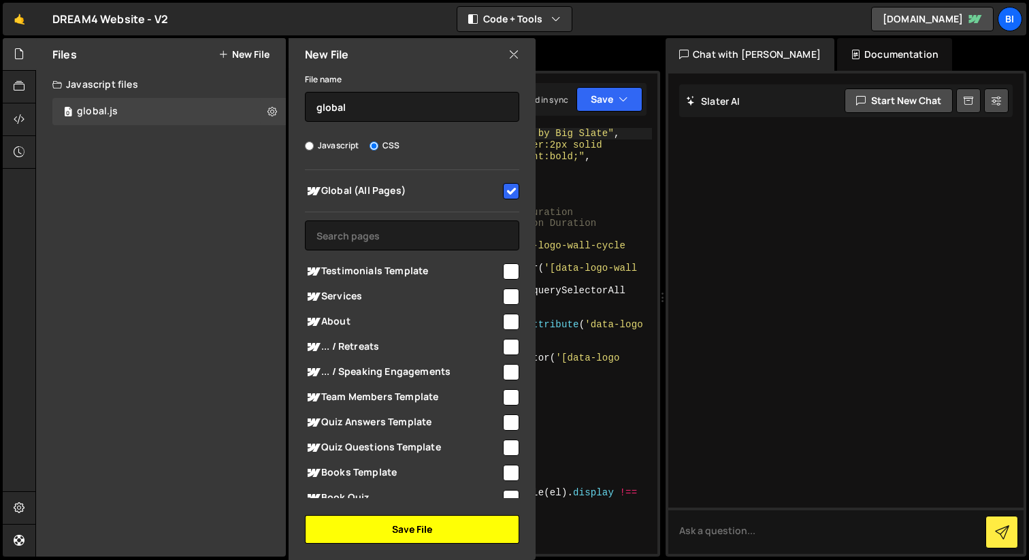
click at [434, 524] on button "Save File" at bounding box center [412, 529] width 214 height 29
radio input "true"
checkbox input "false"
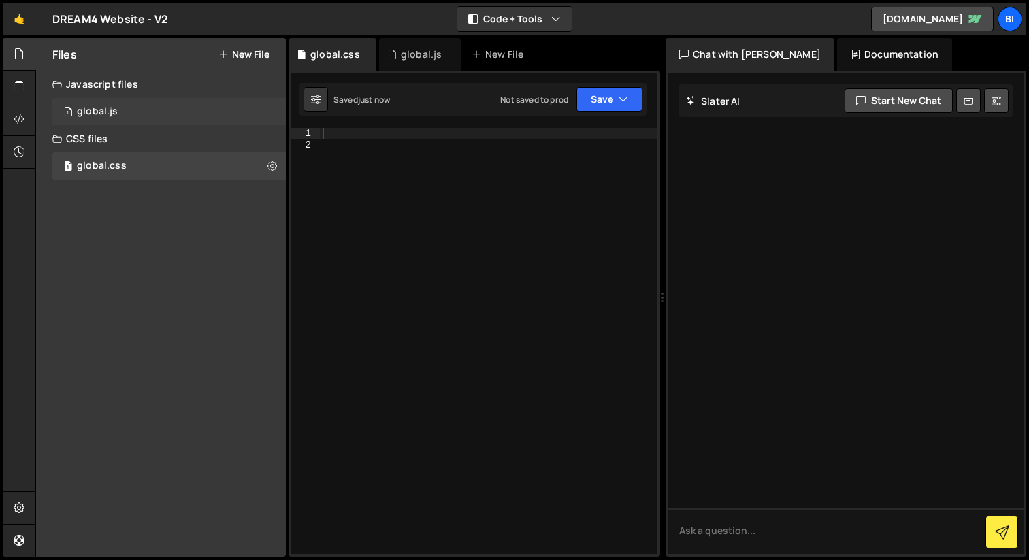
click at [180, 112] on div "1 global.js 0" at bounding box center [168, 111] width 233 height 27
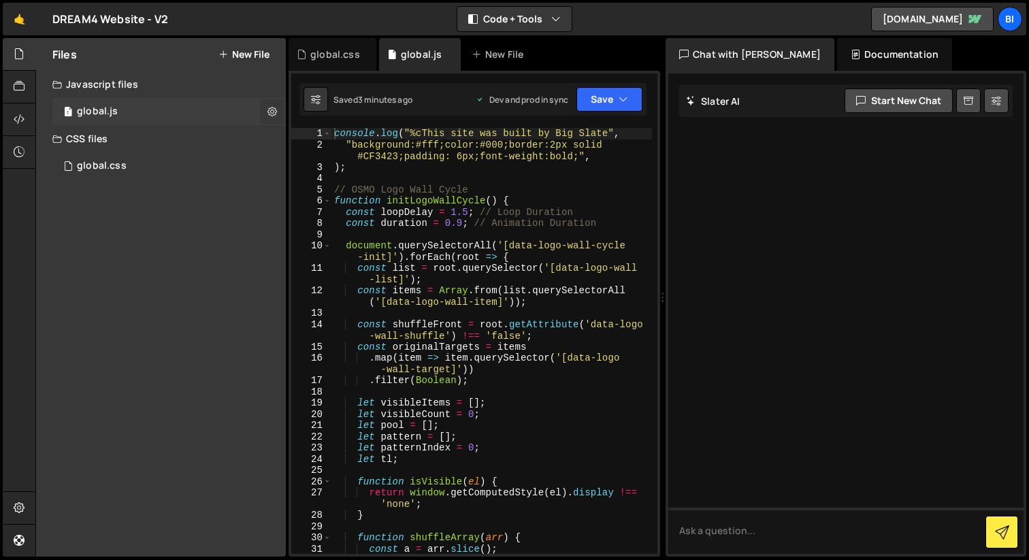
click at [269, 111] on icon at bounding box center [272, 111] width 10 height 13
type input "global"
radio input "true"
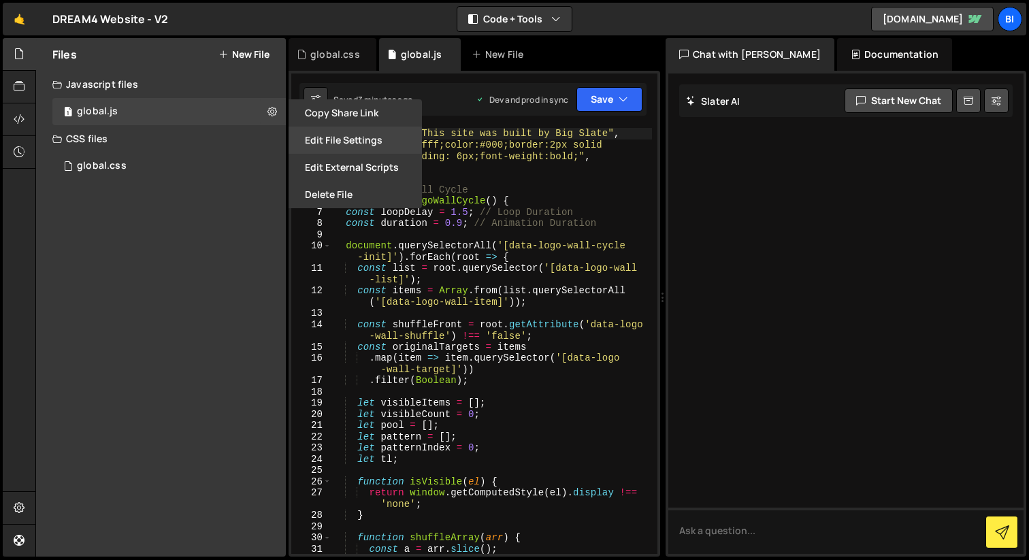
click at [326, 137] on button "Edit File Settings" at bounding box center [354, 140] width 133 height 27
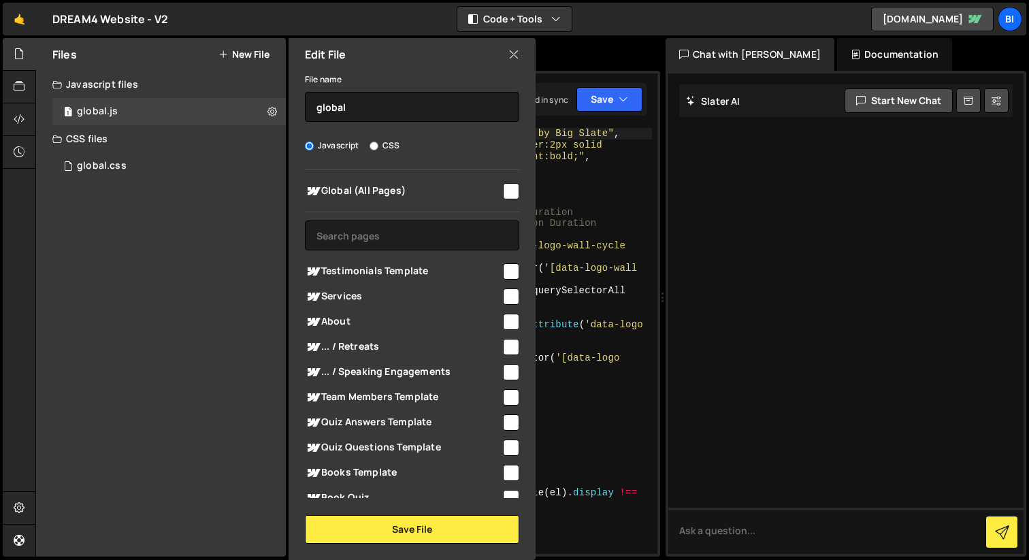
click at [504, 188] on input "checkbox" at bounding box center [511, 191] width 16 height 16
checkbox input "true"
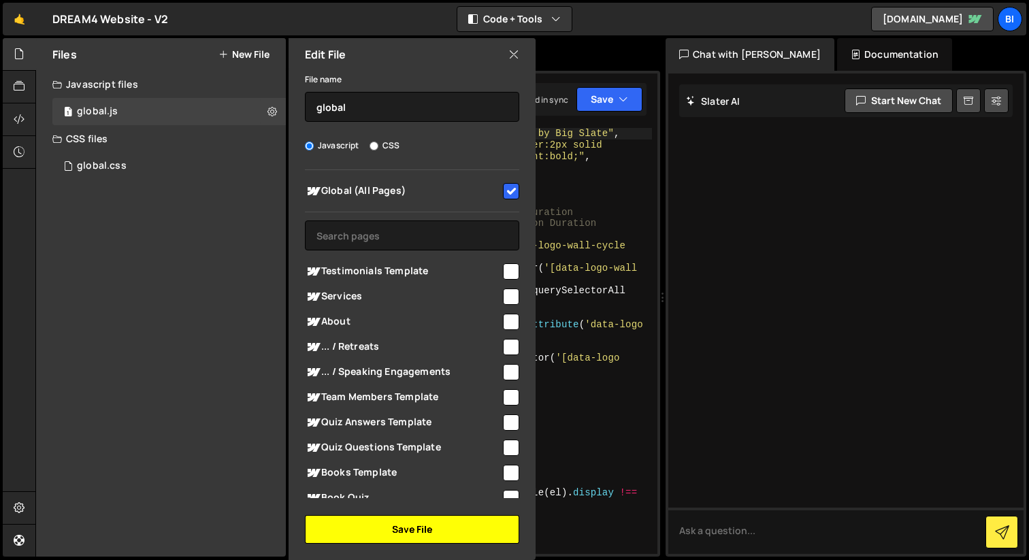
click at [409, 529] on button "Save File" at bounding box center [412, 529] width 214 height 29
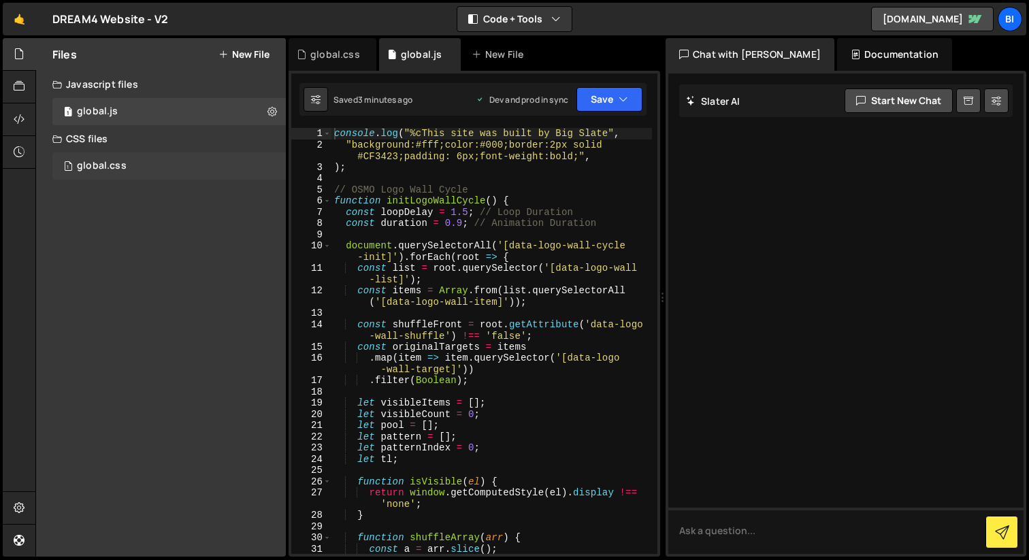
click at [139, 156] on div "1 global.css 0" at bounding box center [168, 165] width 233 height 27
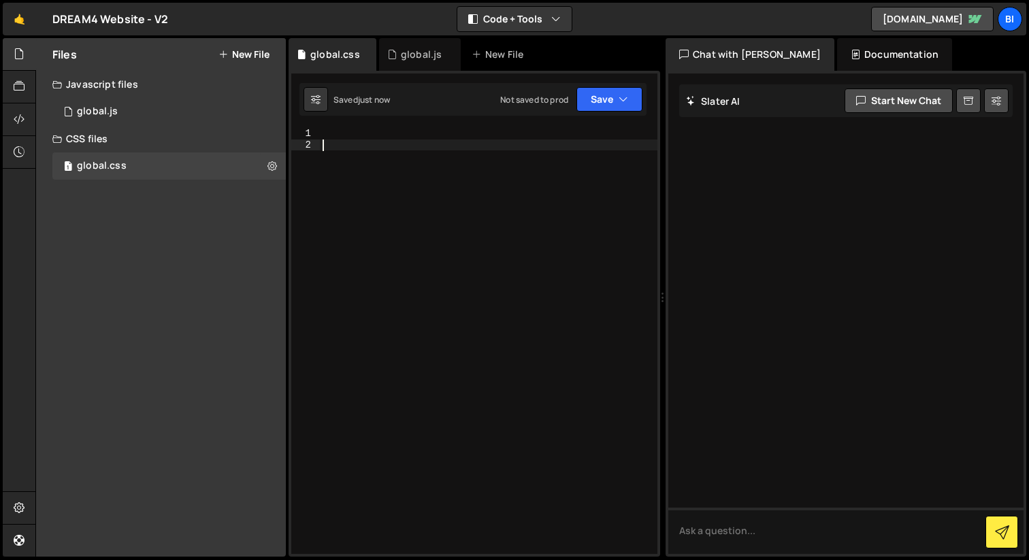
click at [424, 213] on div at bounding box center [488, 352] width 337 height 448
click at [376, 184] on div at bounding box center [488, 352] width 337 height 448
paste textarea "}"
type textarea "}"
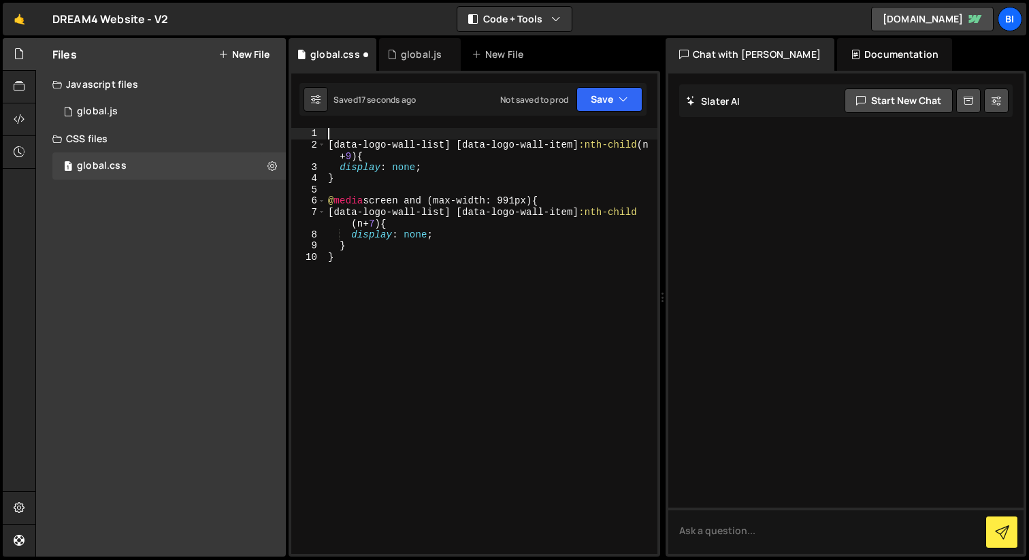
click at [349, 133] on div "[ data-logo-wall-list ] [ data-logo-wall-item ] :nth-child ( n + 9 ) { display …" at bounding box center [491, 352] width 332 height 448
type textarea "/* OSMO Logo Wall */"
click at [399, 61] on div "global.js" at bounding box center [420, 54] width 82 height 33
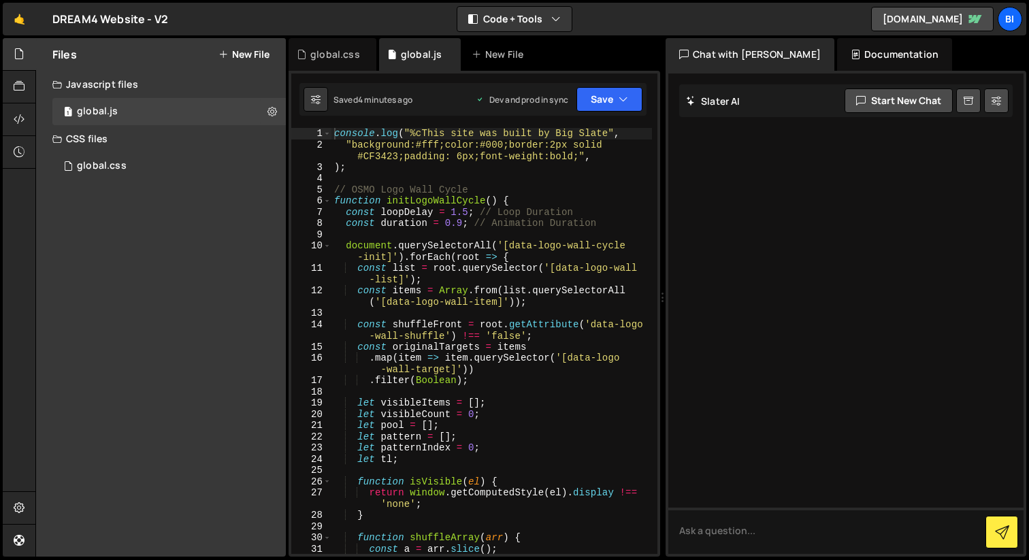
type textarea "document.querySelectorAll('[data-logo-wall-cycle-init]').forEach(root => {"
click at [470, 243] on div "console . log ( "%cThis site was built by Big Slate" , "background:#fff;color:#…" at bounding box center [491, 352] width 320 height 448
